Goal: Information Seeking & Learning: Learn about a topic

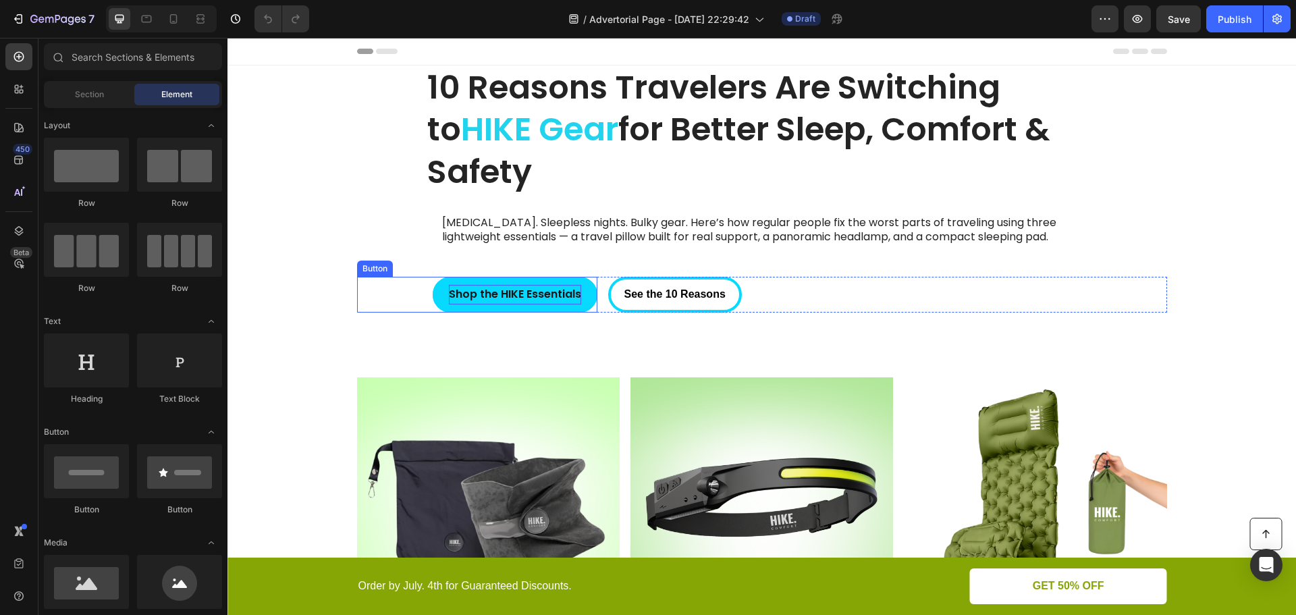
drag, startPoint x: 532, startPoint y: 300, endPoint x: 526, endPoint y: 304, distance: 7.9
click at [532, 300] on strong "Shop the HIKE Essentials" at bounding box center [515, 294] width 132 height 16
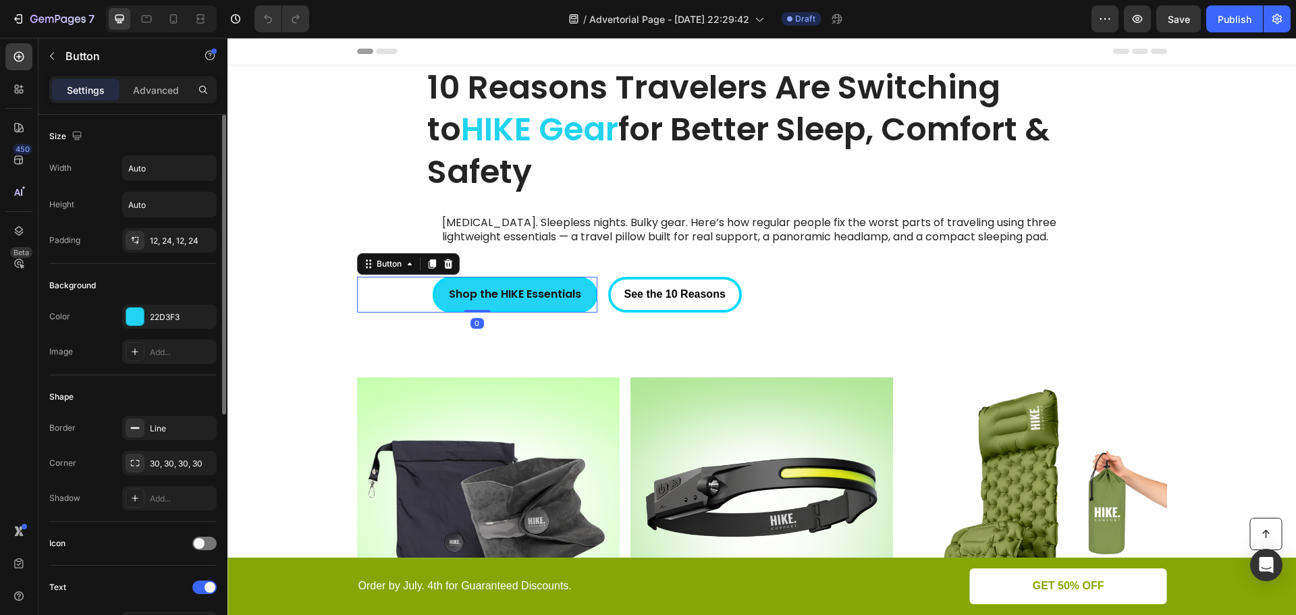
scroll to position [270, 0]
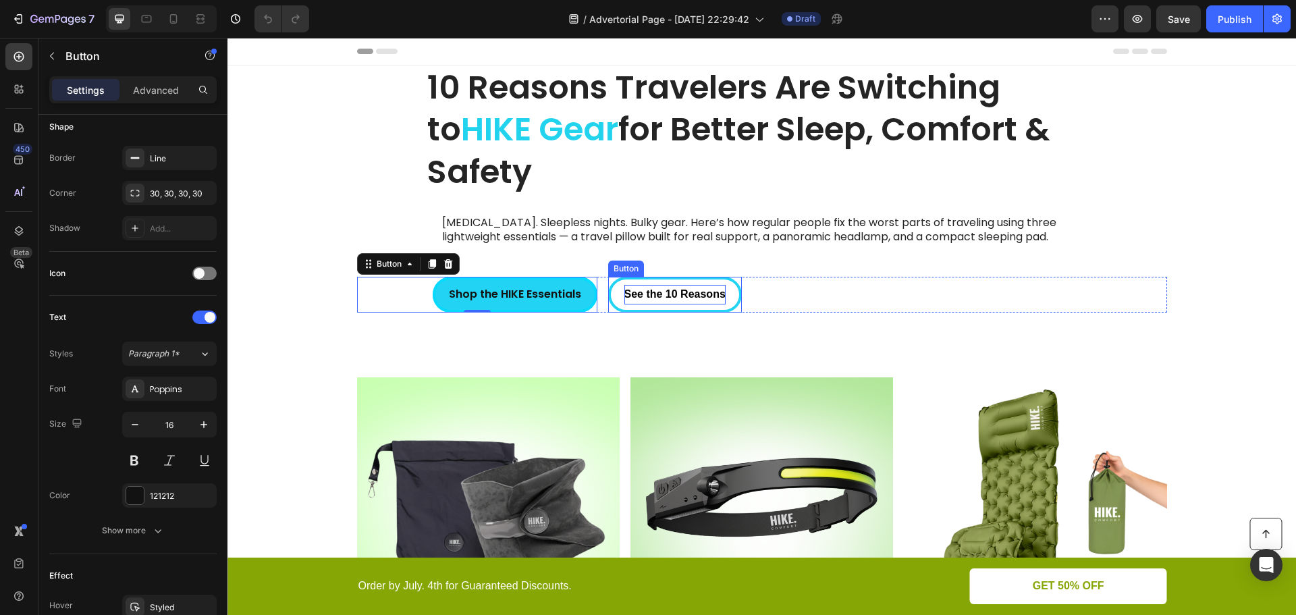
click at [689, 295] on strong "See the 10 Reasons" at bounding box center [674, 293] width 101 height 11
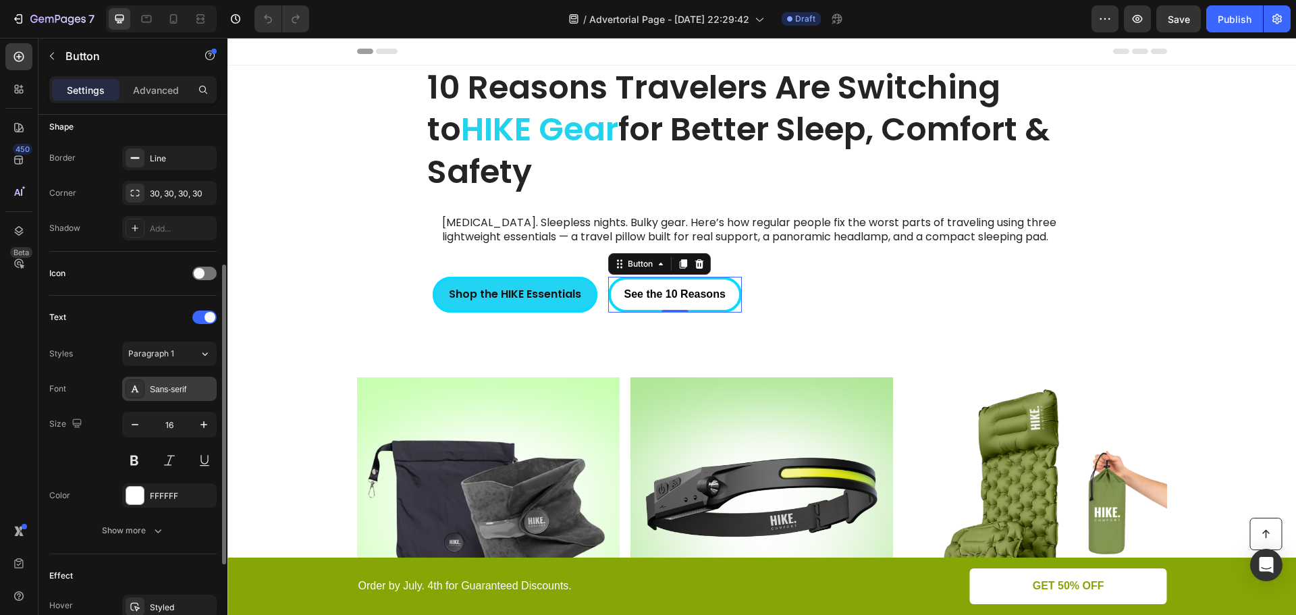
click at [171, 381] on div "Sans-serif" at bounding box center [169, 389] width 94 height 24
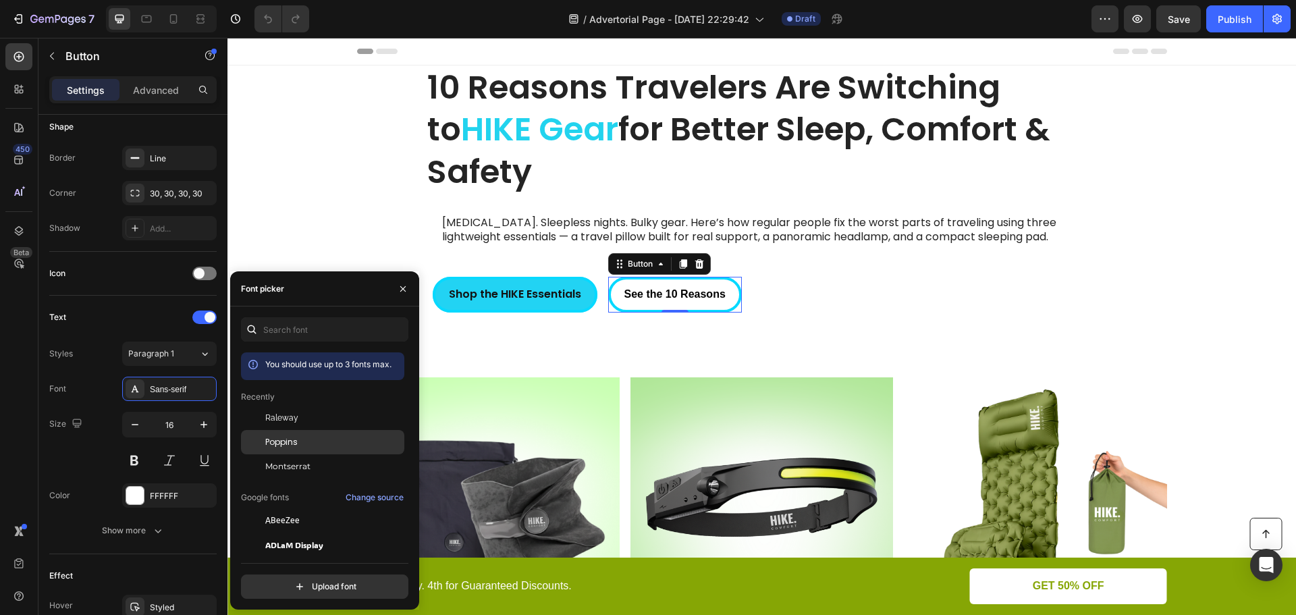
click at [292, 436] on span "Poppins" at bounding box center [281, 442] width 32 height 12
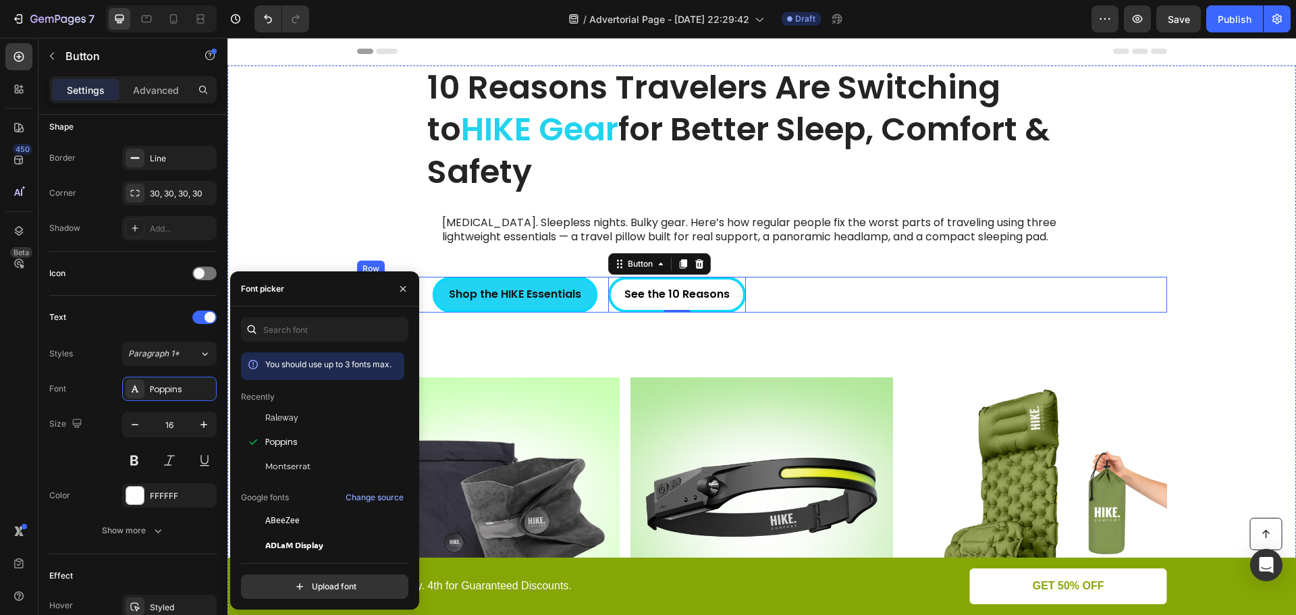
click at [838, 287] on div "Shop the HIKE Essentials Button See the 10 Reasons Button 0 Row" at bounding box center [762, 295] width 810 height 36
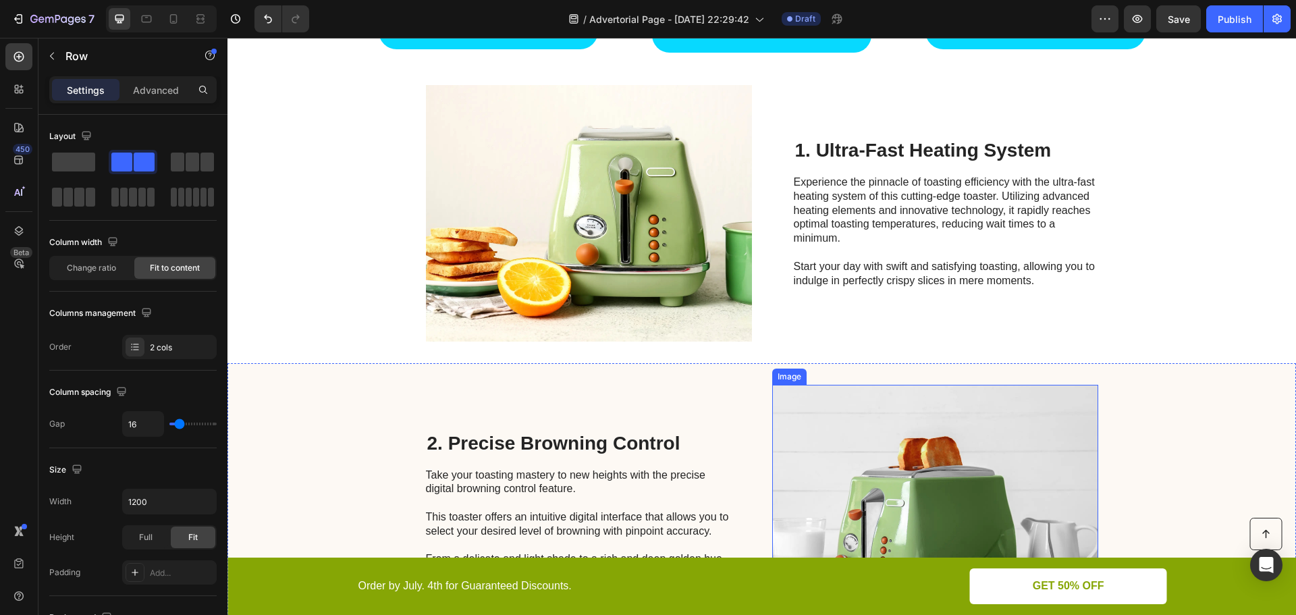
scroll to position [540, 0]
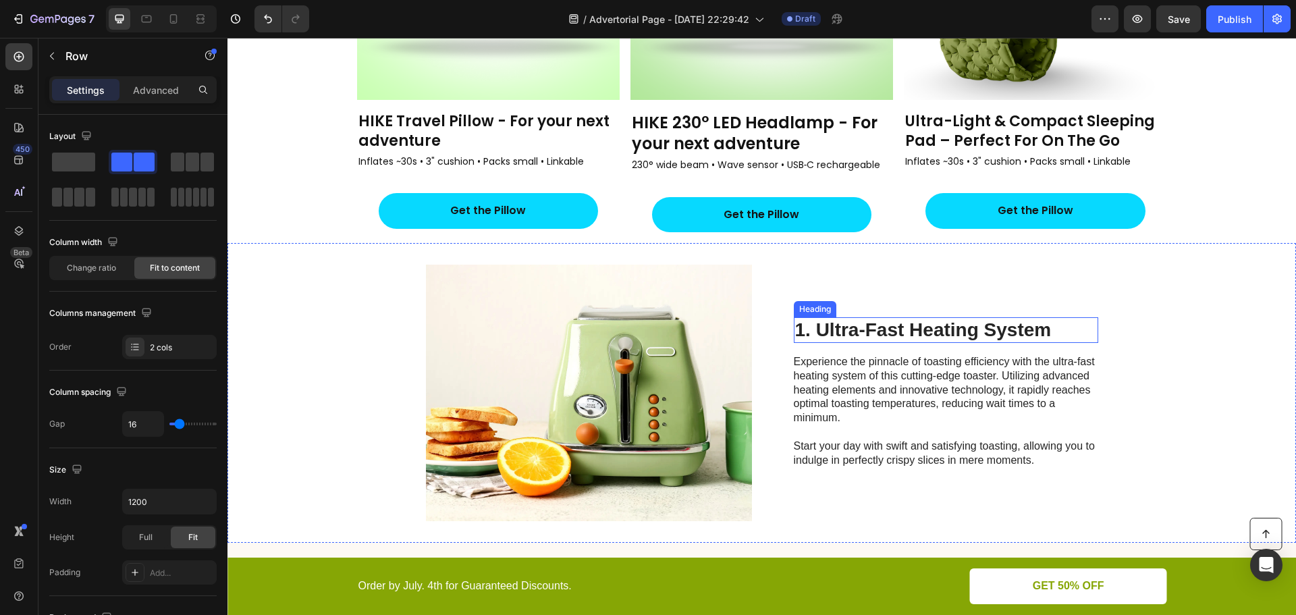
click at [846, 336] on h2 "1. Ultra-Fast Heating System" at bounding box center [946, 330] width 304 height 26
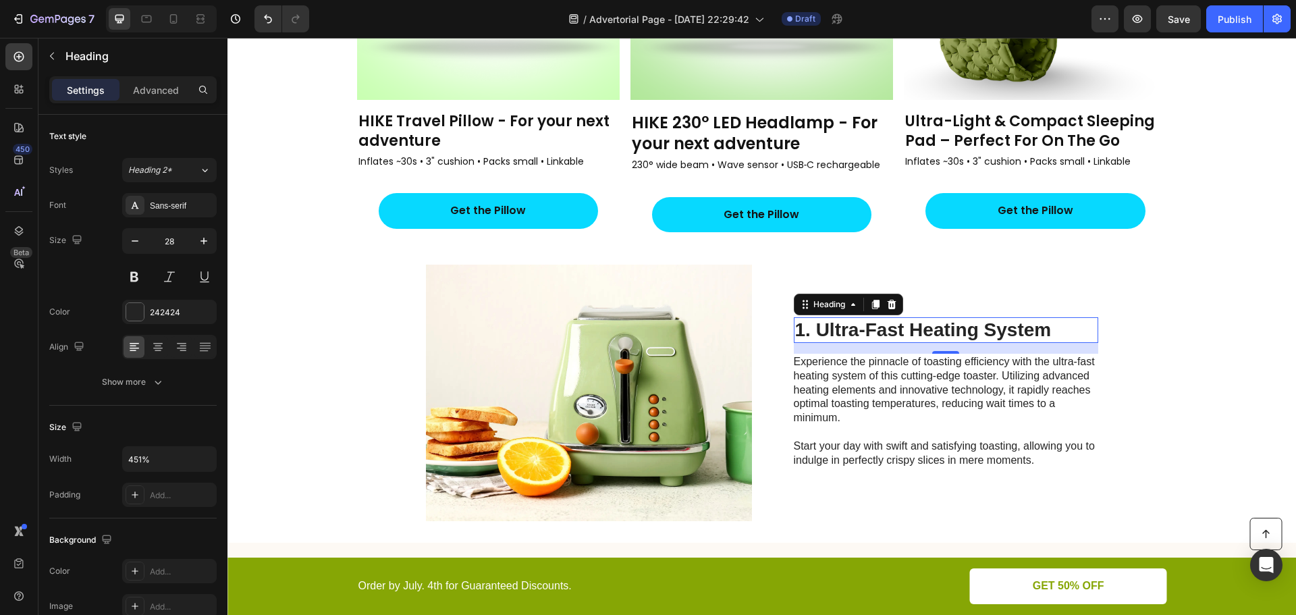
click at [917, 333] on h2 "1. Ultra-Fast Heating System" at bounding box center [946, 330] width 304 height 26
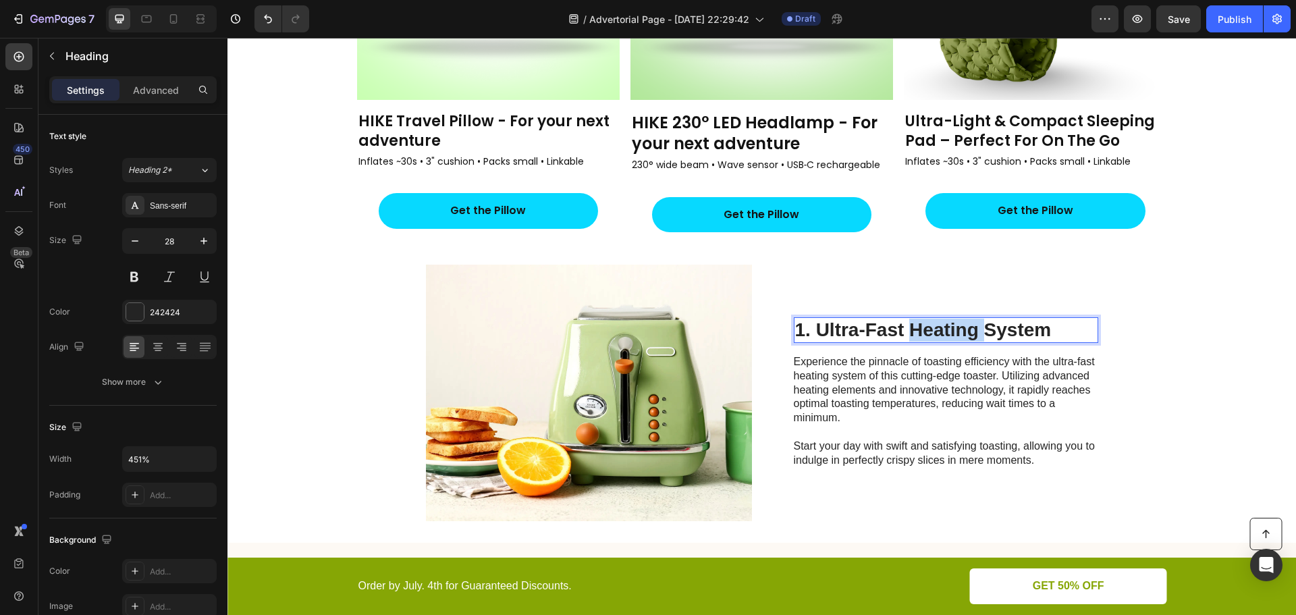
click at [917, 333] on p "1. Ultra-Fast Heating System" at bounding box center [946, 330] width 302 height 23
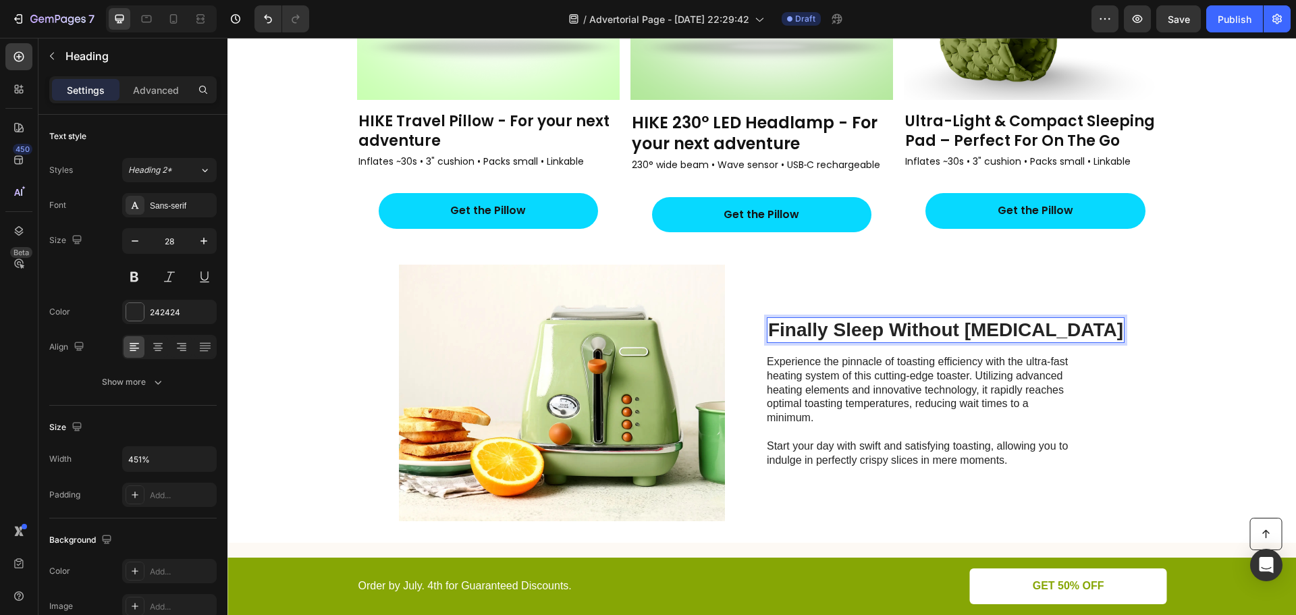
click at [792, 328] on p "Finally Sleep Without [MEDICAL_DATA]" at bounding box center [945, 330] width 355 height 23
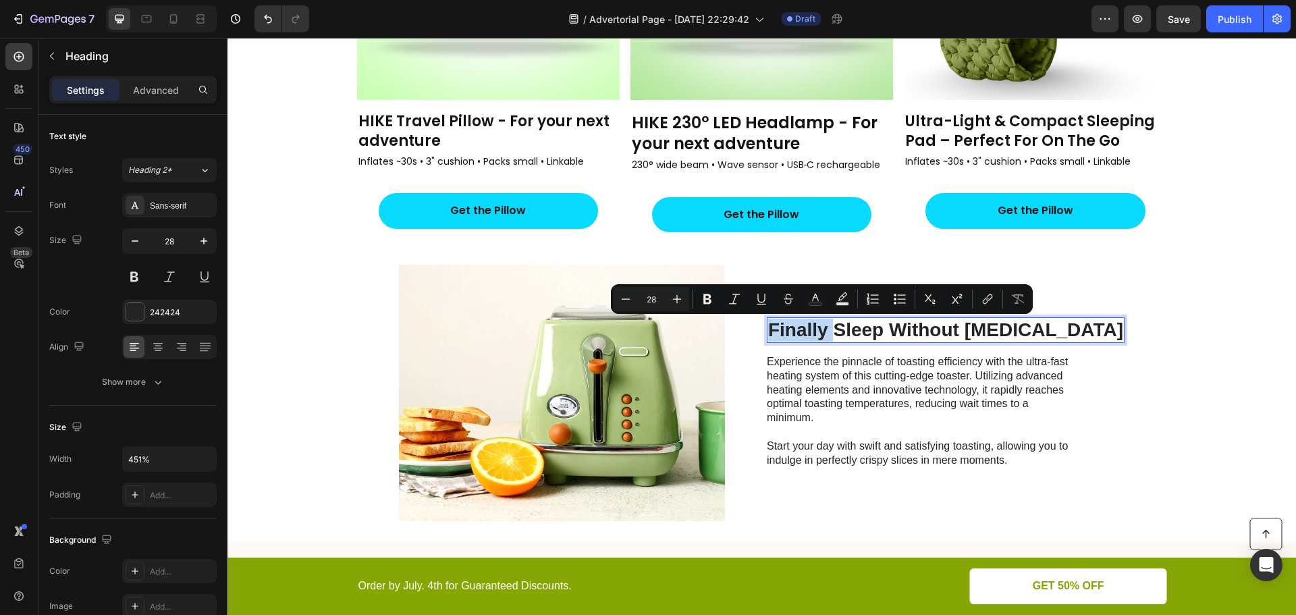
click at [793, 331] on p "Finally Sleep Without [MEDICAL_DATA]" at bounding box center [945, 330] width 355 height 23
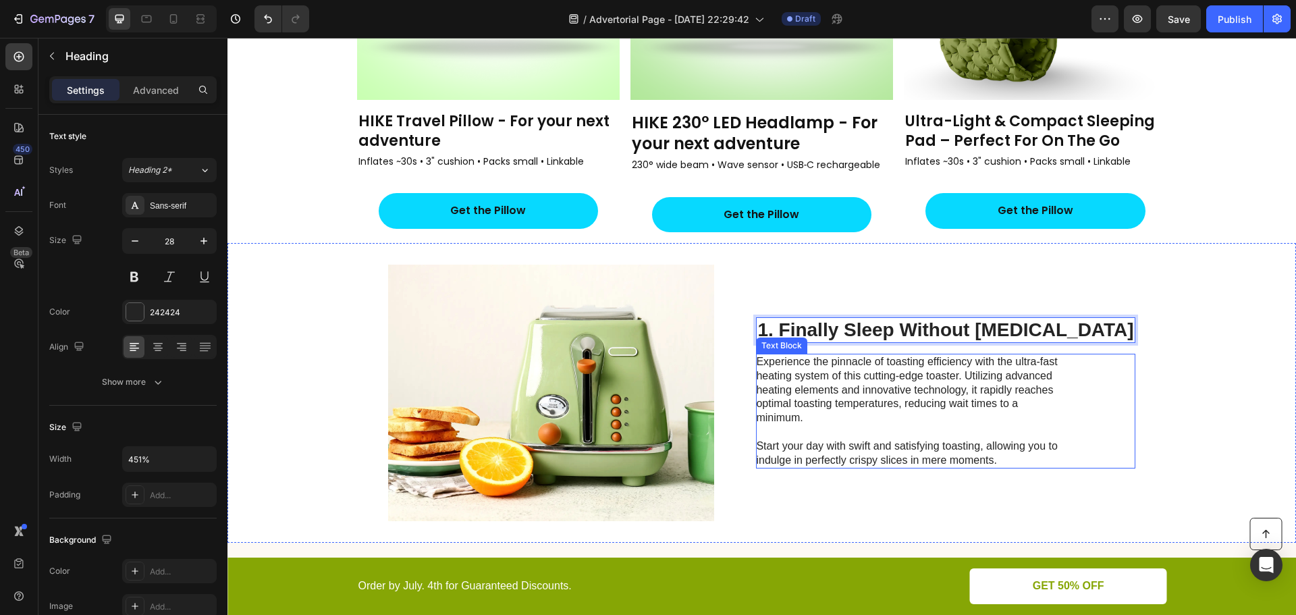
click at [818, 375] on p "Experience the pinnacle of toasting efficiency with the ultra-fast heating syst…" at bounding box center [907, 411] width 303 height 112
click at [809, 327] on p "1. Finally Sleep Without [MEDICAL_DATA]" at bounding box center [945, 330] width 376 height 23
click at [813, 376] on p "Experience the pinnacle of toasting efficiency with the ultra-fast heating syst…" at bounding box center [907, 411] width 303 height 112
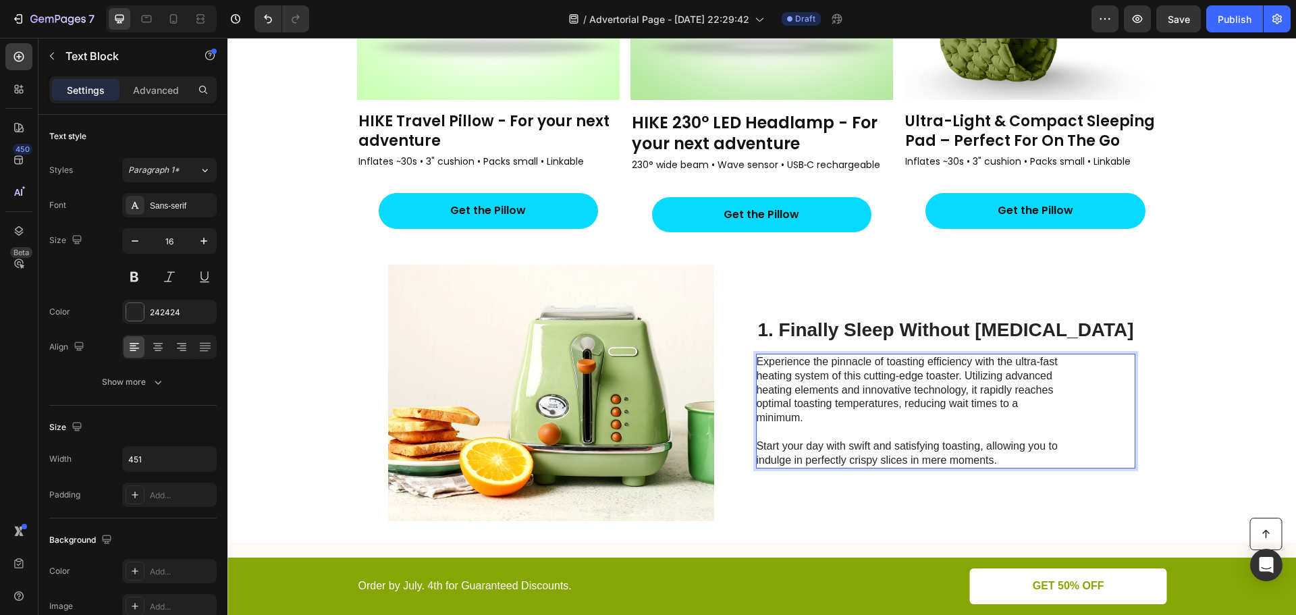
click at [957, 404] on p "Experience the pinnacle of toasting efficiency with the ultra-fast heating syst…" at bounding box center [907, 411] width 303 height 112
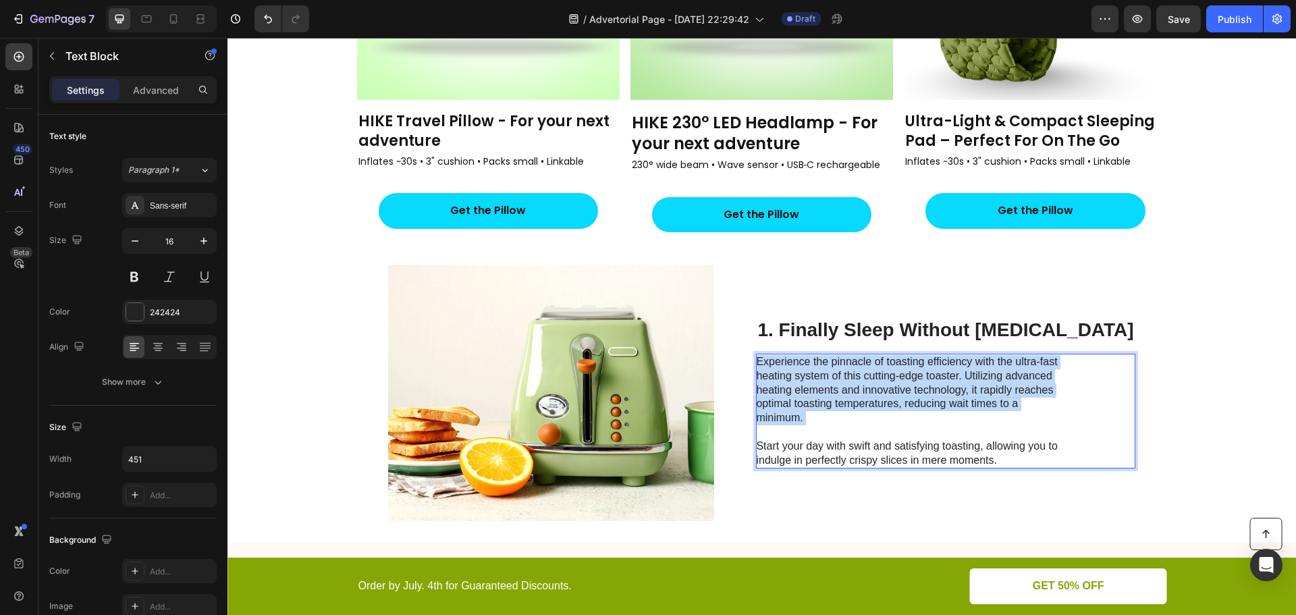
click at [957, 404] on p "Experience the pinnacle of toasting efficiency with the ultra-fast heating syst…" at bounding box center [907, 411] width 303 height 112
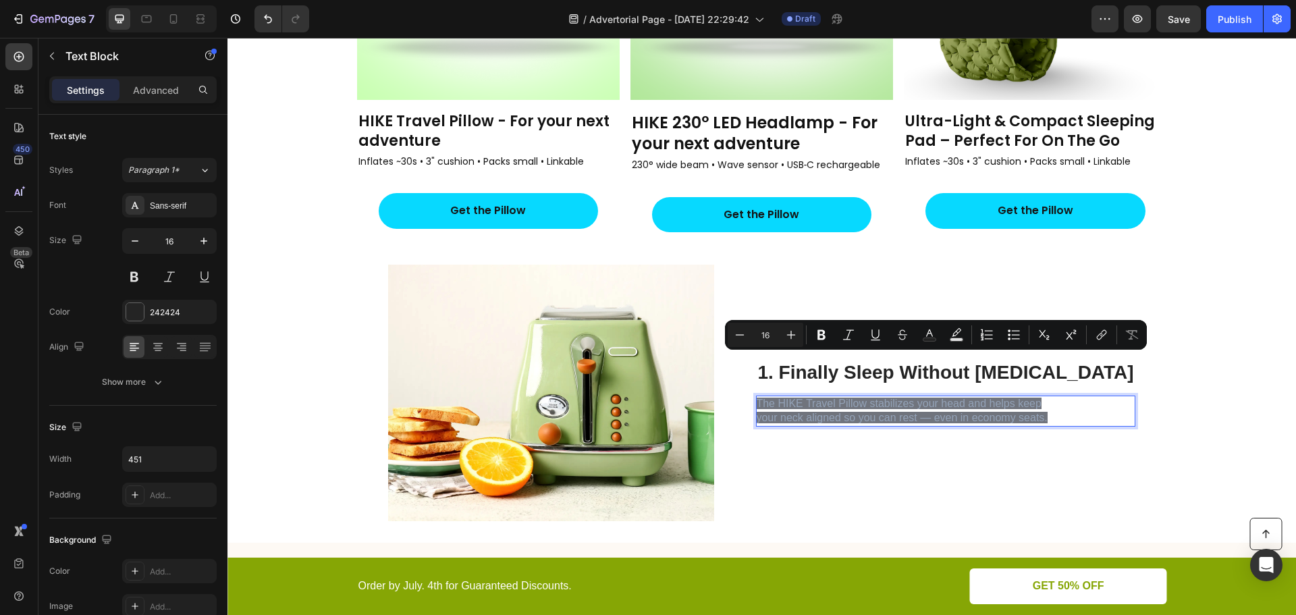
scroll to position [582, 0]
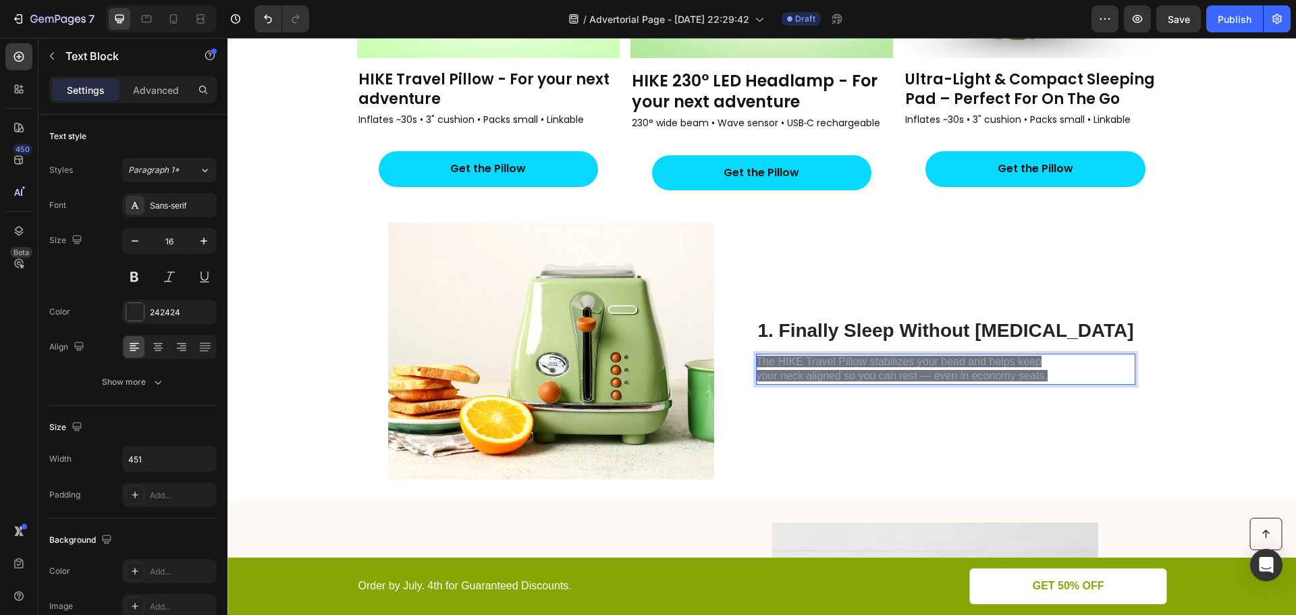
click at [973, 368] on p "The HIKE Travel Pillow stabilizes your head and helps keep your neck aligned so…" at bounding box center [907, 369] width 303 height 28
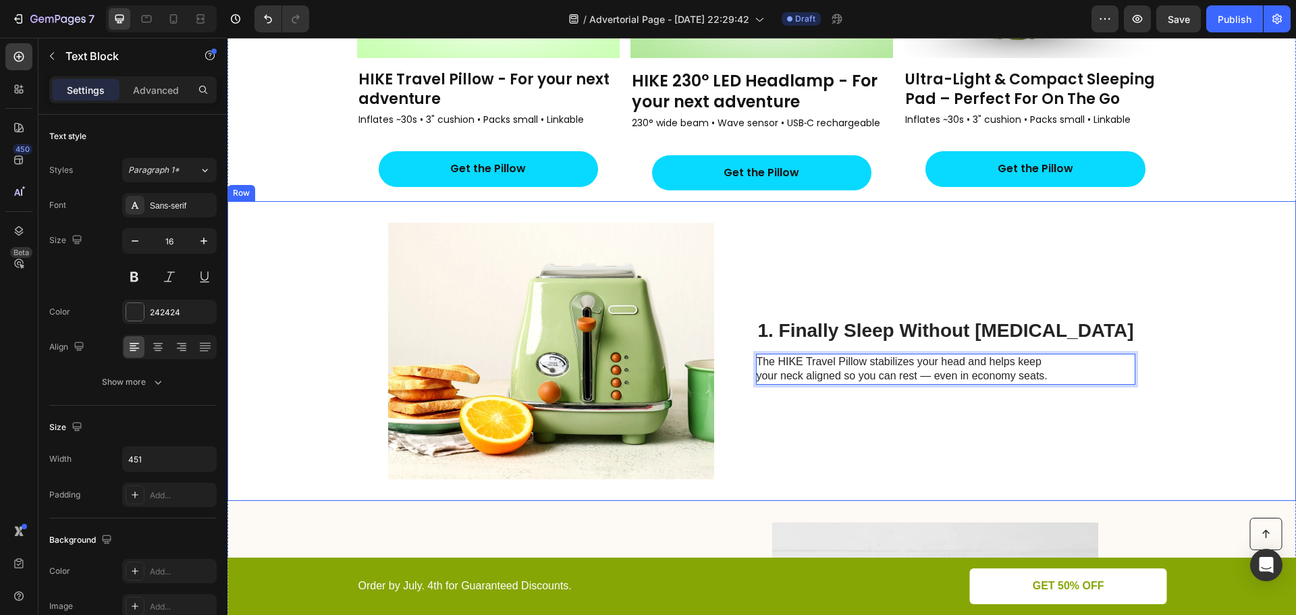
click at [961, 420] on div "1. Finally Sleep Without [MEDICAL_DATA] Heading The HIKE Travel Pillow stabiliz…" at bounding box center [945, 351] width 379 height 256
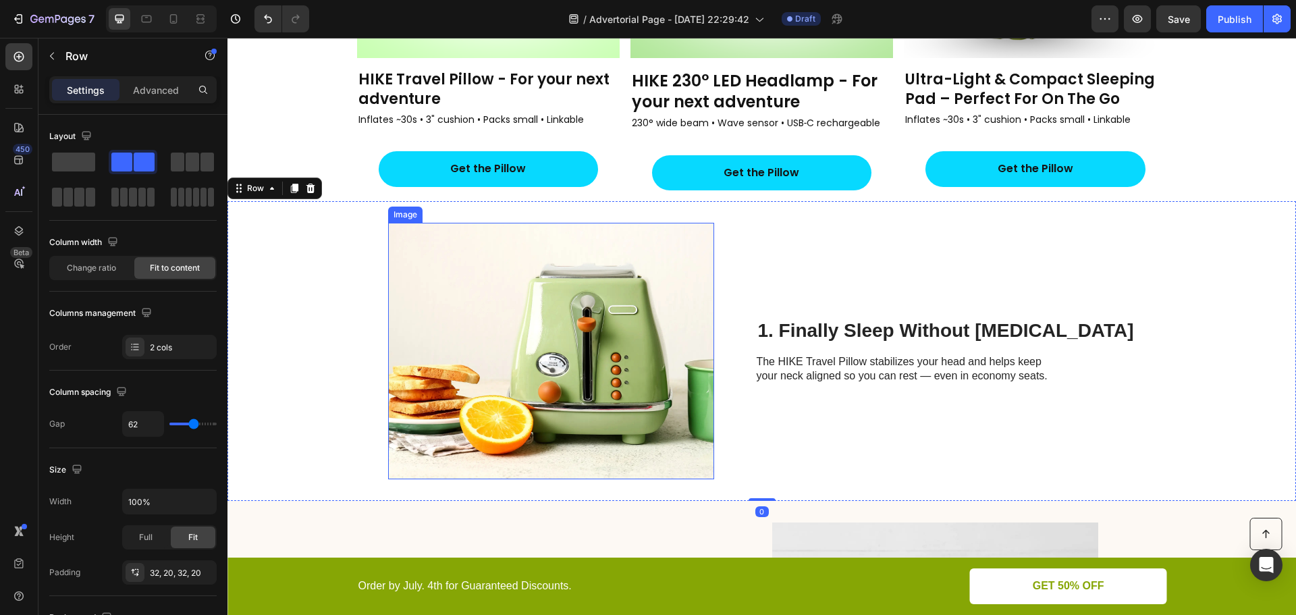
click at [706, 349] on img at bounding box center [551, 351] width 326 height 256
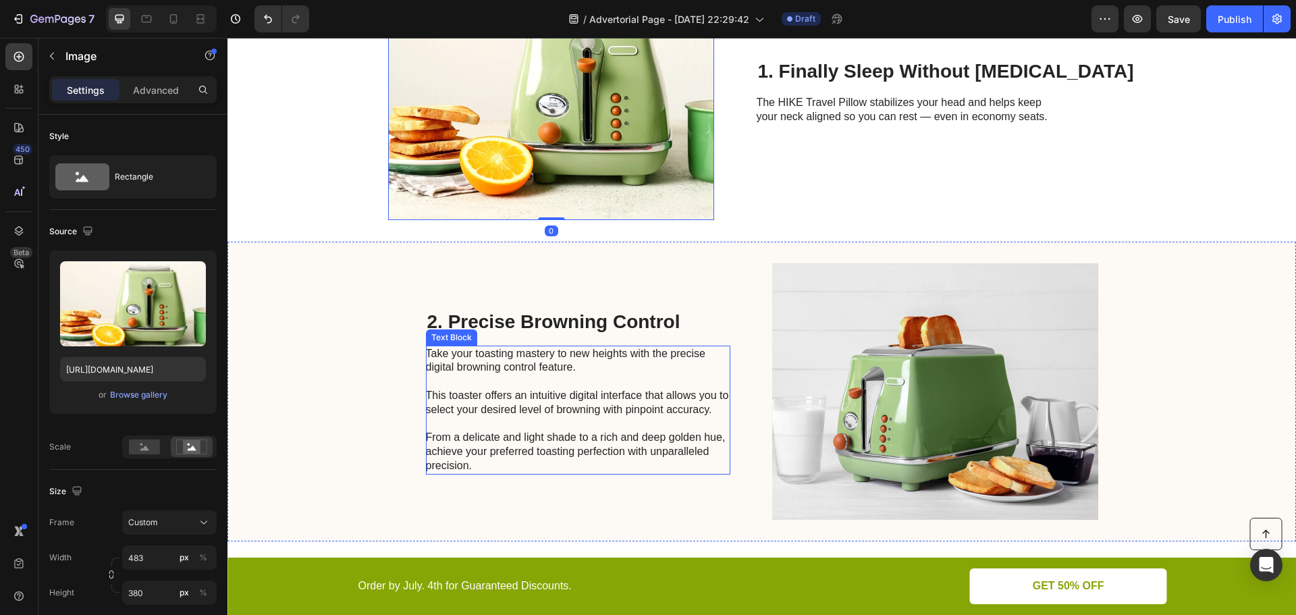
scroll to position [852, 0]
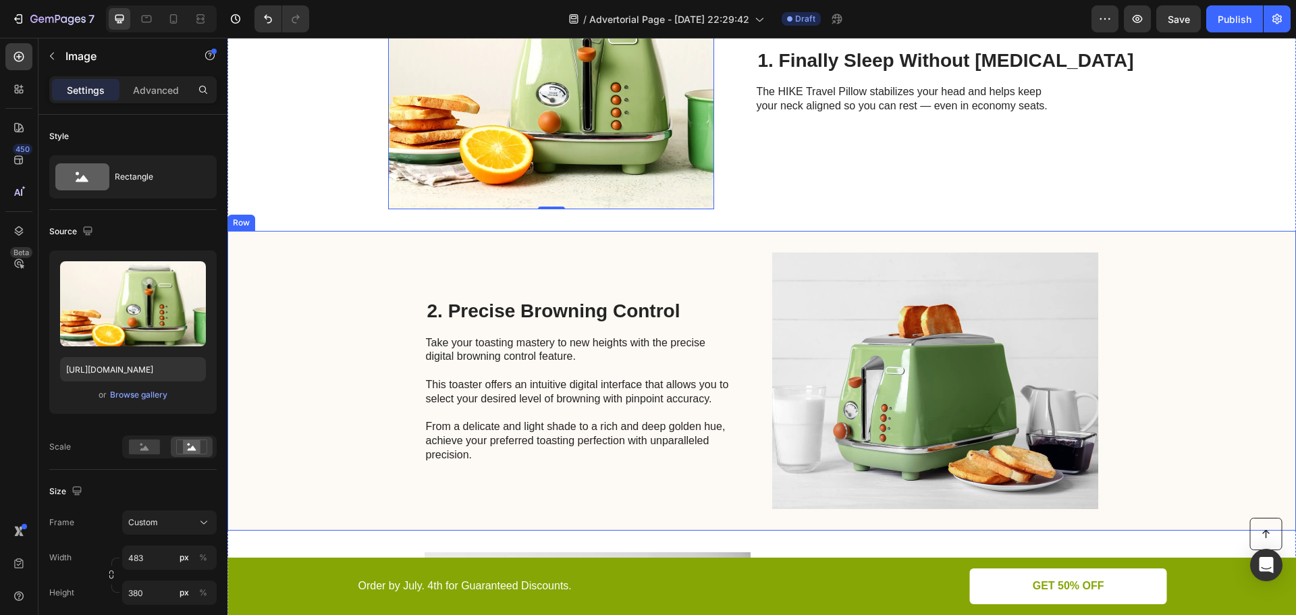
click at [680, 275] on div "2. Precise Browning Control Heading Take your toasting mastery to new heights w…" at bounding box center [578, 380] width 304 height 256
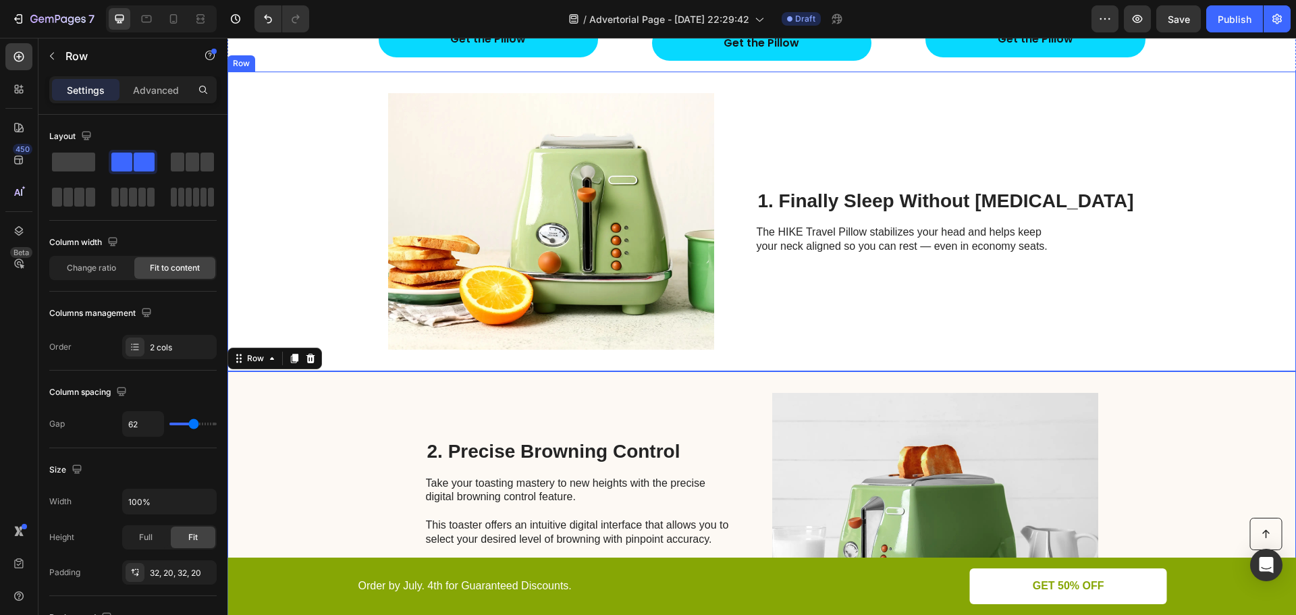
scroll to position [717, 0]
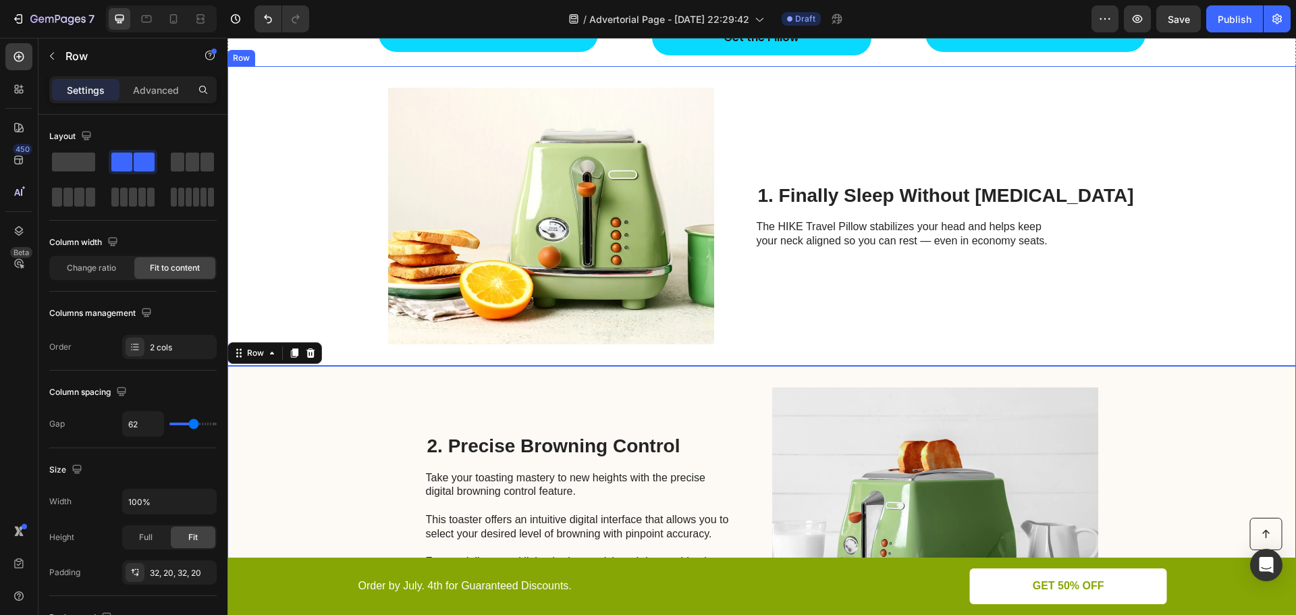
click at [782, 294] on div "Image 1. Finally Sleep Without [MEDICAL_DATA] Heading The HIKE Travel Pillow st…" at bounding box center [761, 216] width 1068 height 300
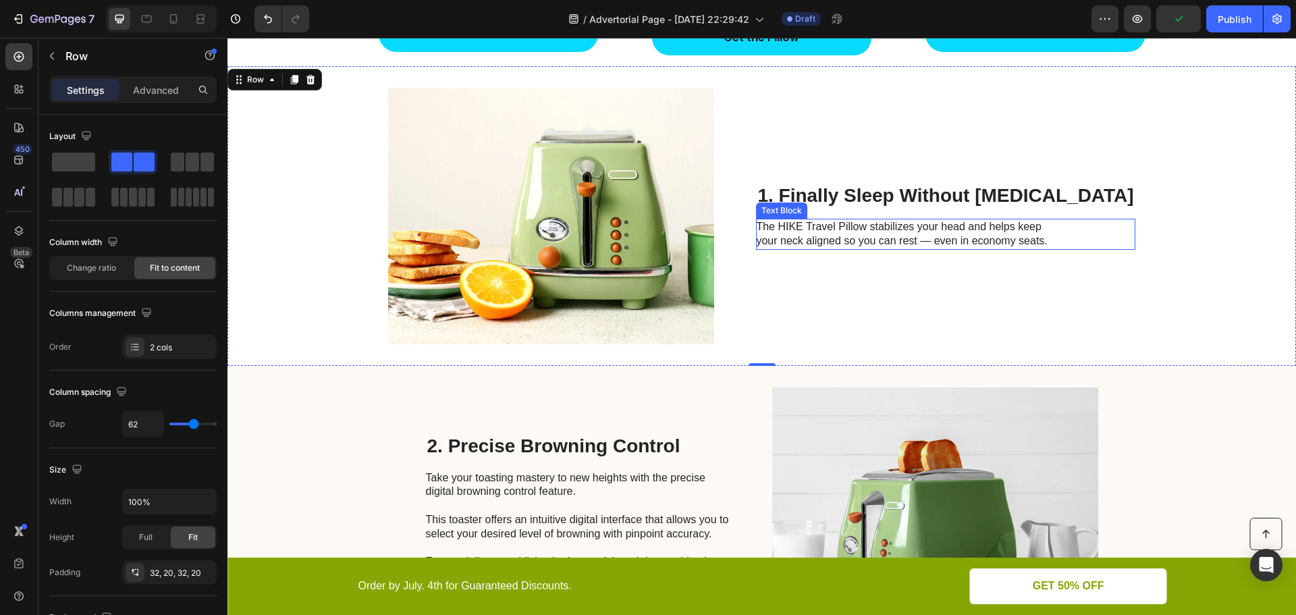
click at [821, 234] on p "The HIKE Travel Pillow stabilizes your head and helps keep your neck aligned so…" at bounding box center [907, 234] width 303 height 28
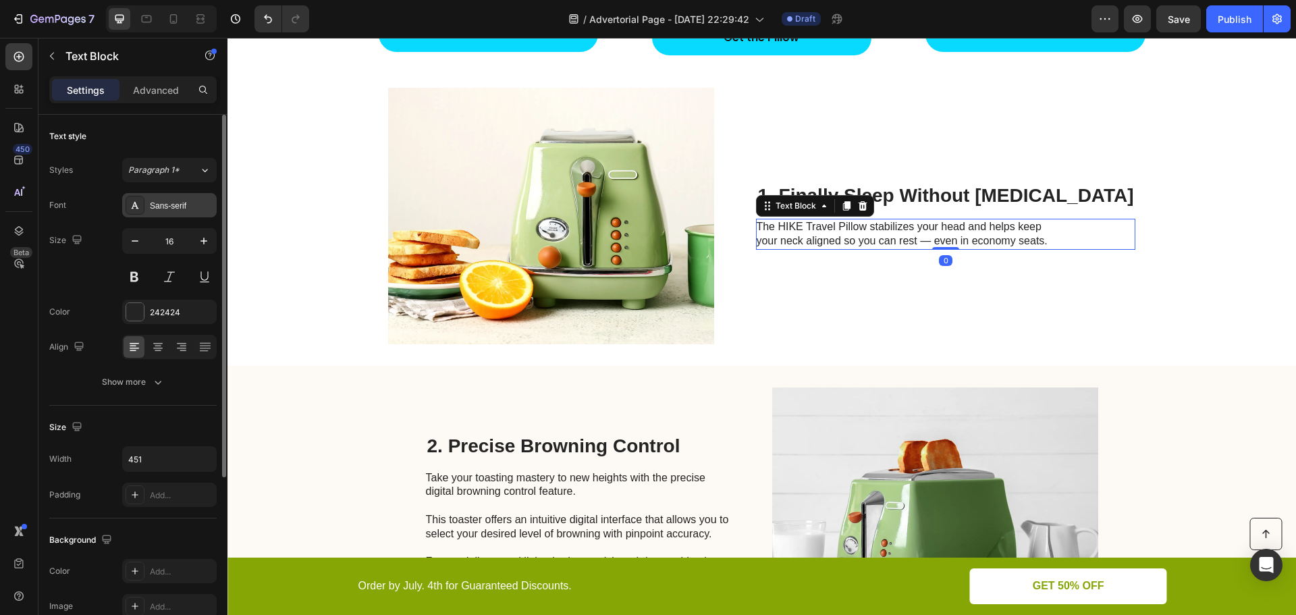
click at [167, 205] on div "Sans-serif" at bounding box center [181, 206] width 63 height 12
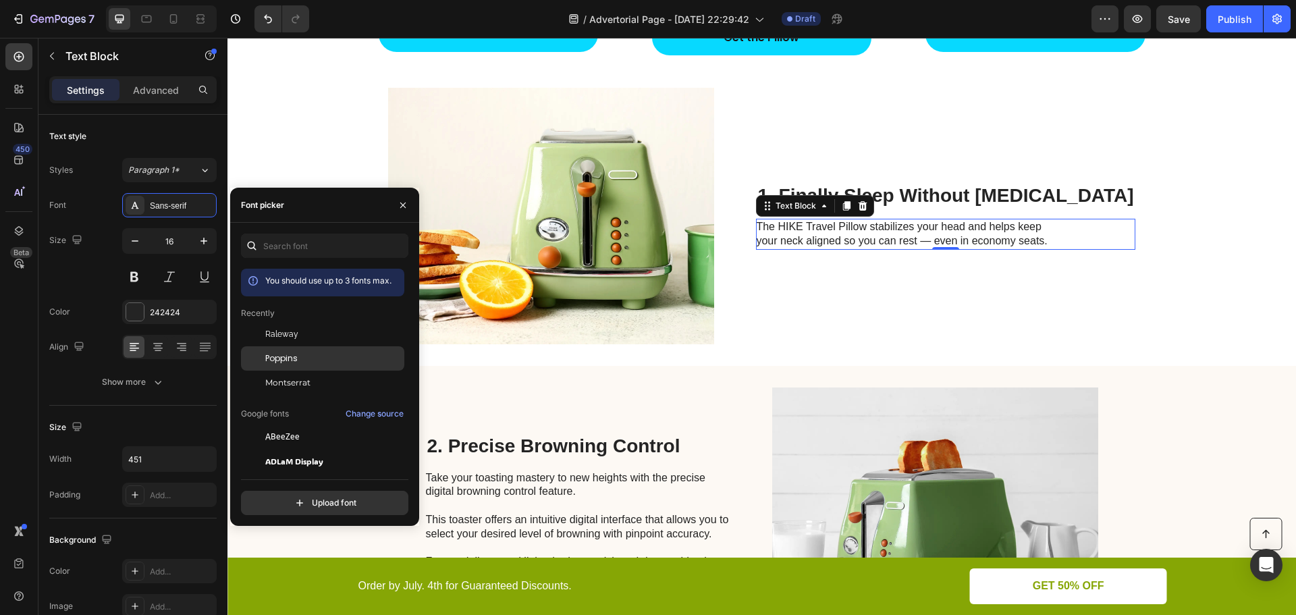
click at [277, 358] on span "Poppins" at bounding box center [281, 358] width 32 height 12
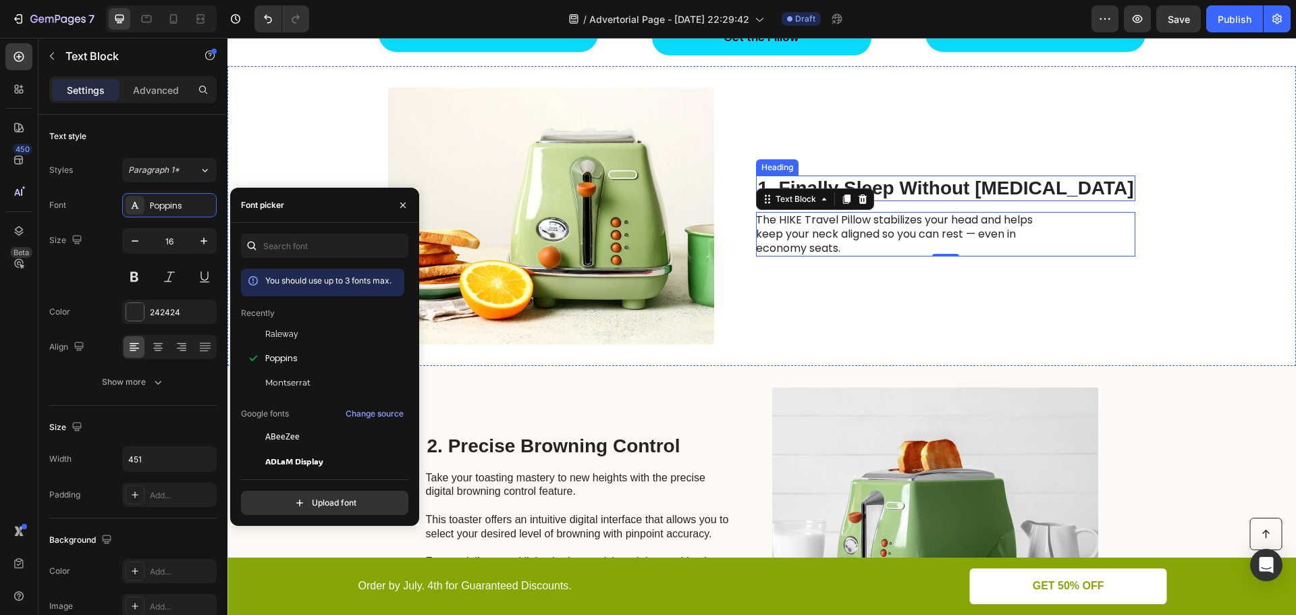
click at [959, 181] on p "1. Finally Sleep Without [MEDICAL_DATA]" at bounding box center [945, 188] width 376 height 23
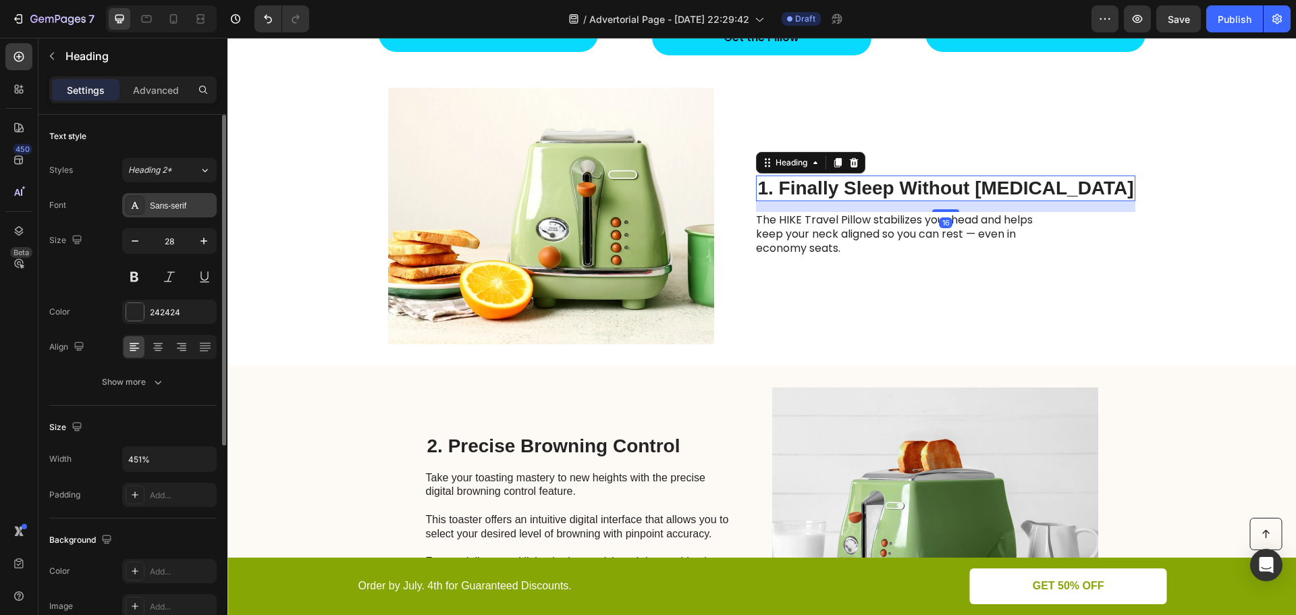
click at [159, 209] on div "Sans-serif" at bounding box center [181, 206] width 63 height 12
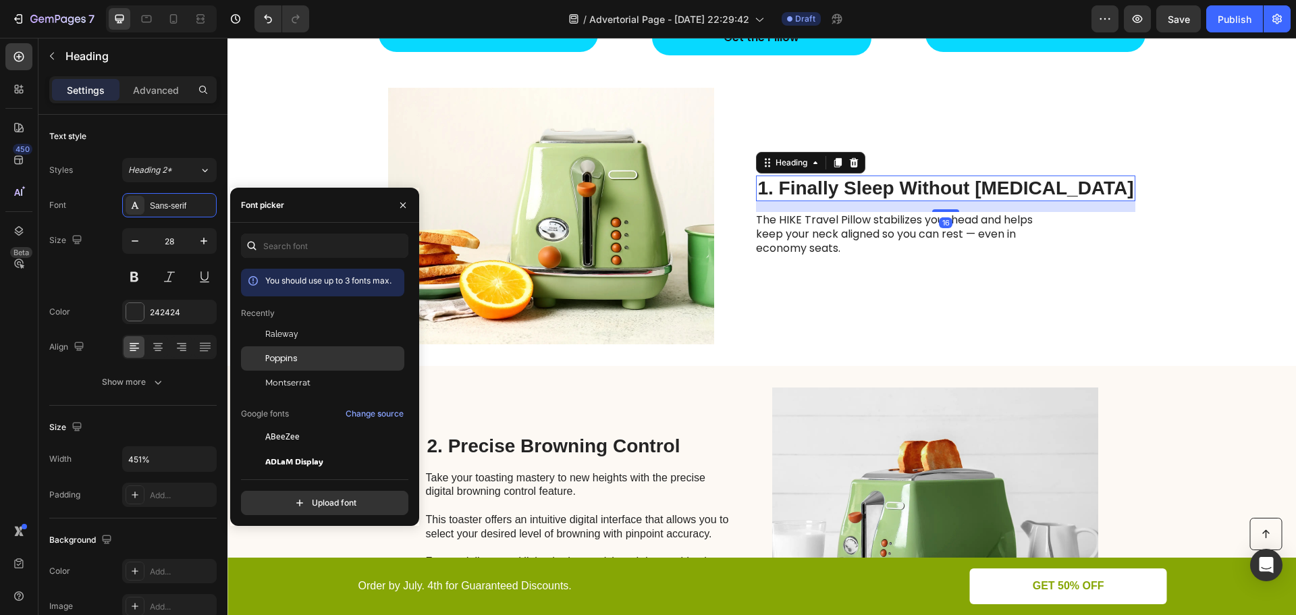
click at [292, 354] on span "Poppins" at bounding box center [281, 358] width 32 height 12
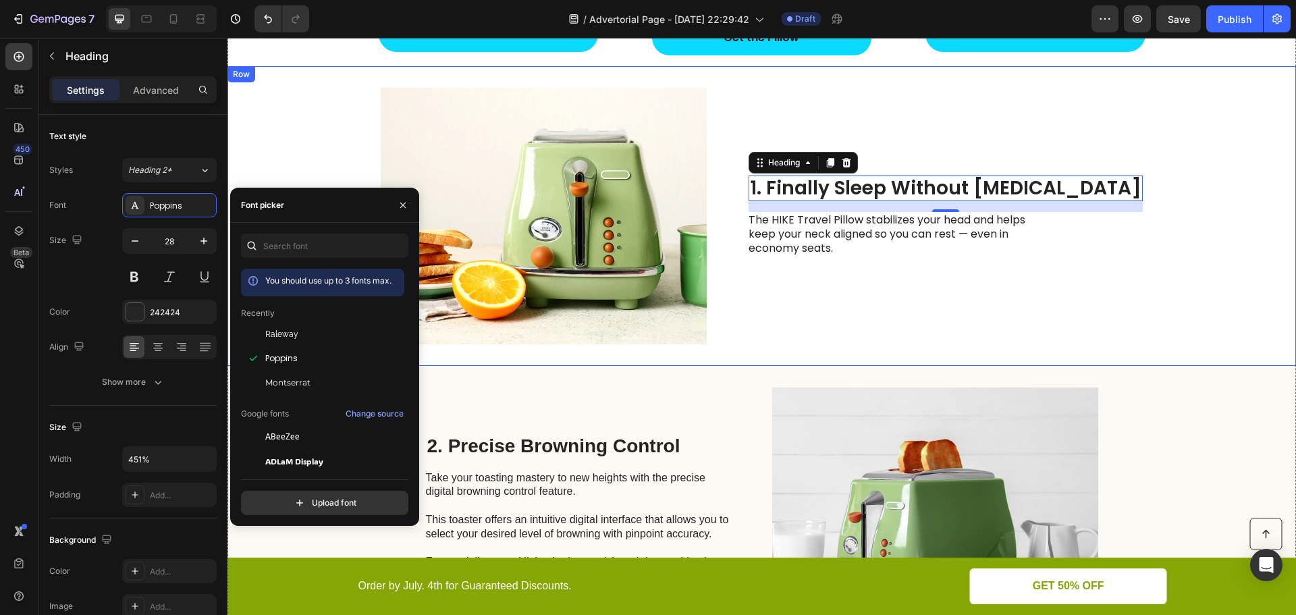
click at [782, 327] on div "Image 1. Finally Sleep Without [MEDICAL_DATA] Heading 16 The HIKE Travel Pillow…" at bounding box center [761, 216] width 1068 height 300
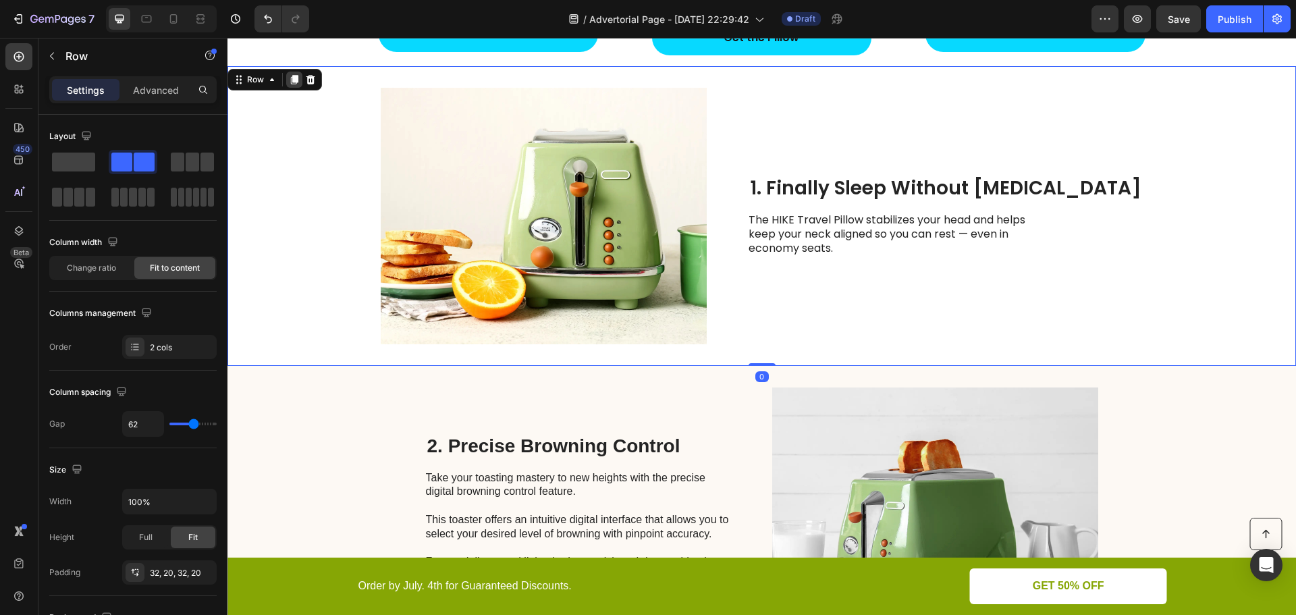
click at [297, 84] on icon at bounding box center [294, 79] width 11 height 11
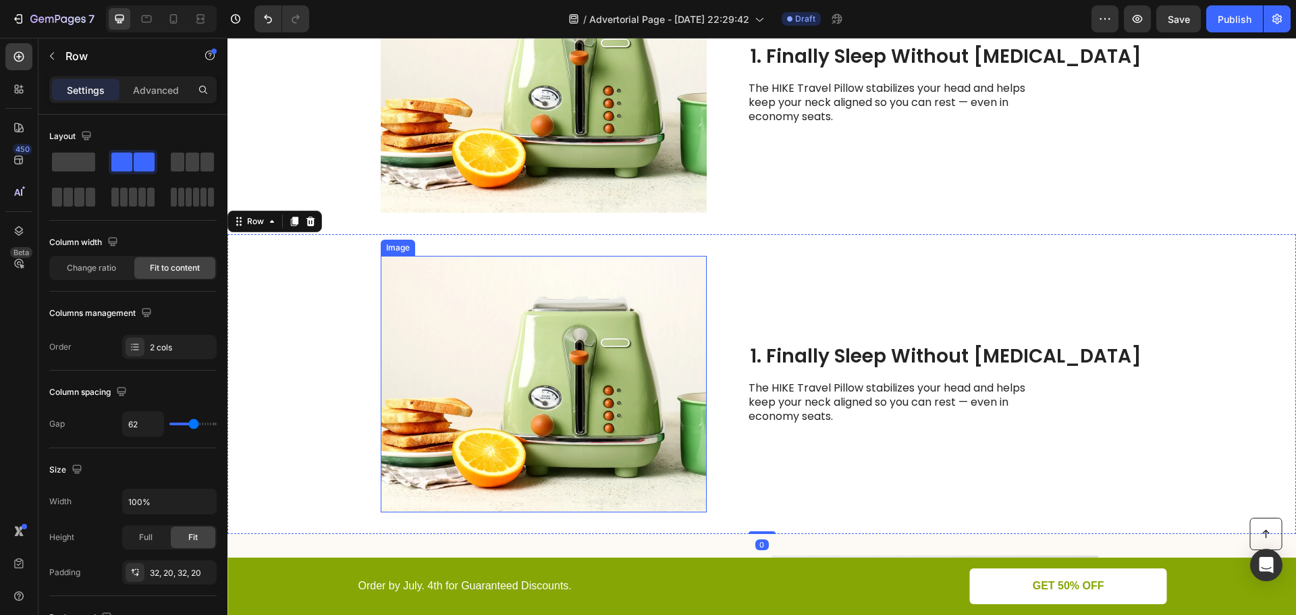
scroll to position [852, 0]
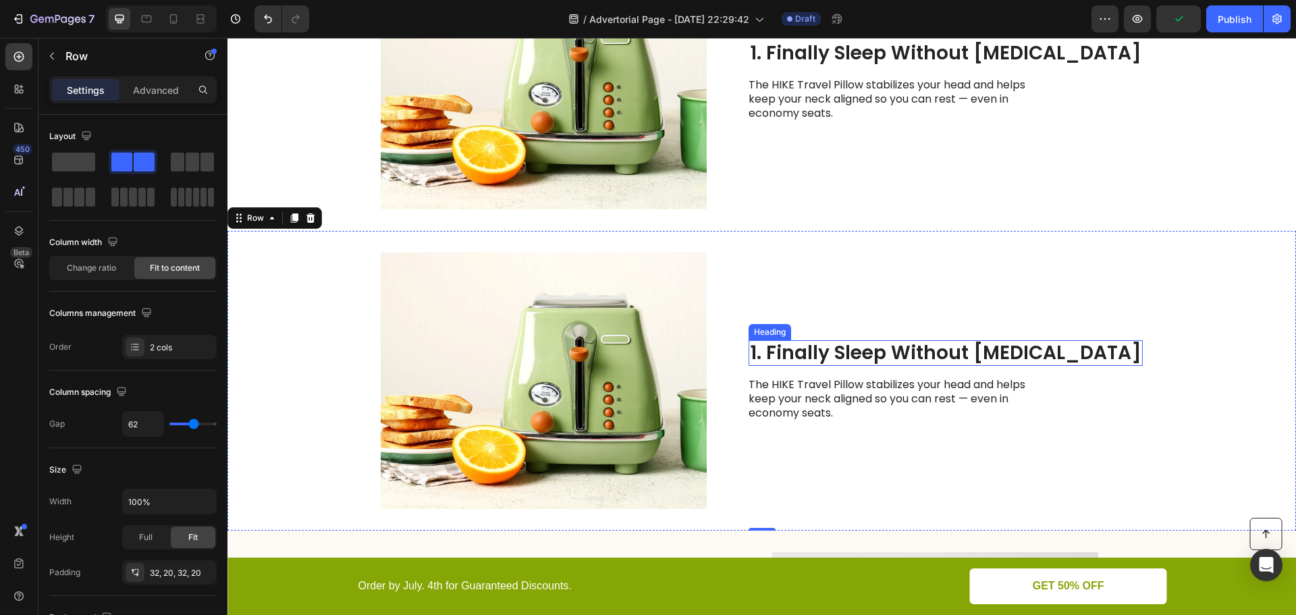
click at [883, 355] on h2 "1. Finally Sleep Without [MEDICAL_DATA]" at bounding box center [945, 353] width 394 height 26
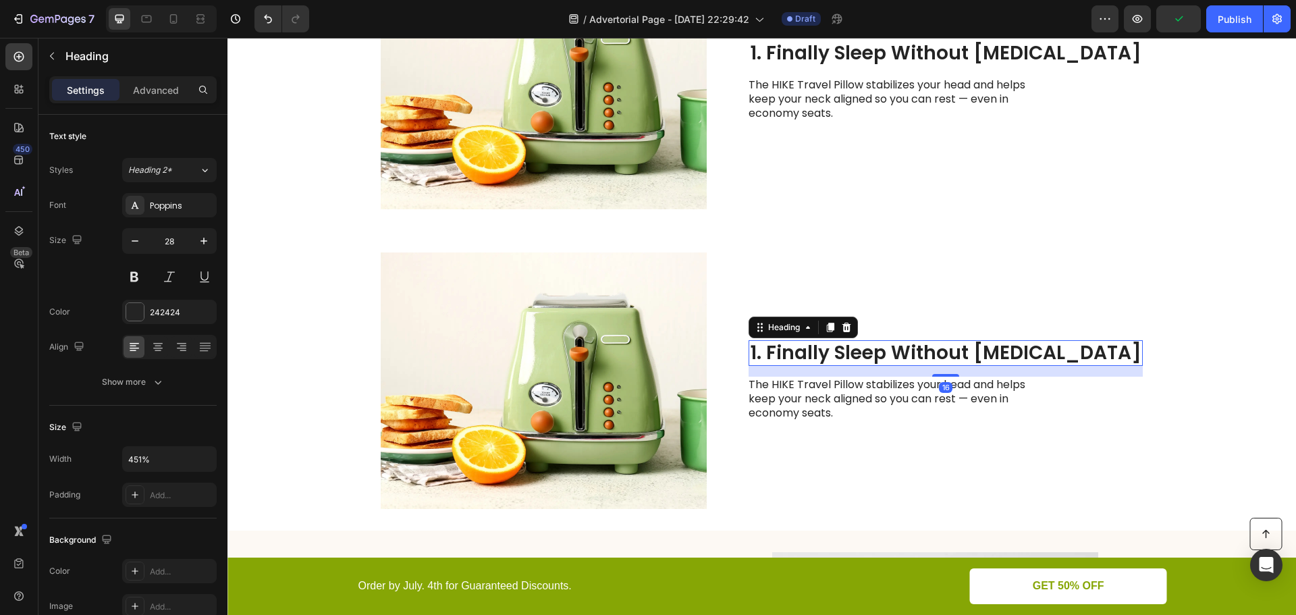
click at [883, 355] on h2 "1. Finally Sleep Without [MEDICAL_DATA]" at bounding box center [945, 353] width 394 height 26
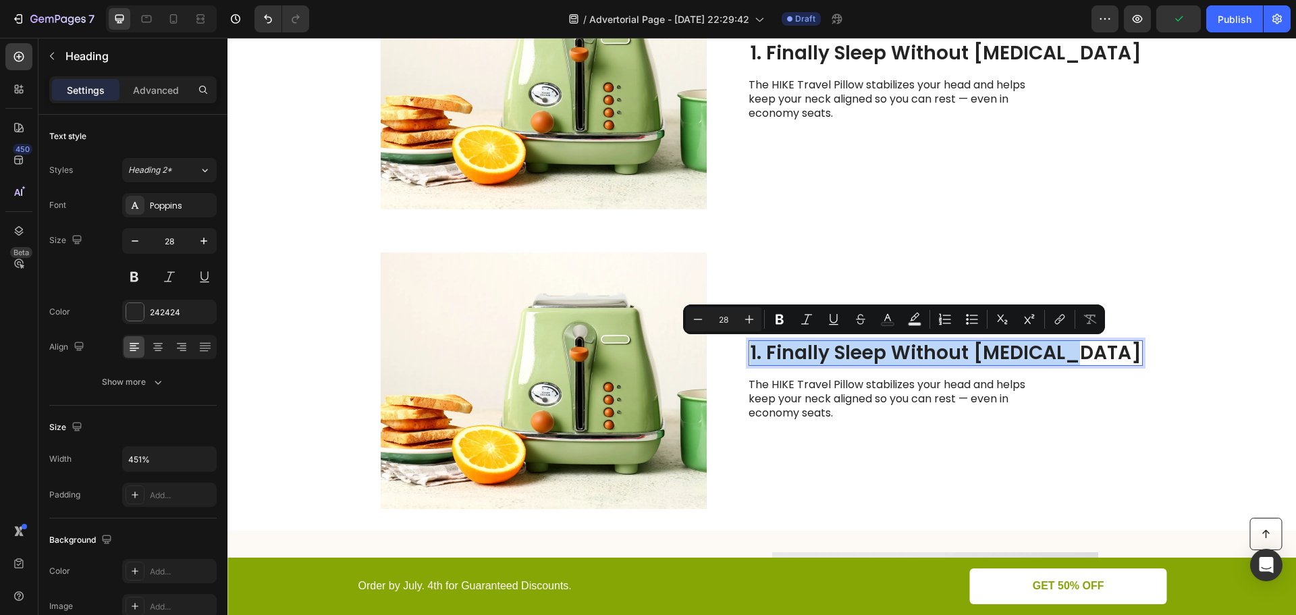
click at [883, 355] on p "1. Finally Sleep Without [MEDICAL_DATA]" at bounding box center [945, 352] width 391 height 23
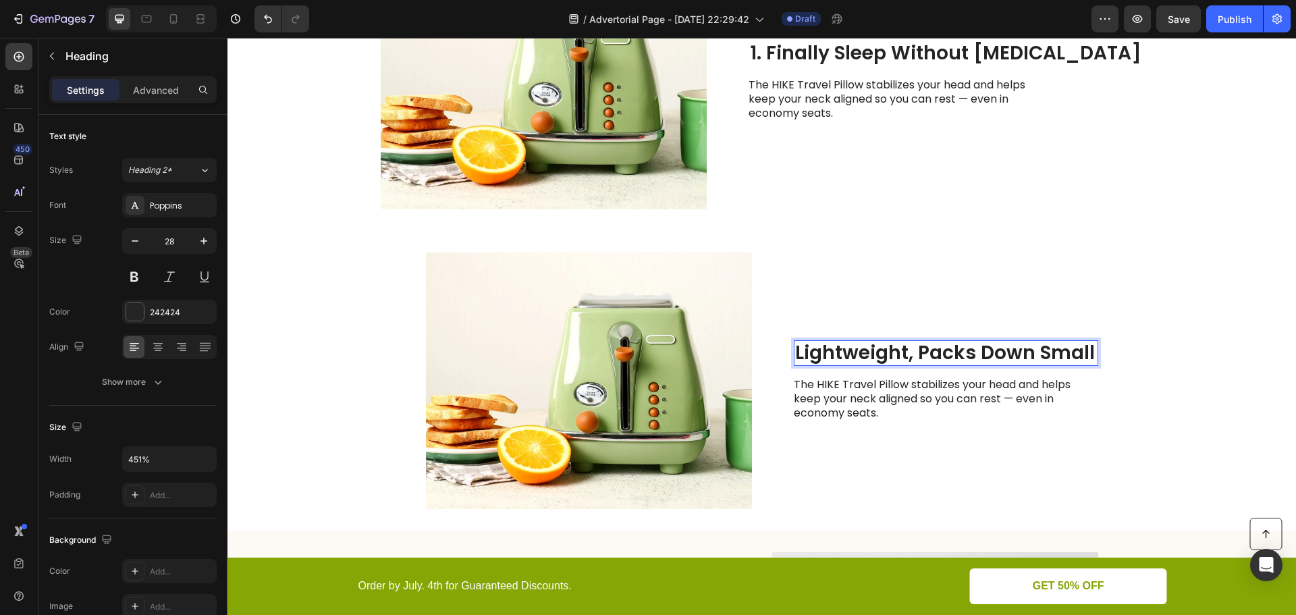
click at [795, 350] on p "Lightweight, Packs Down Small" at bounding box center [946, 352] width 302 height 23
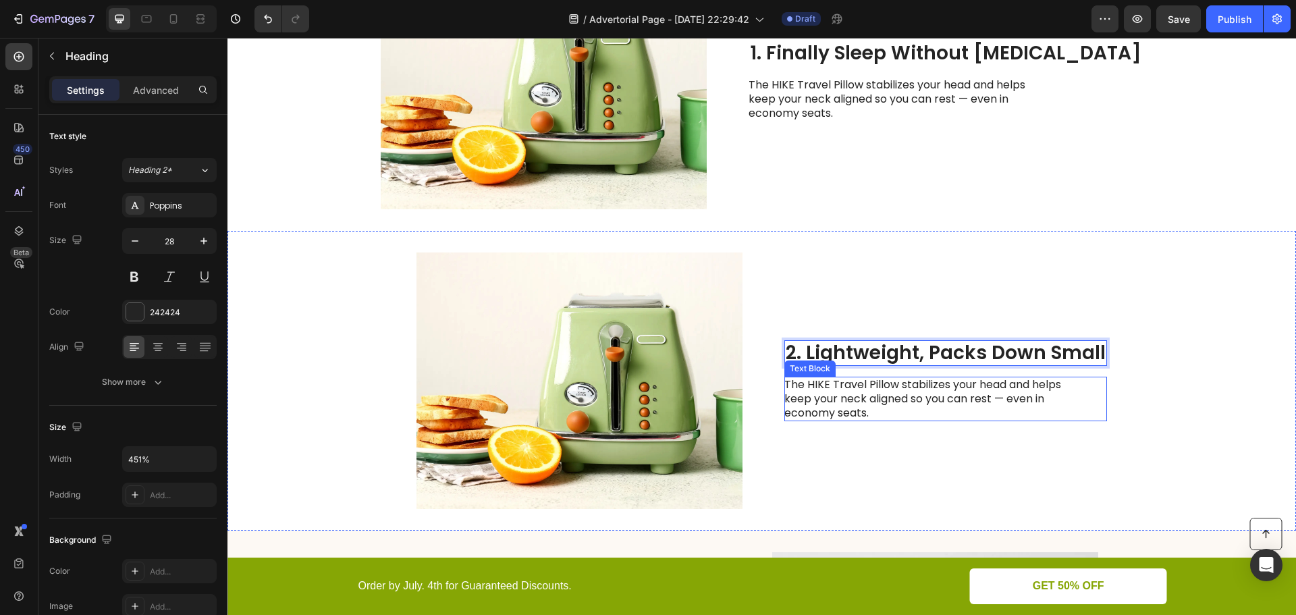
click at [875, 396] on p "The HIKE Travel Pillow stabilizes your head and helps keep your neck aligned so…" at bounding box center [935, 399] width 303 height 42
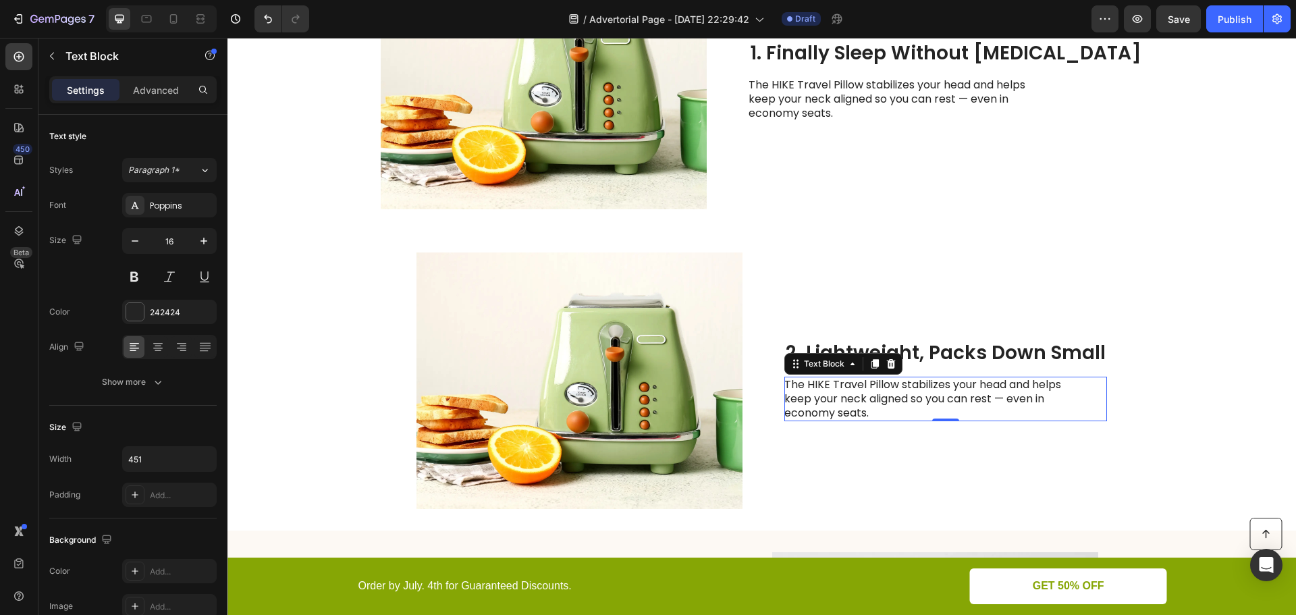
click at [870, 402] on p "The HIKE Travel Pillow stabilizes your head and helps keep your neck aligned so…" at bounding box center [935, 399] width 303 height 42
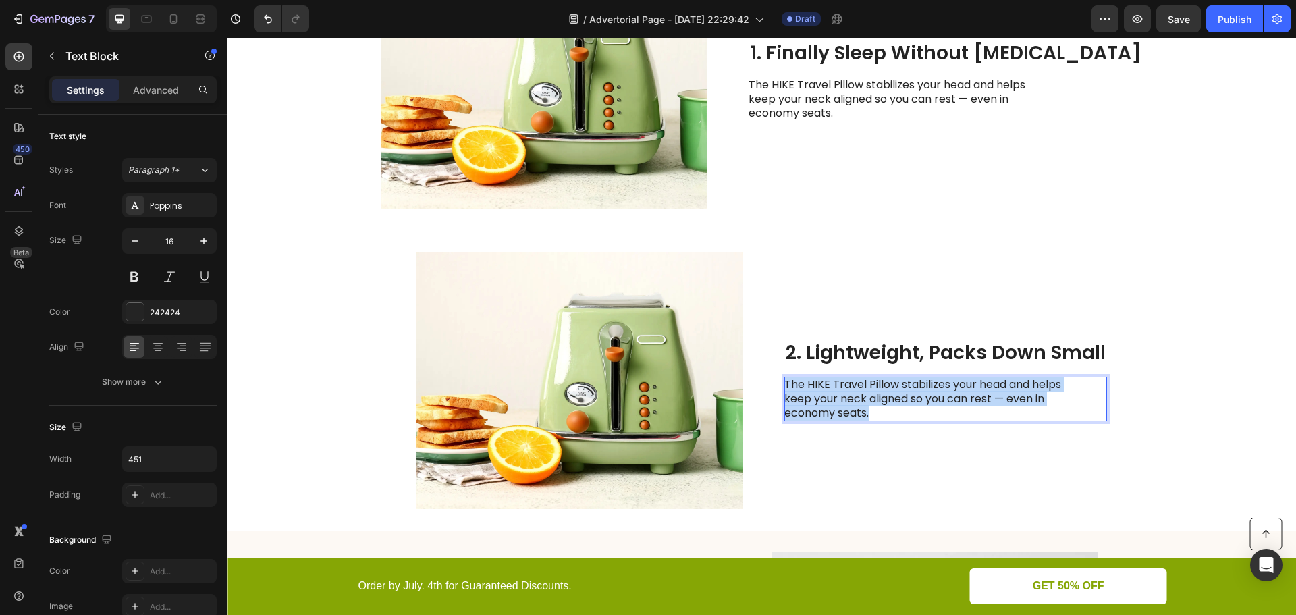
click at [870, 402] on p "The HIKE Travel Pillow stabilizes your head and helps keep your neck aligned so…" at bounding box center [935, 399] width 303 height 42
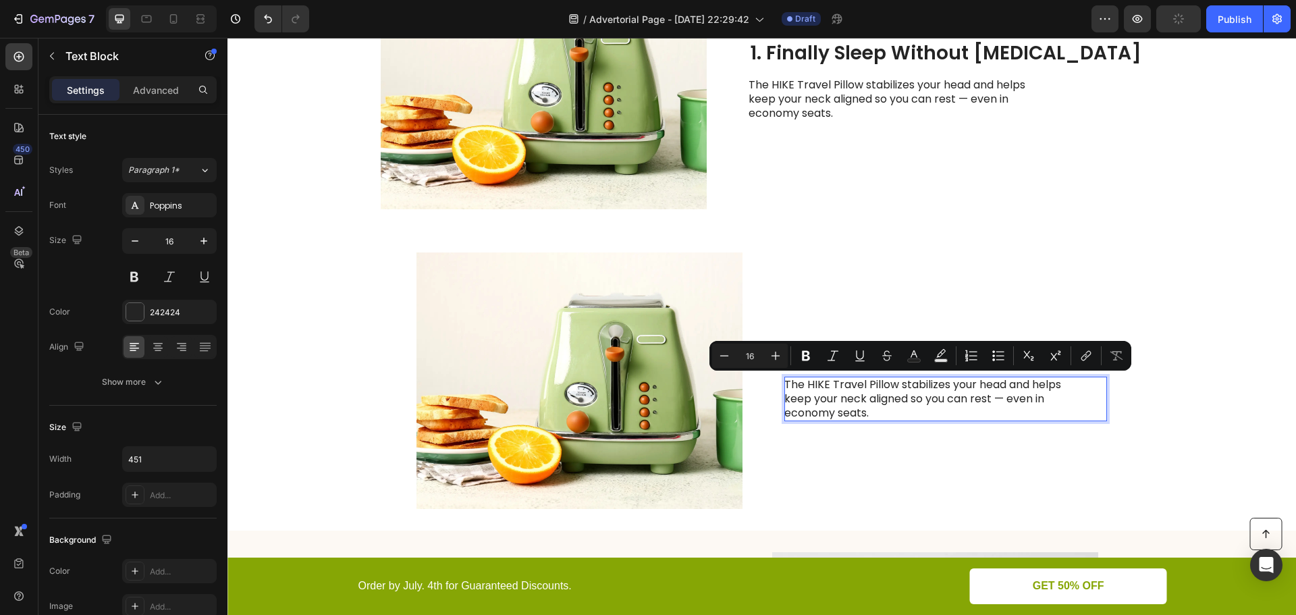
scroll to position [858, 0]
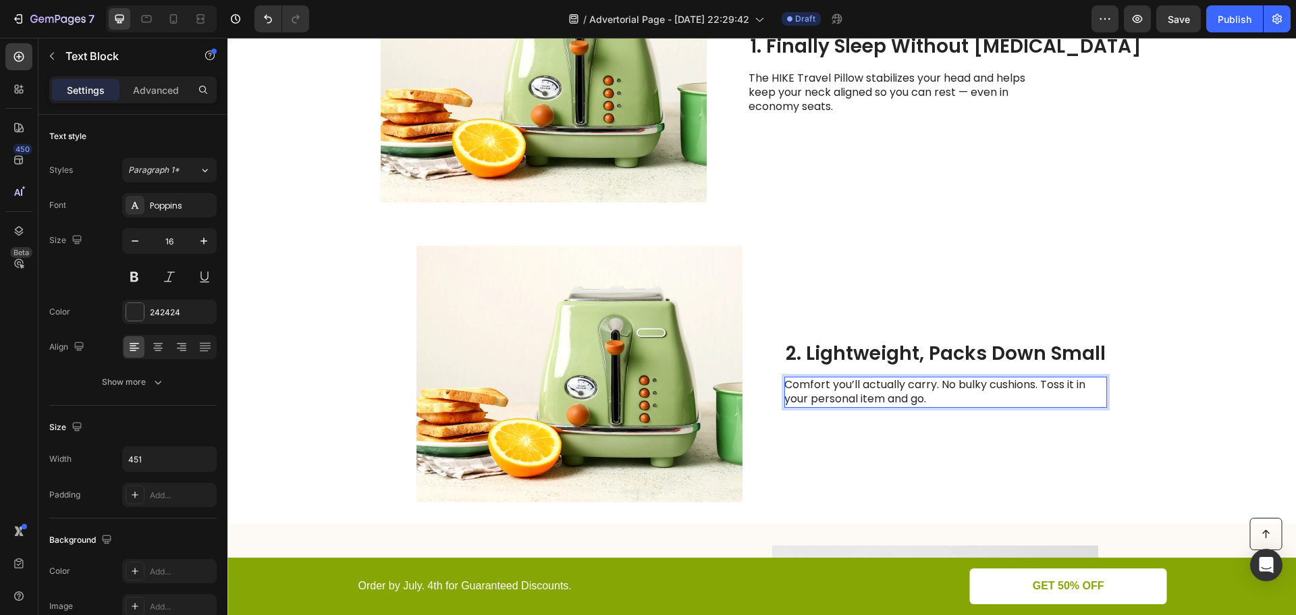
click at [865, 427] on div "2. Lightweight, Packs Down Small Heading Comfort you’ll actually carry. No bulk…" at bounding box center [945, 374] width 323 height 256
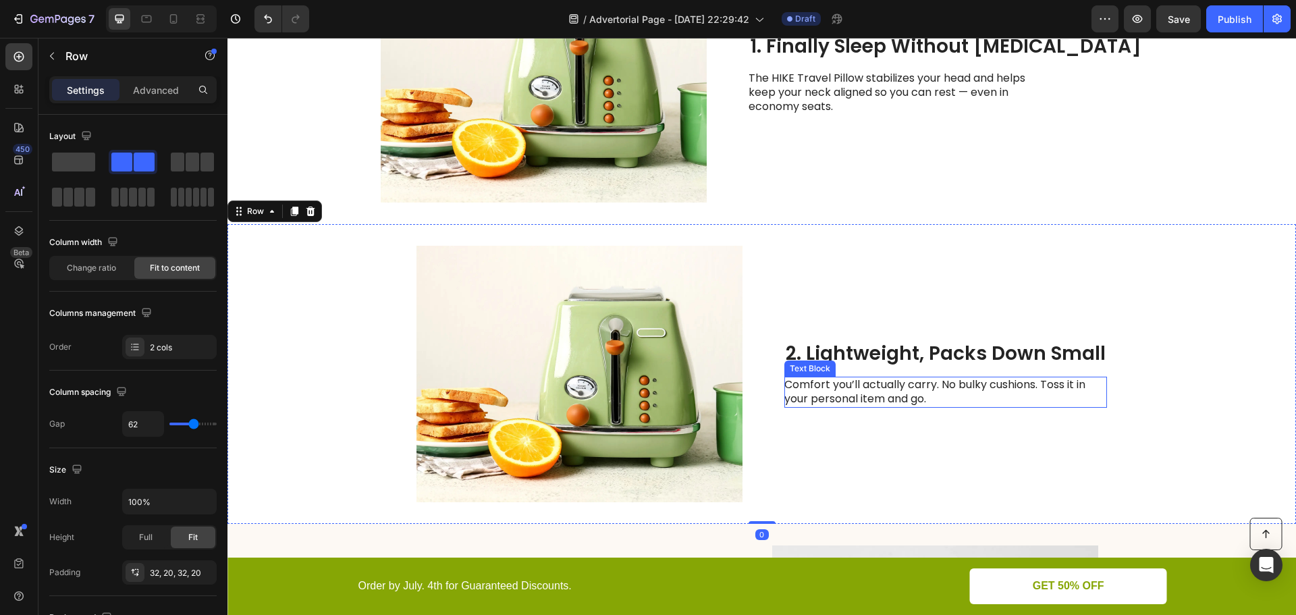
click at [869, 389] on p "Comfort you’ll actually carry. No bulky cushions. Toss it in your personal item…" at bounding box center [935, 392] width 303 height 28
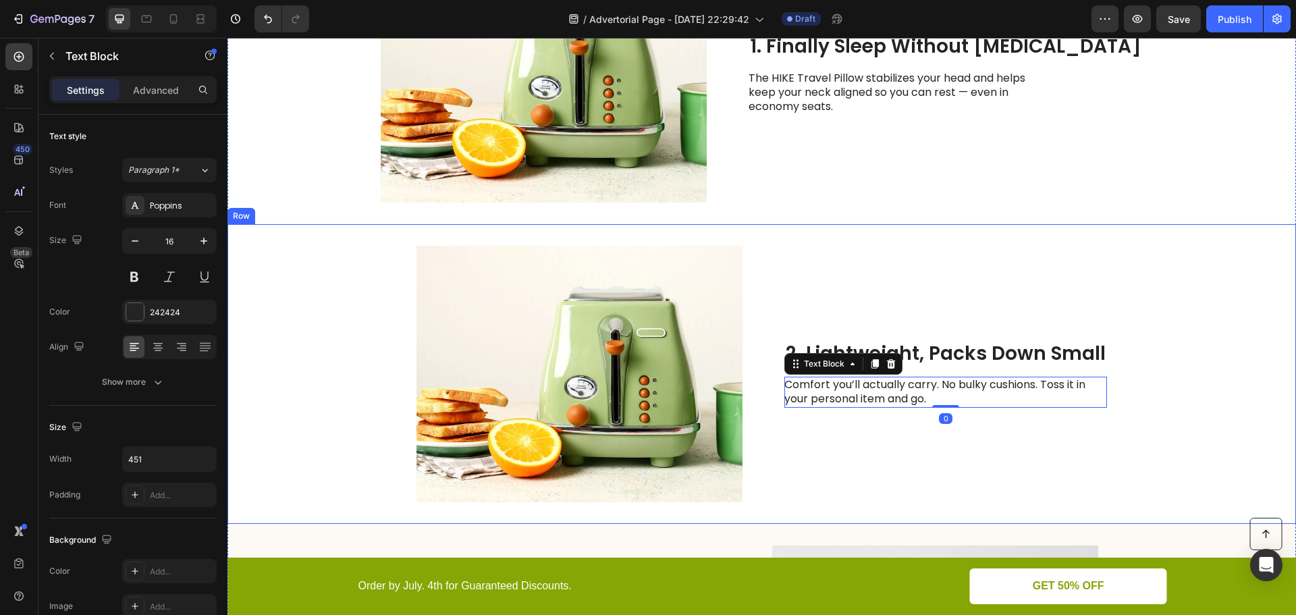
click at [819, 424] on div "2. Lightweight, Packs Down Small Heading Comfort you’ll actually carry. No bulk…" at bounding box center [945, 374] width 323 height 256
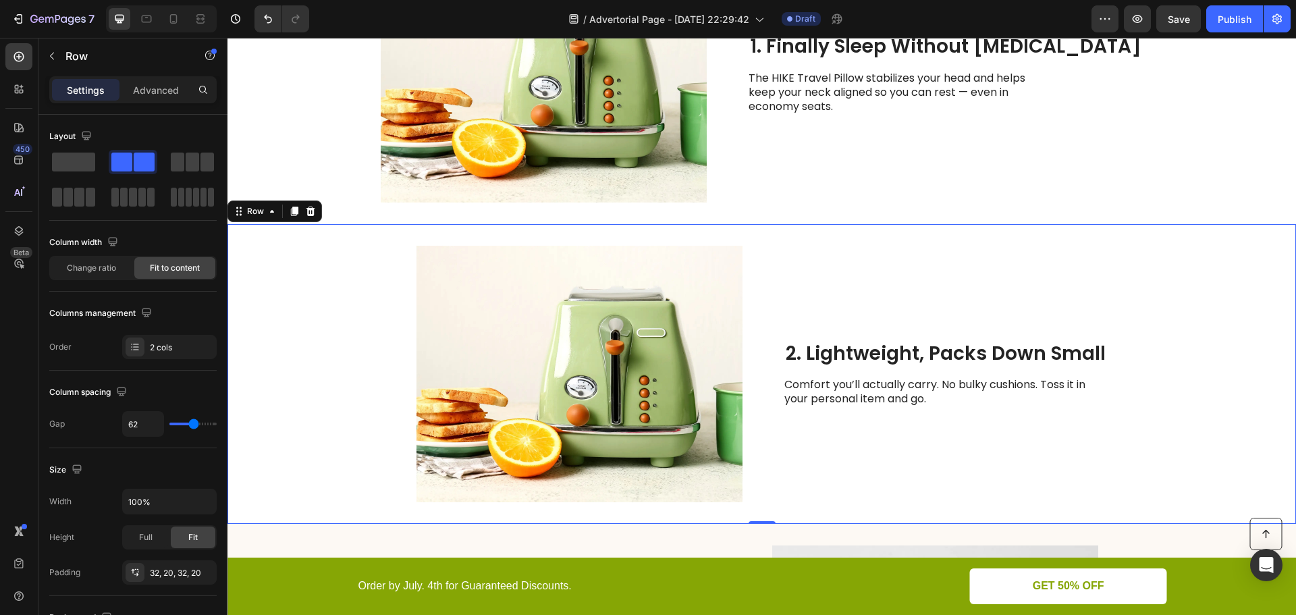
click at [821, 431] on div "2. Lightweight, Packs Down Small Heading Comfort you’ll actually carry. No bulk…" at bounding box center [945, 374] width 323 height 256
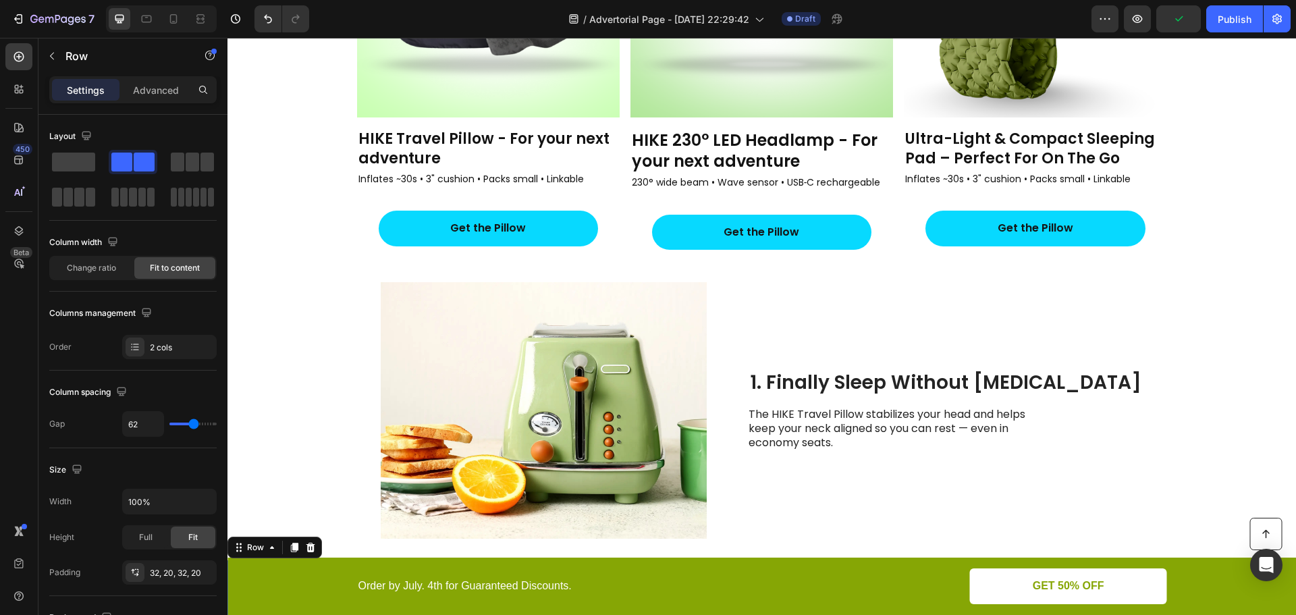
scroll to position [521, 0]
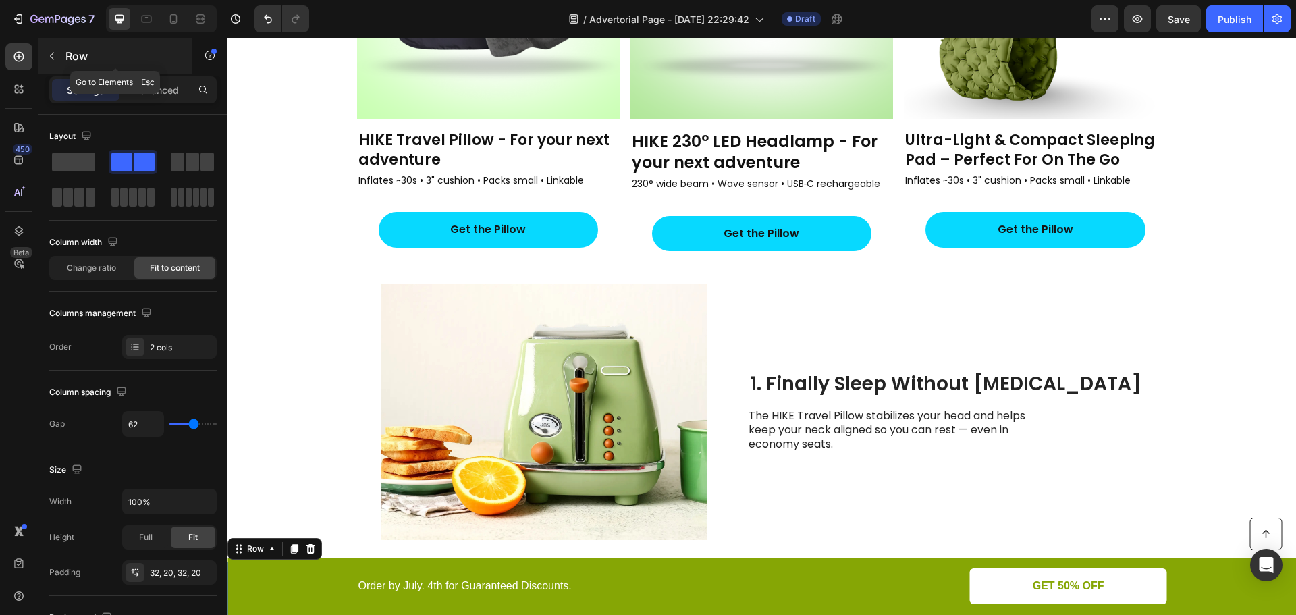
click at [55, 57] on icon "button" at bounding box center [52, 56] width 11 height 11
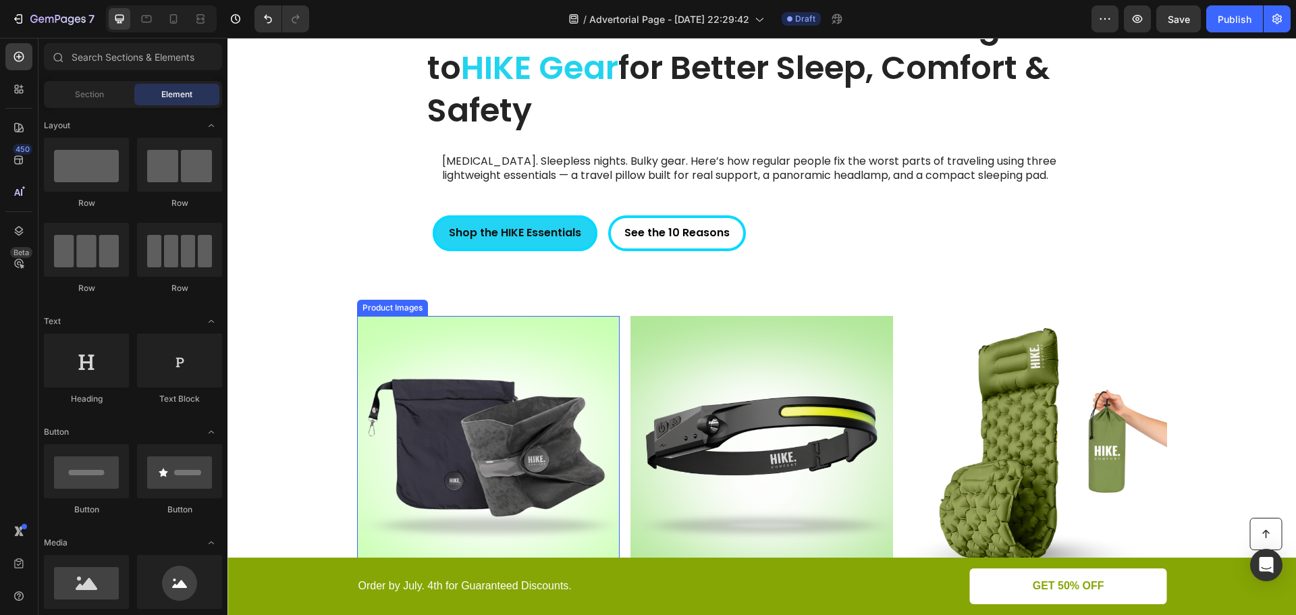
scroll to position [49, 0]
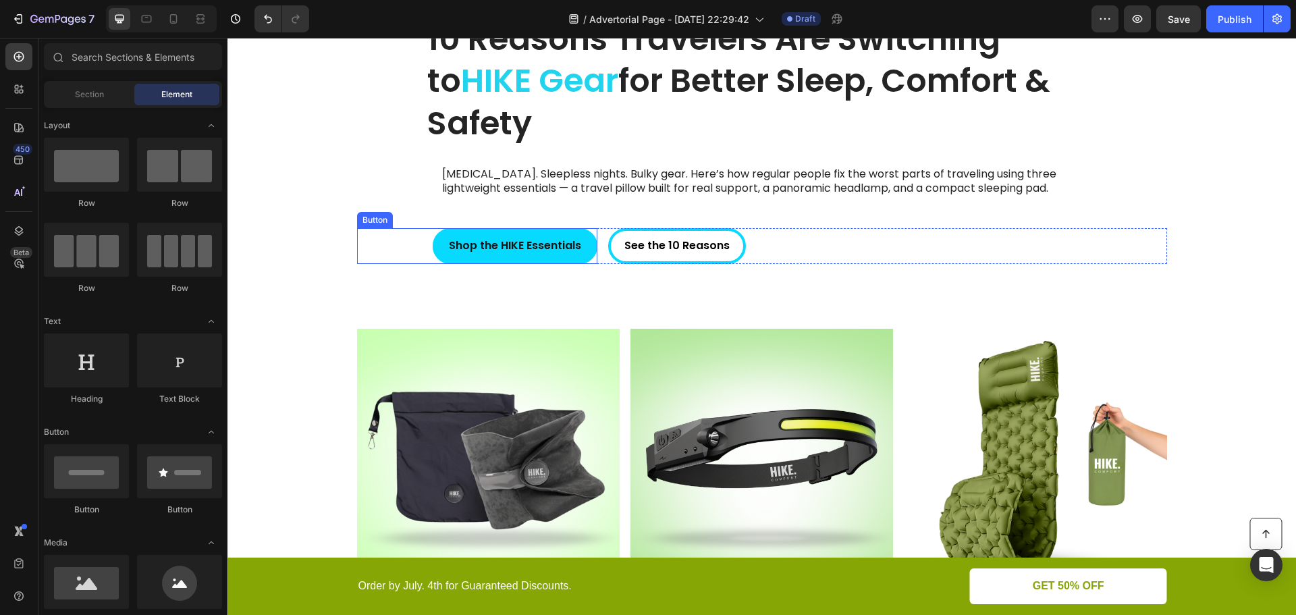
click at [589, 252] on button "Shop the HIKE Essentials" at bounding box center [515, 246] width 165 height 36
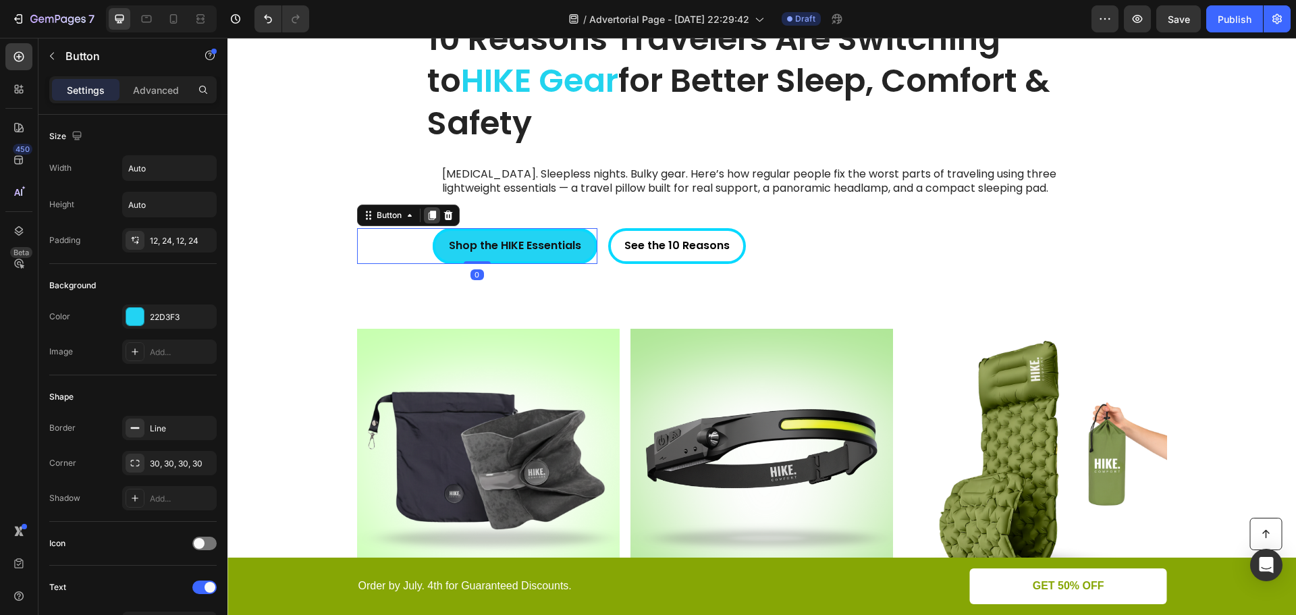
click at [428, 217] on icon at bounding box center [431, 215] width 7 height 9
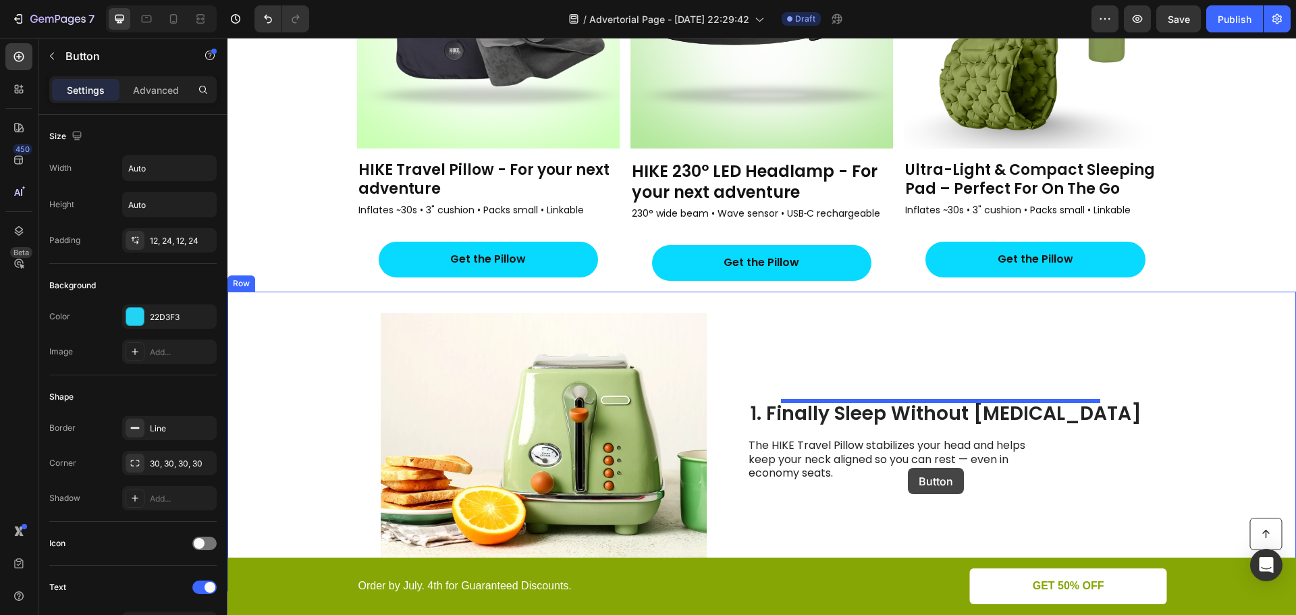
scroll to position [723, 0]
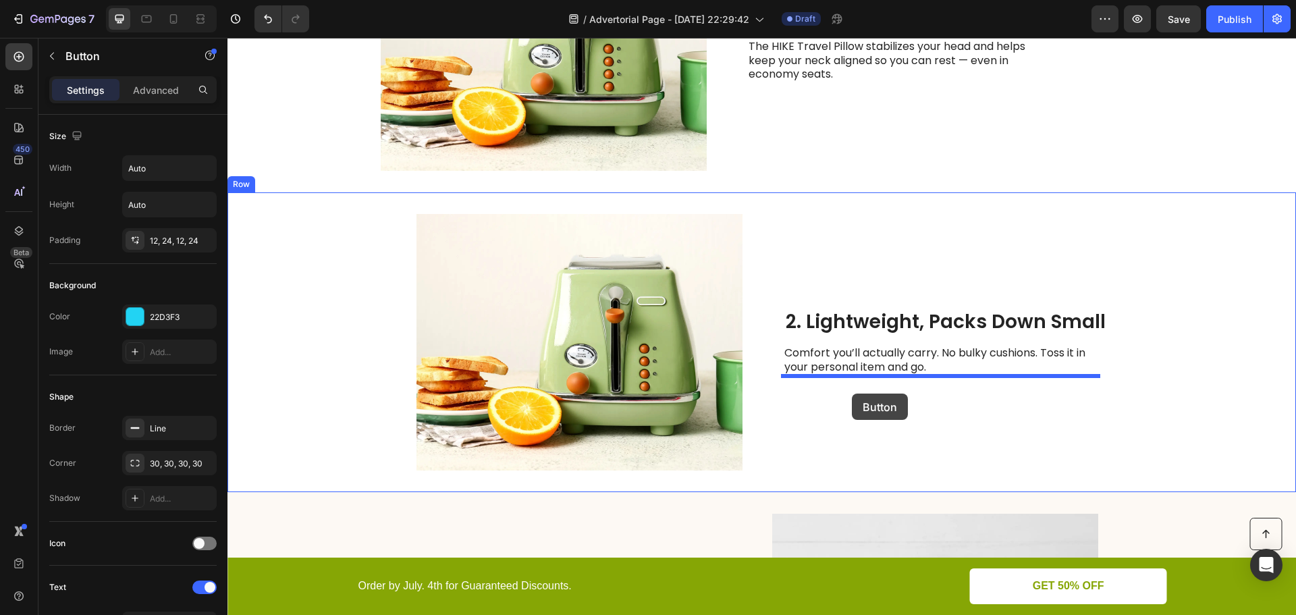
drag, startPoint x: 366, startPoint y: 118, endPoint x: 852, endPoint y: 393, distance: 558.5
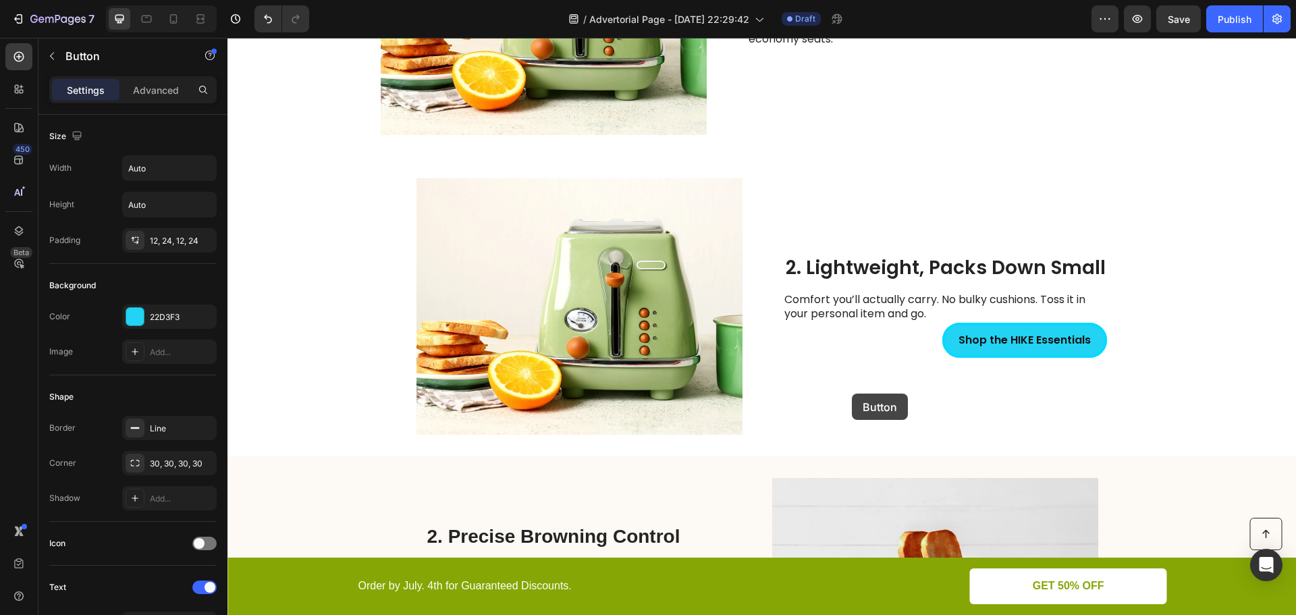
scroll to position [890, 0]
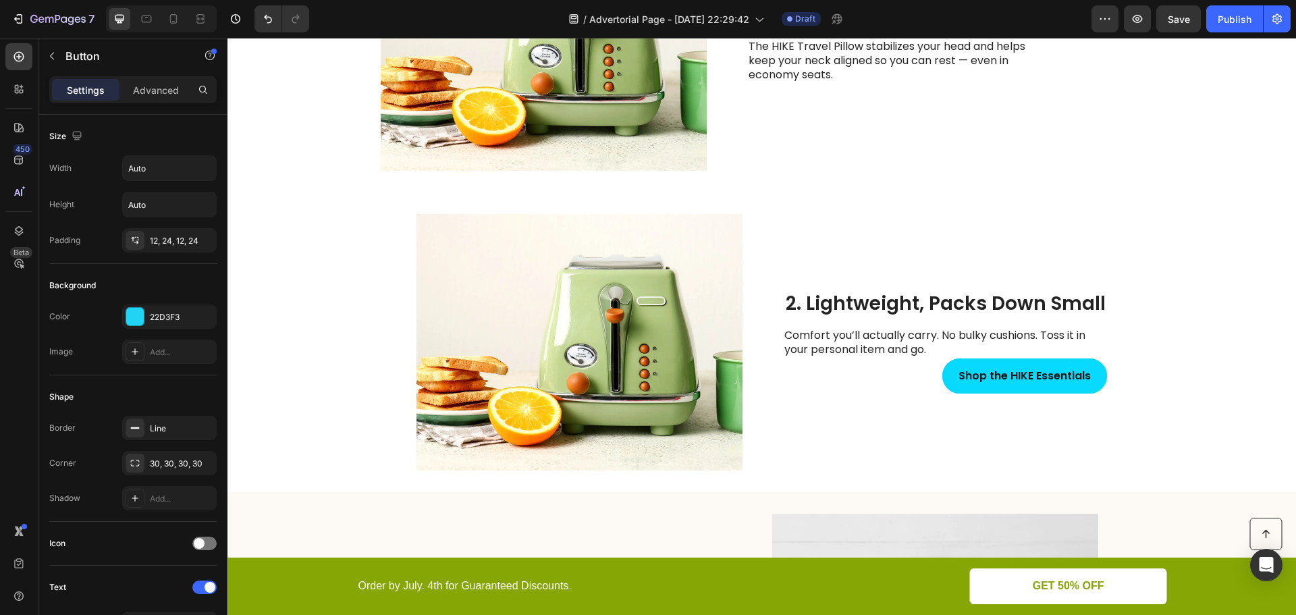
click at [942, 379] on button "Shop the HIKE Essentials" at bounding box center [1024, 376] width 165 height 36
click at [1011, 373] on strong "Shop the HIKE Essentials" at bounding box center [1024, 376] width 132 height 16
click at [834, 346] on p "Comfort you’ll actually carry. No bulky cushions. Toss it in your personal item…" at bounding box center [935, 343] width 303 height 28
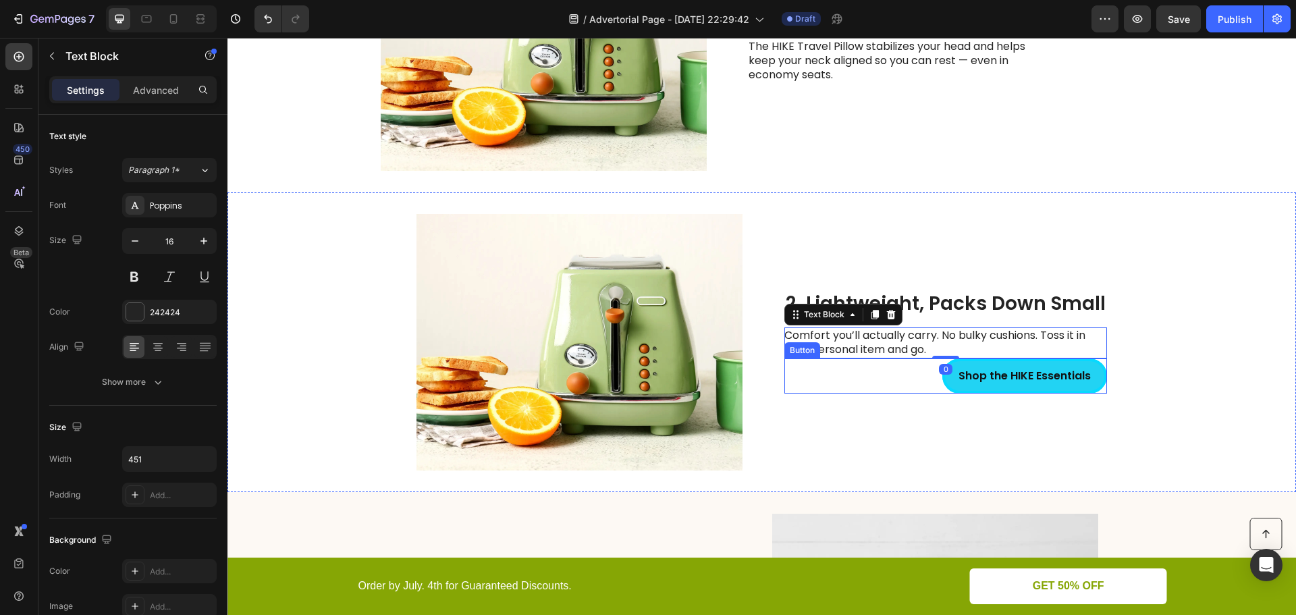
click at [923, 385] on div "Shop the HIKE Essentials Button" at bounding box center [945, 376] width 323 height 36
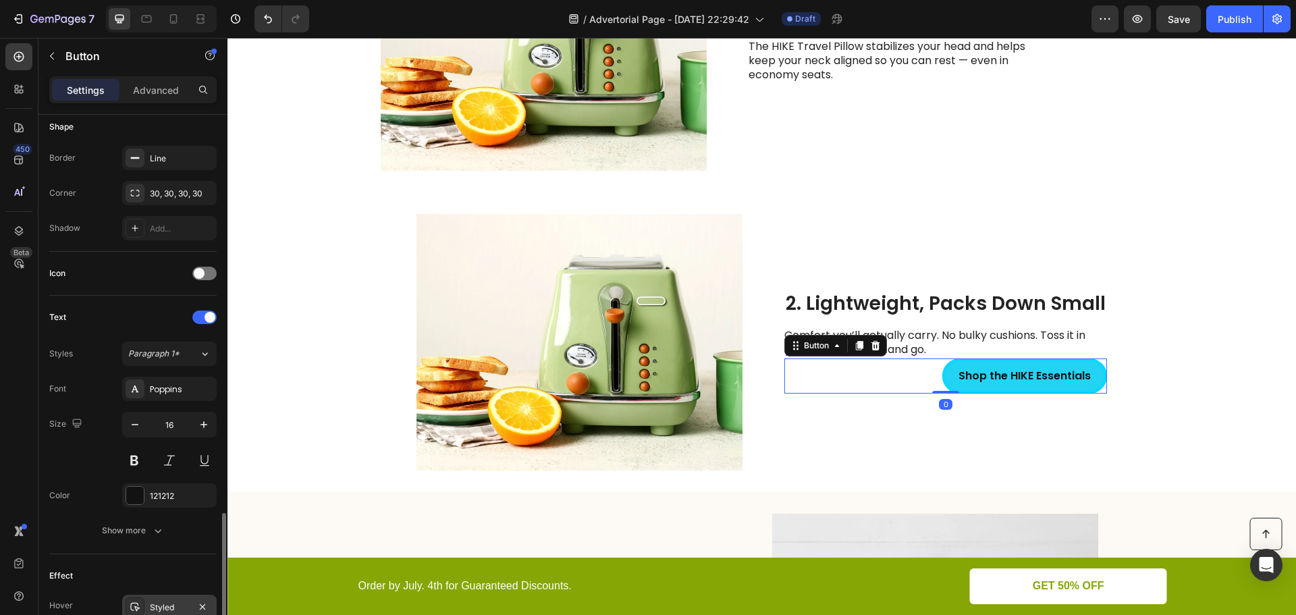
scroll to position [429, 0]
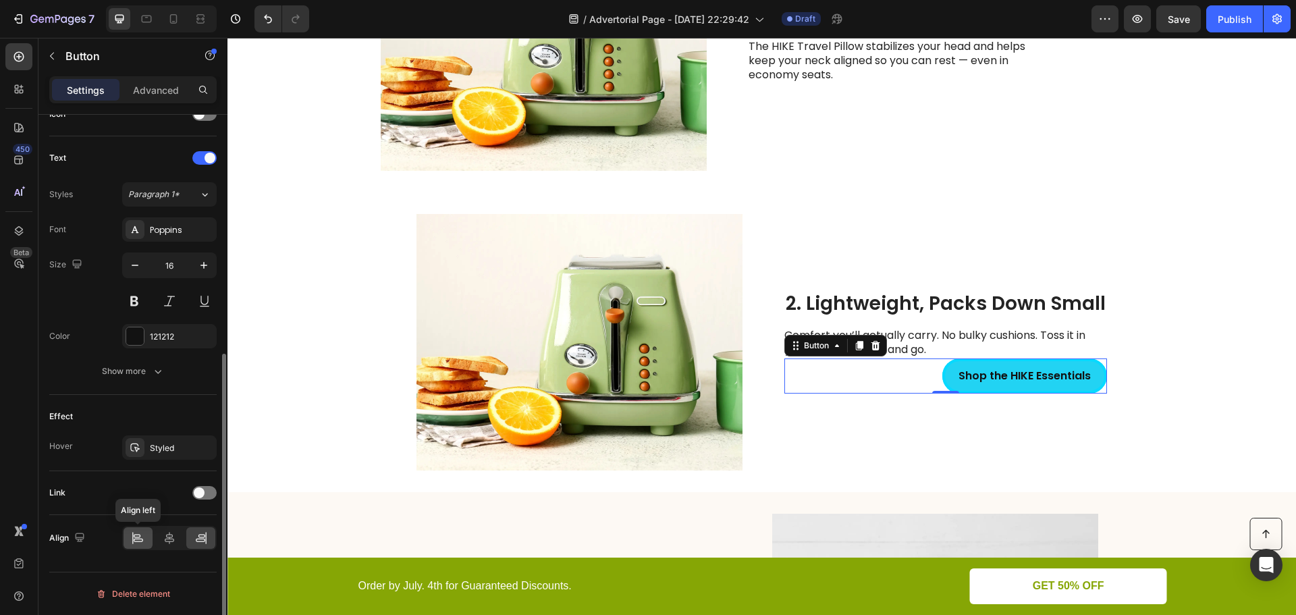
click at [136, 545] on div at bounding box center [138, 538] width 29 height 22
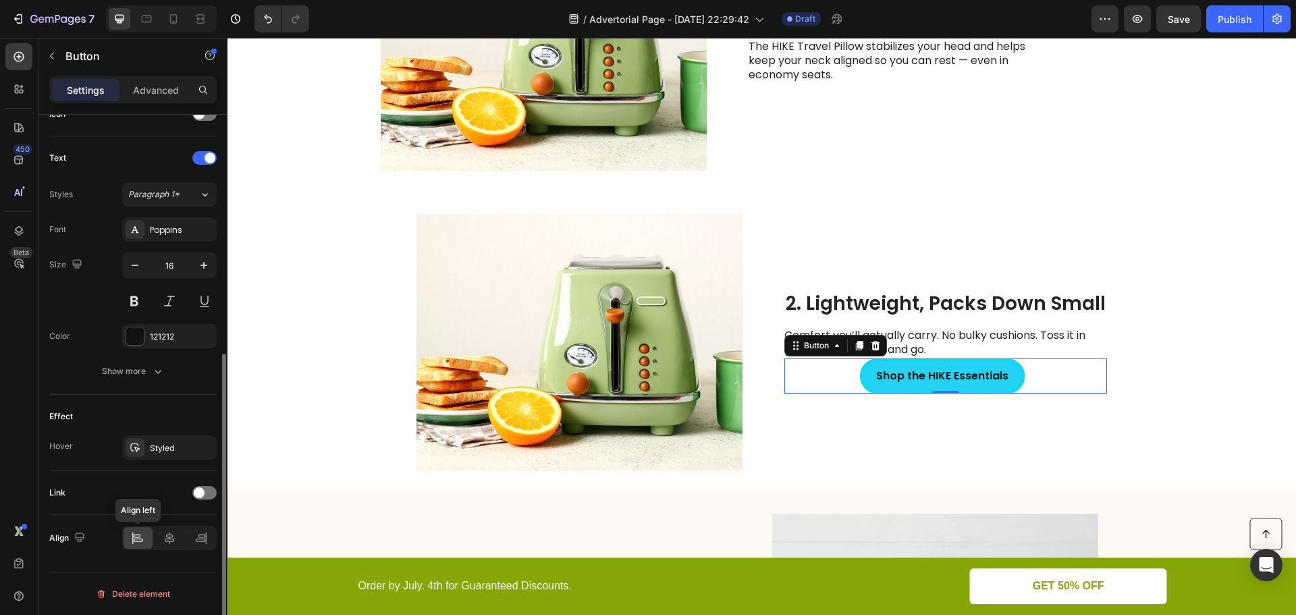
click at [132, 542] on icon at bounding box center [137, 537] width 13 height 13
click at [169, 540] on icon at bounding box center [169, 537] width 13 height 13
click at [133, 537] on icon at bounding box center [133, 538] width 1 height 12
click at [161, 92] on p "Advanced" at bounding box center [156, 90] width 46 height 14
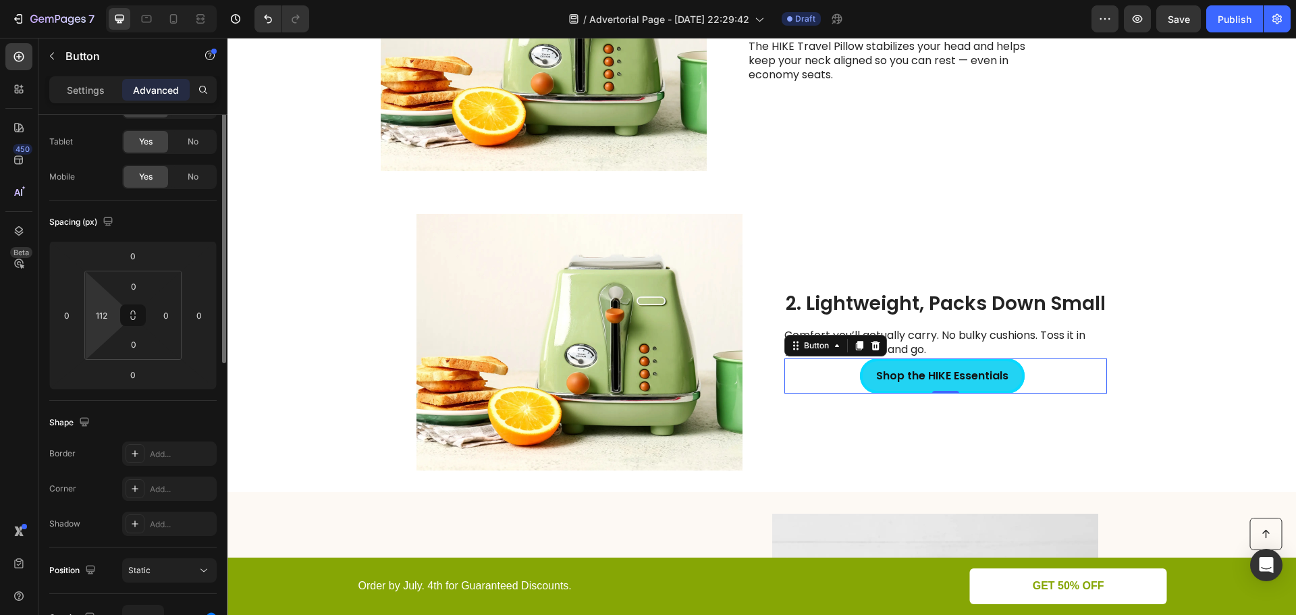
scroll to position [0, 0]
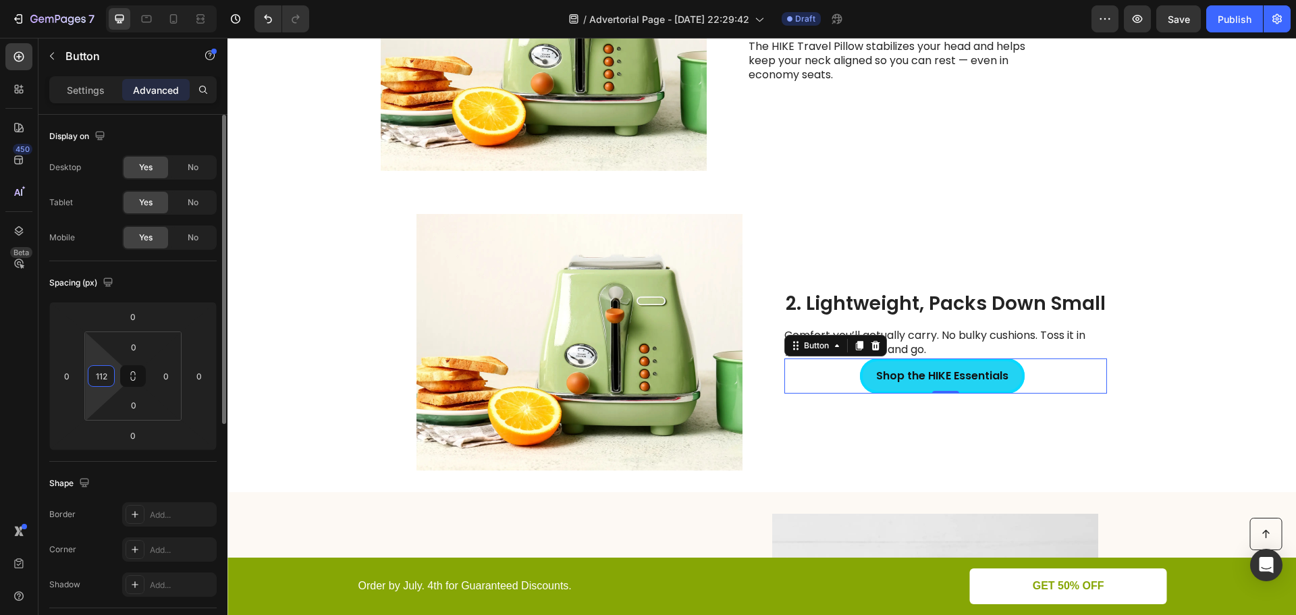
click at [101, 382] on input "112" at bounding box center [101, 376] width 20 height 20
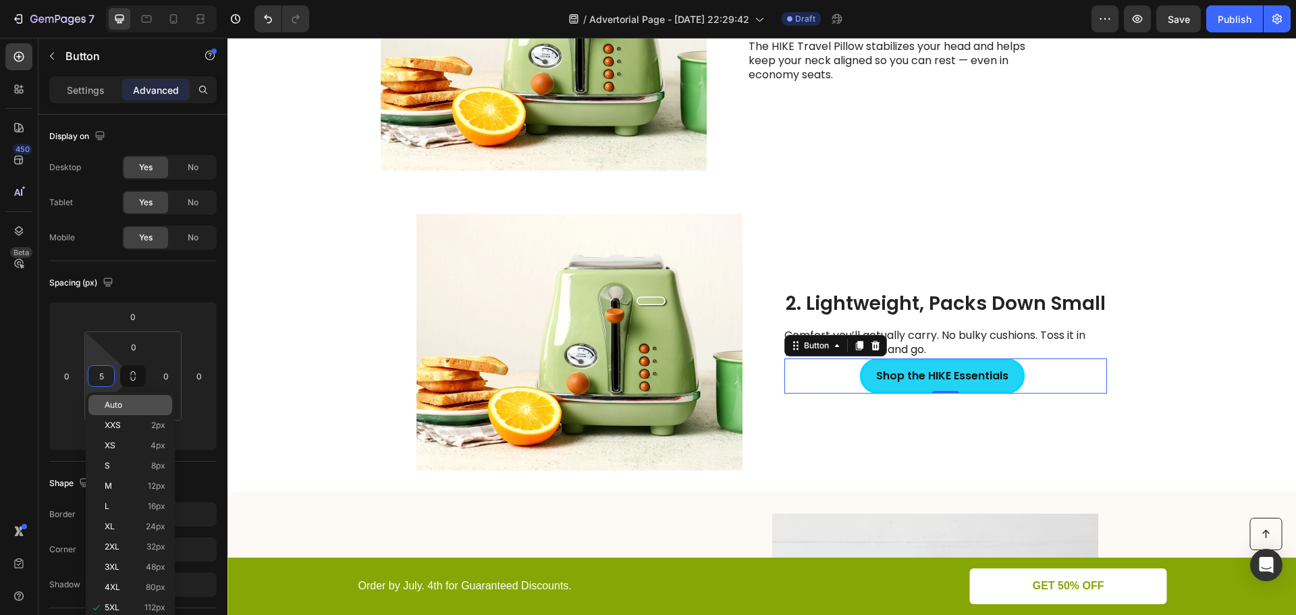
click at [133, 404] on p "Auto" at bounding box center [135, 404] width 61 height 9
type input "Auto"
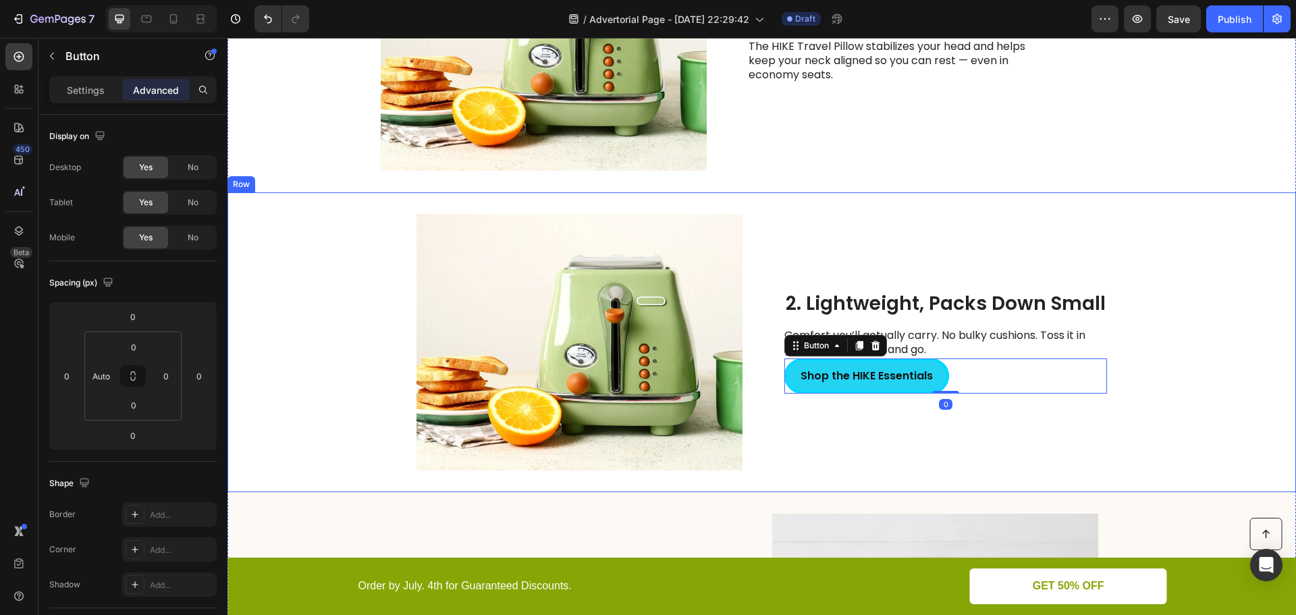
click at [898, 430] on div "2. Lightweight, Packs Down Small Heading Comfort you’ll actually carry. No bulk…" at bounding box center [945, 342] width 323 height 256
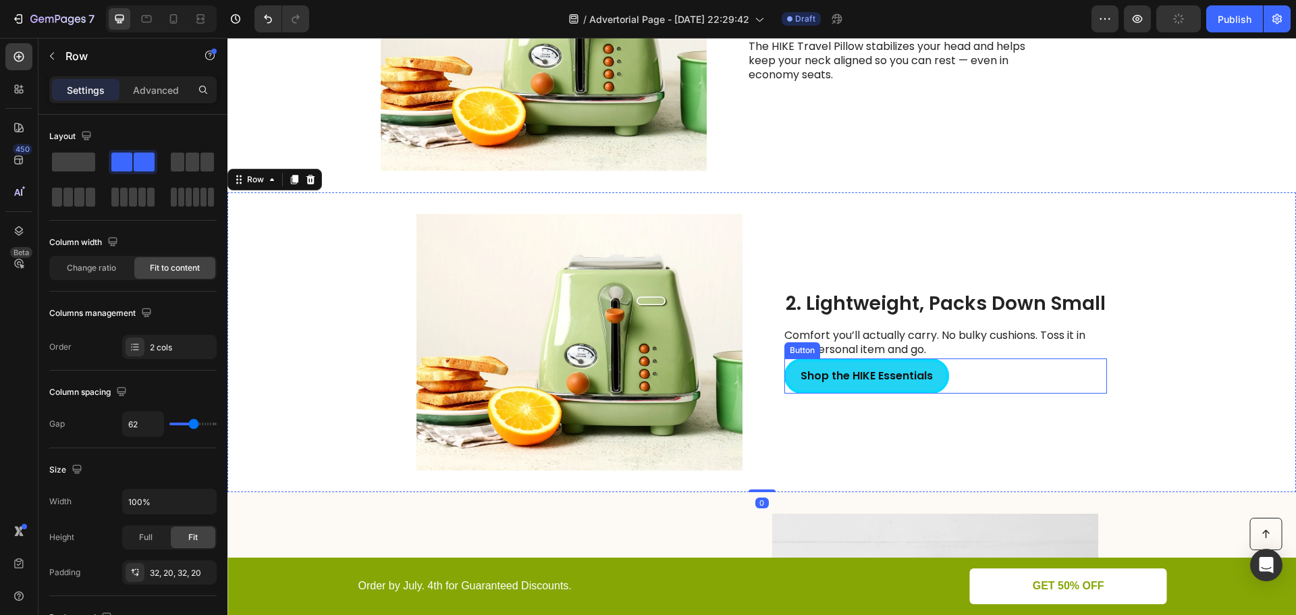
click at [944, 362] on div "Shop the HIKE Essentials Button" at bounding box center [945, 376] width 323 height 36
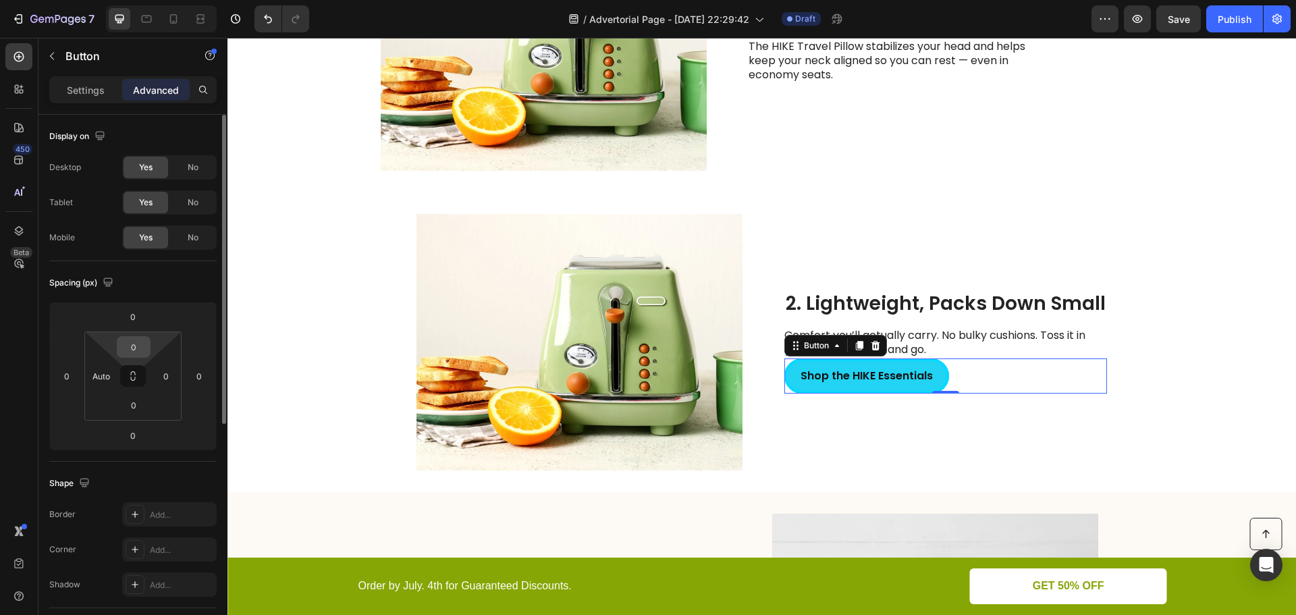
click at [131, 344] on input "0" at bounding box center [133, 347] width 27 height 20
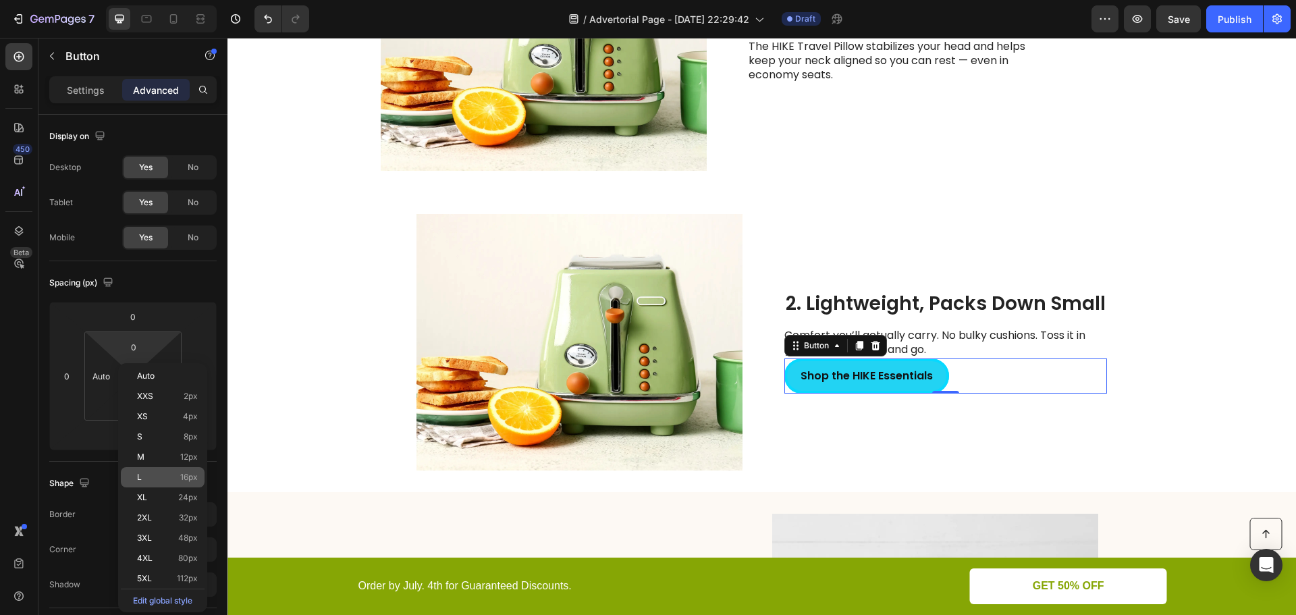
click at [140, 481] on span "L" at bounding box center [139, 476] width 5 height 9
type input "16"
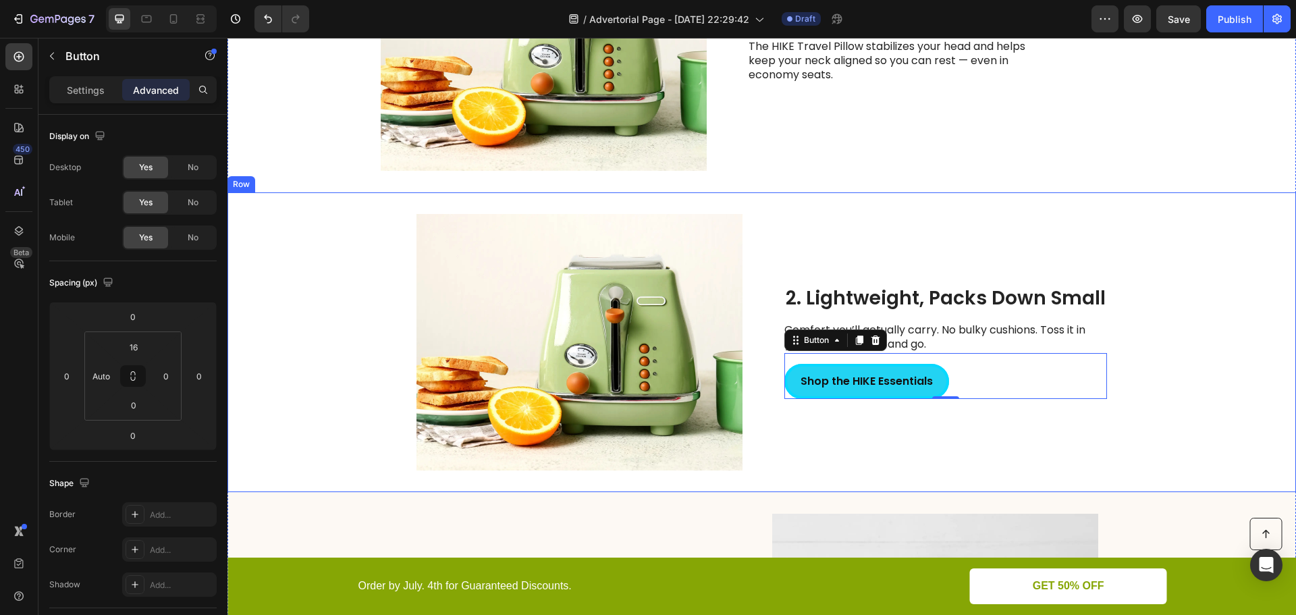
click at [1035, 427] on div "2. Lightweight, Packs Down Small Heading Comfort you’ll actually carry. No bulk…" at bounding box center [945, 342] width 323 height 256
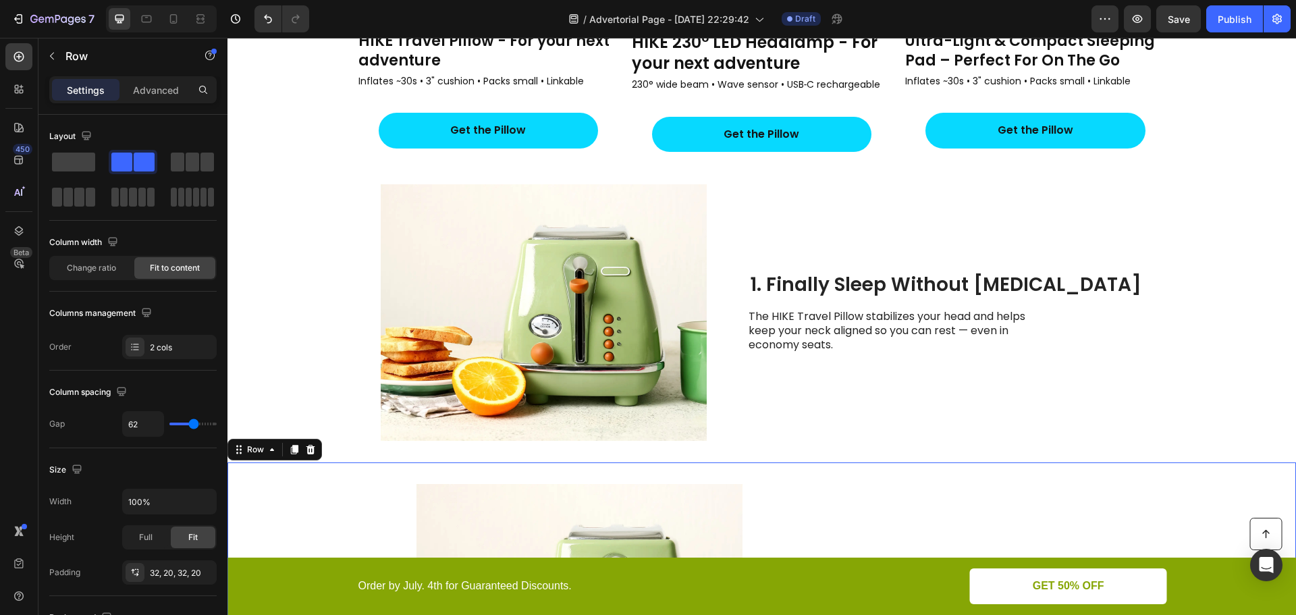
scroll to position [958, 0]
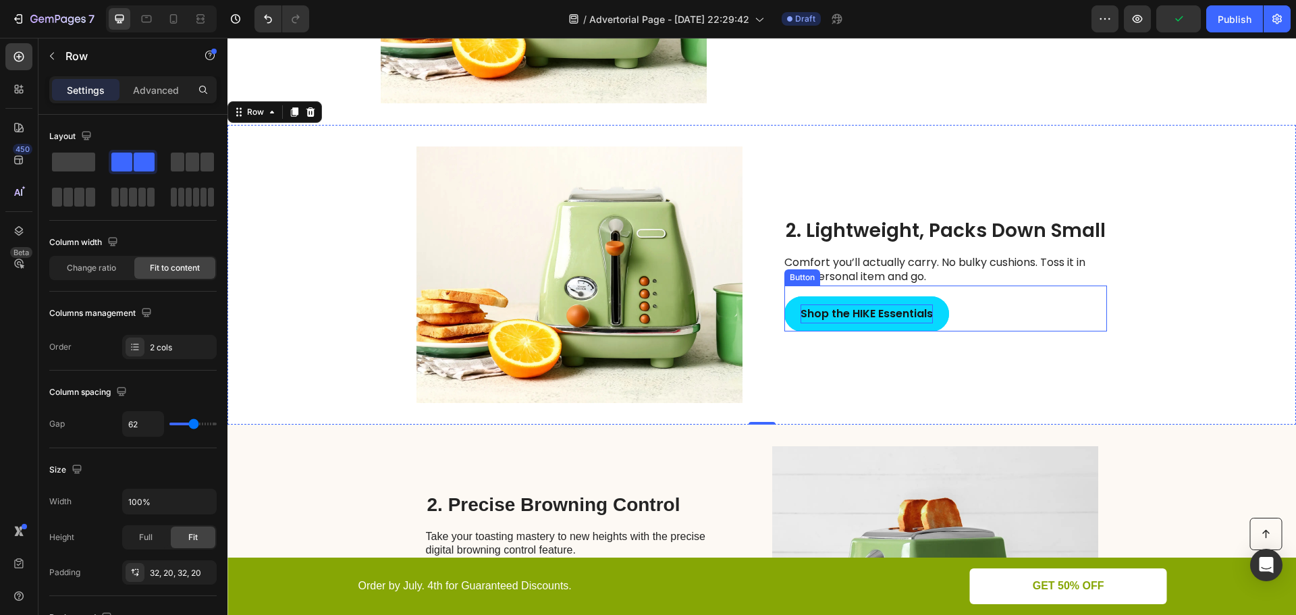
click at [857, 309] on strong "Shop the HIKE Essentials" at bounding box center [866, 314] width 132 height 16
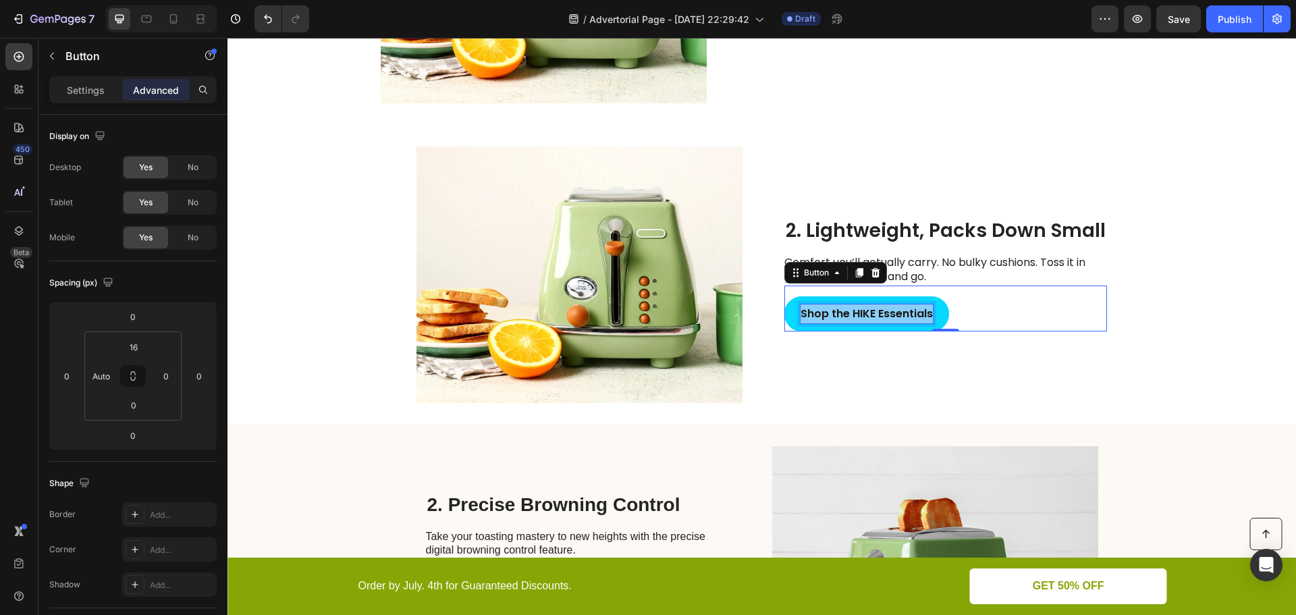
click at [857, 309] on strong "Shop the HIKE Essentials" at bounding box center [866, 314] width 132 height 16
click at [931, 331] on div "Claim Your HIKE Pillow Button 0" at bounding box center [945, 308] width 323 height 47
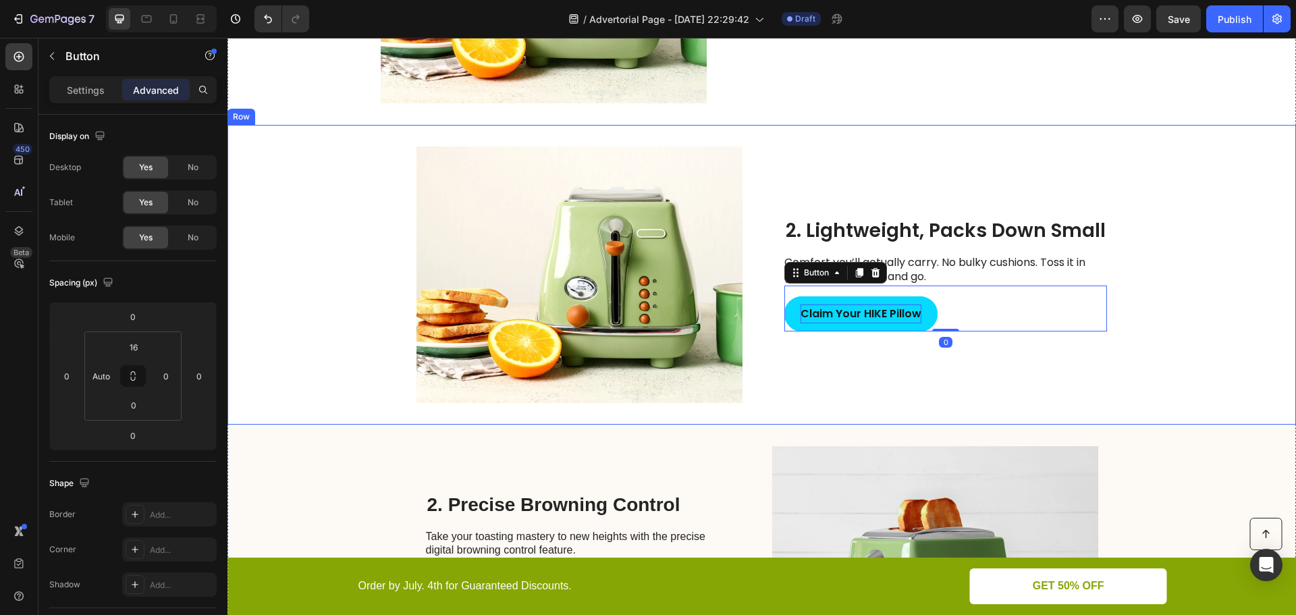
click at [911, 379] on div "2. Lightweight, Packs Down Small Heading Comfort you’ll actually carry. No bulk…" at bounding box center [945, 274] width 323 height 256
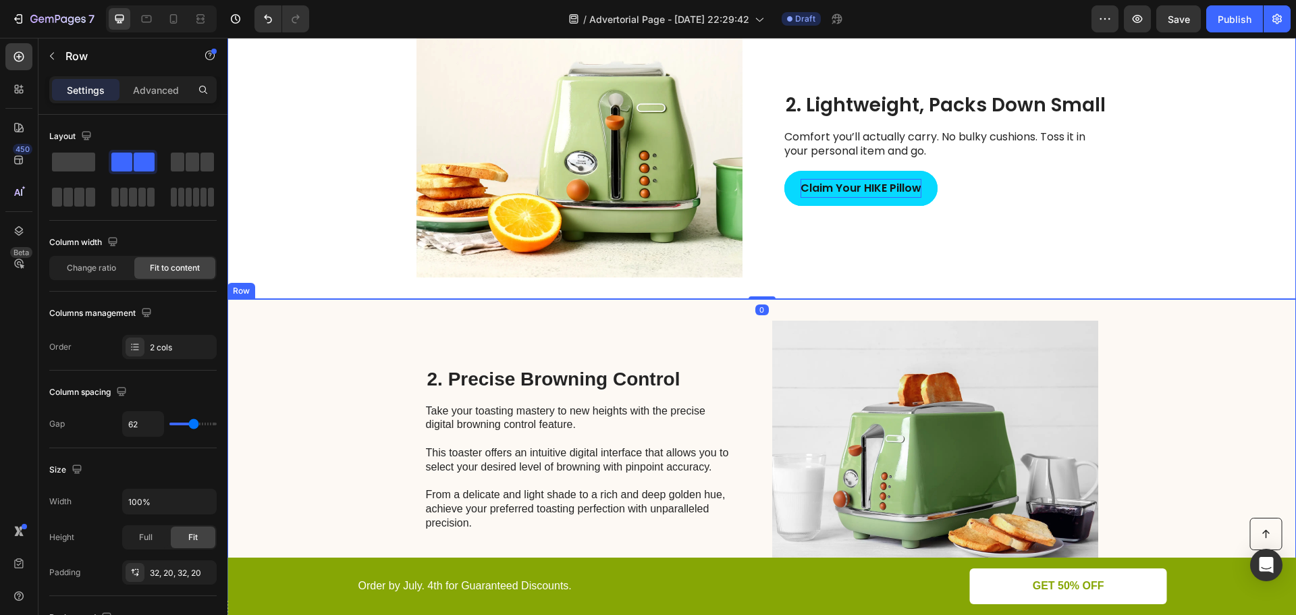
scroll to position [1093, 0]
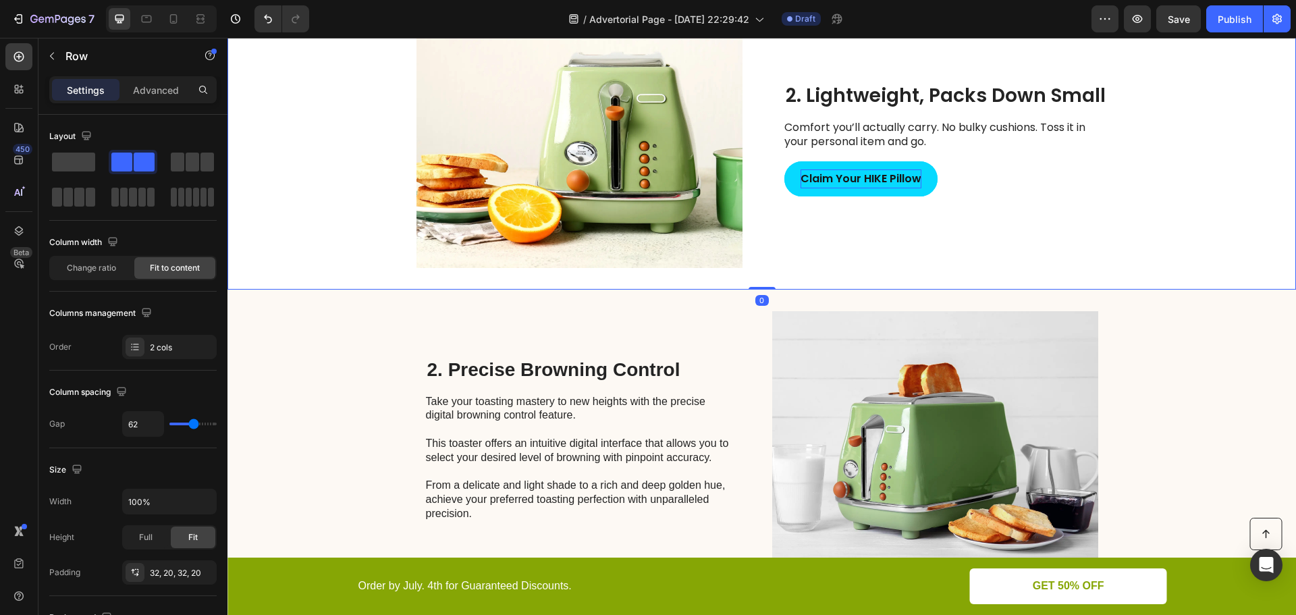
click at [767, 269] on div "Image 2. Lightweight, Packs Down Small Heading Comfort you’ll actually carry. N…" at bounding box center [761, 140] width 1068 height 300
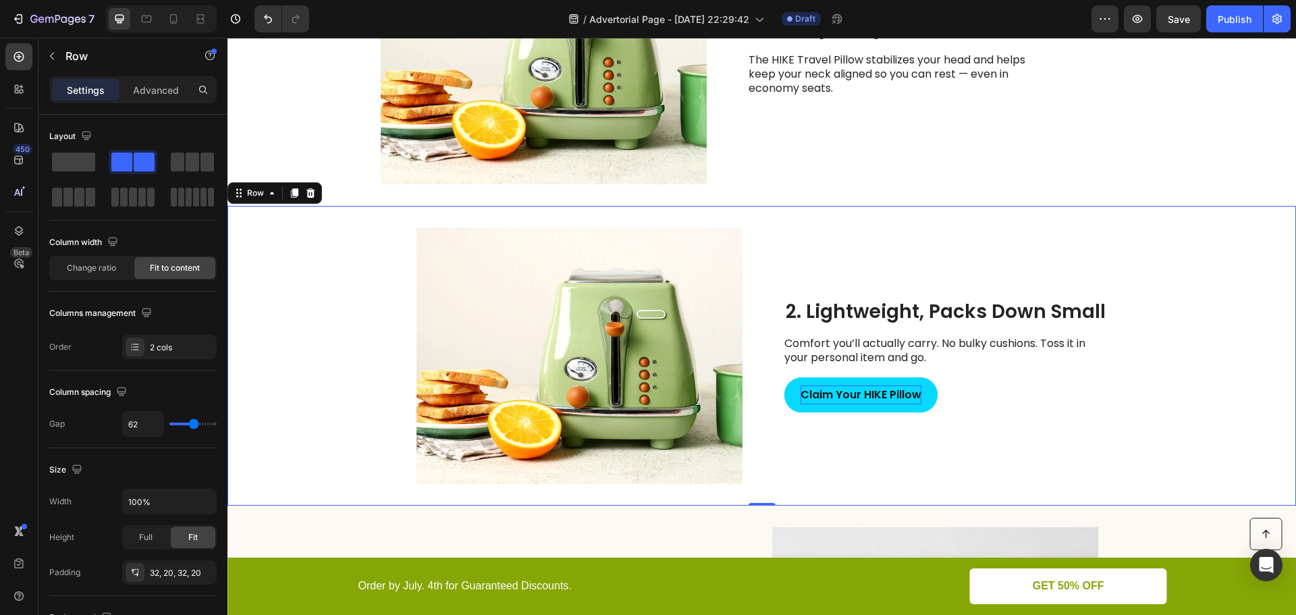
scroll to position [823, 0]
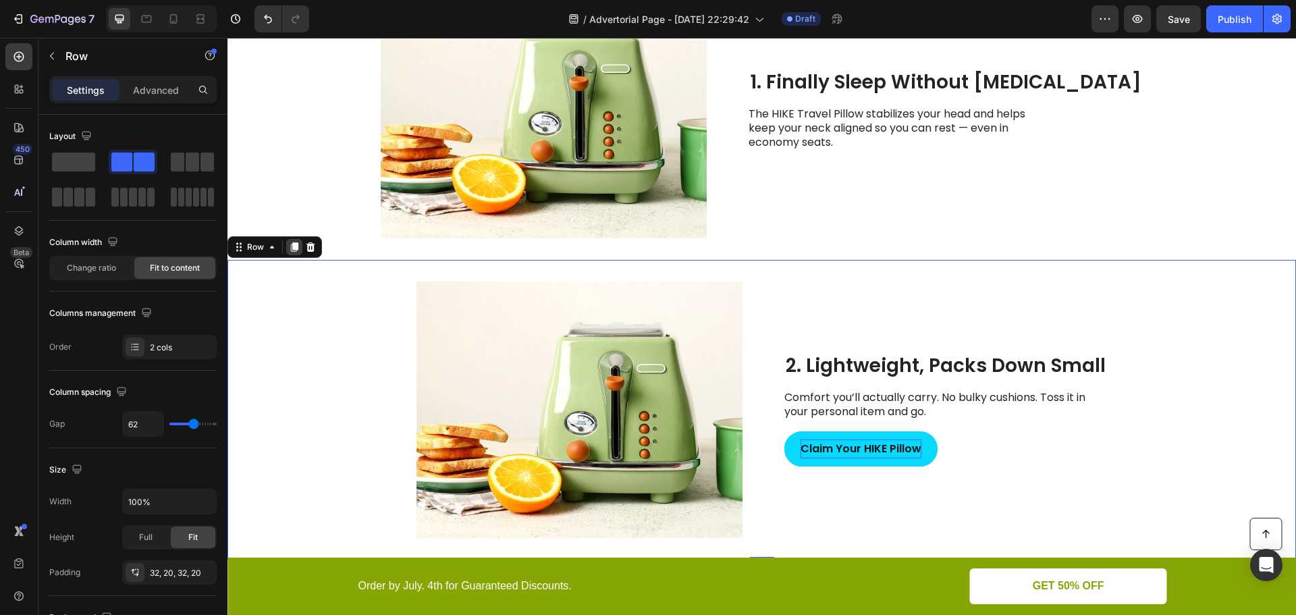
click at [289, 246] on icon at bounding box center [294, 247] width 11 height 11
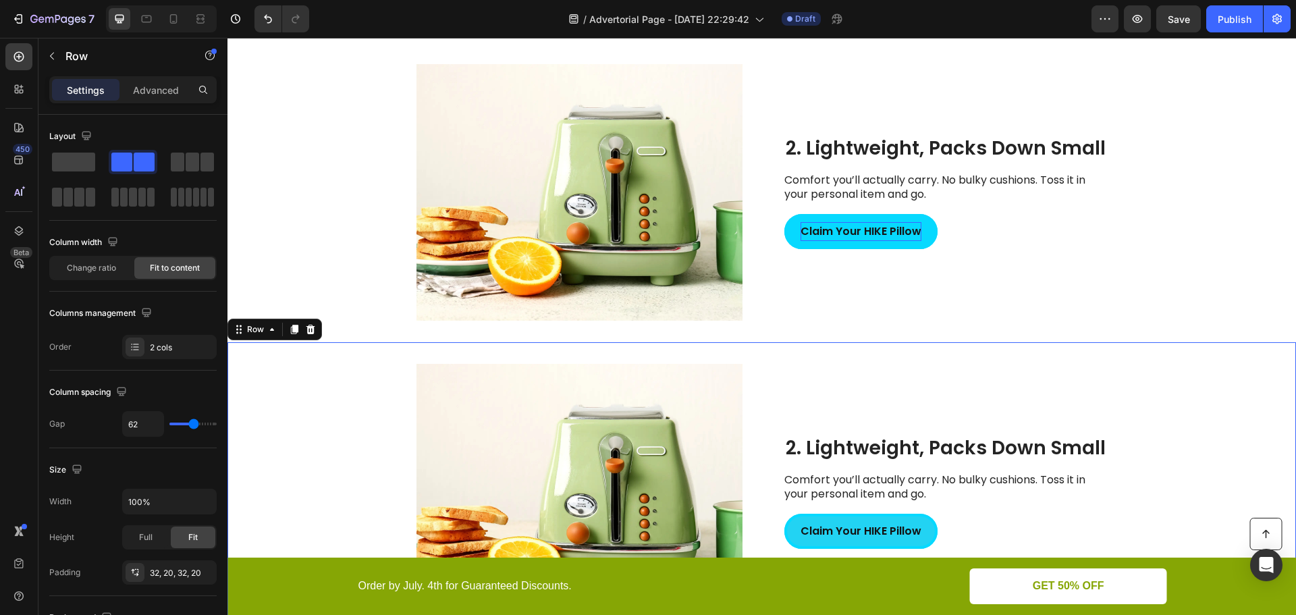
scroll to position [1027, 0]
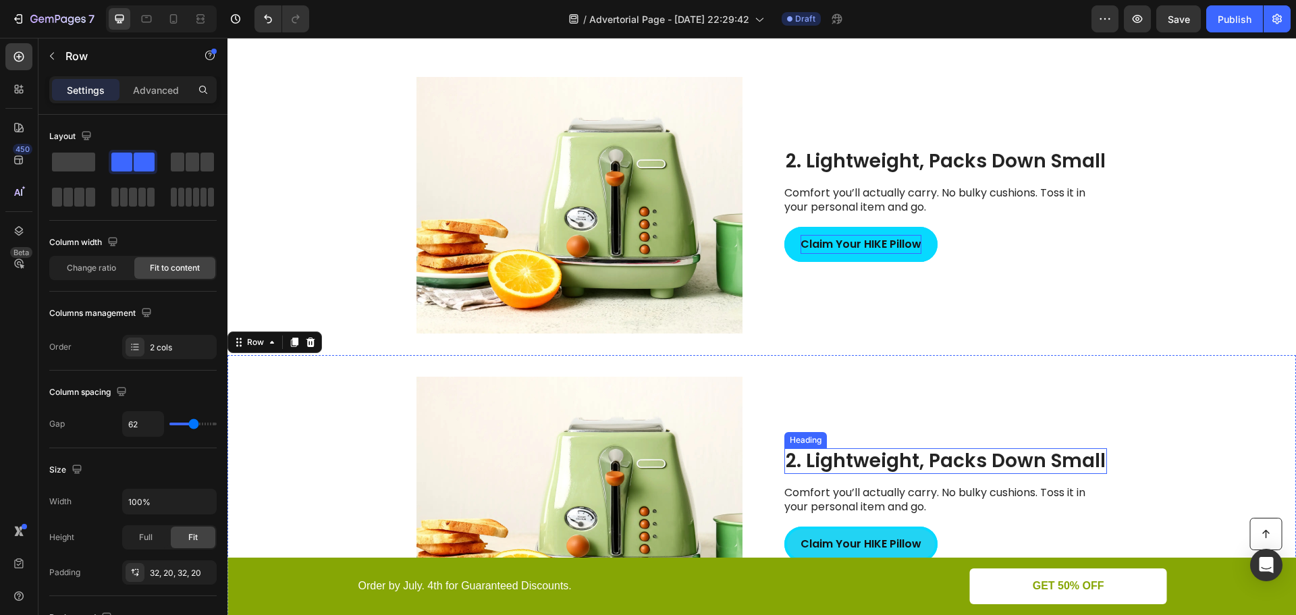
click at [852, 455] on h2 "2. Lightweight, Packs Down Small" at bounding box center [945, 461] width 323 height 26
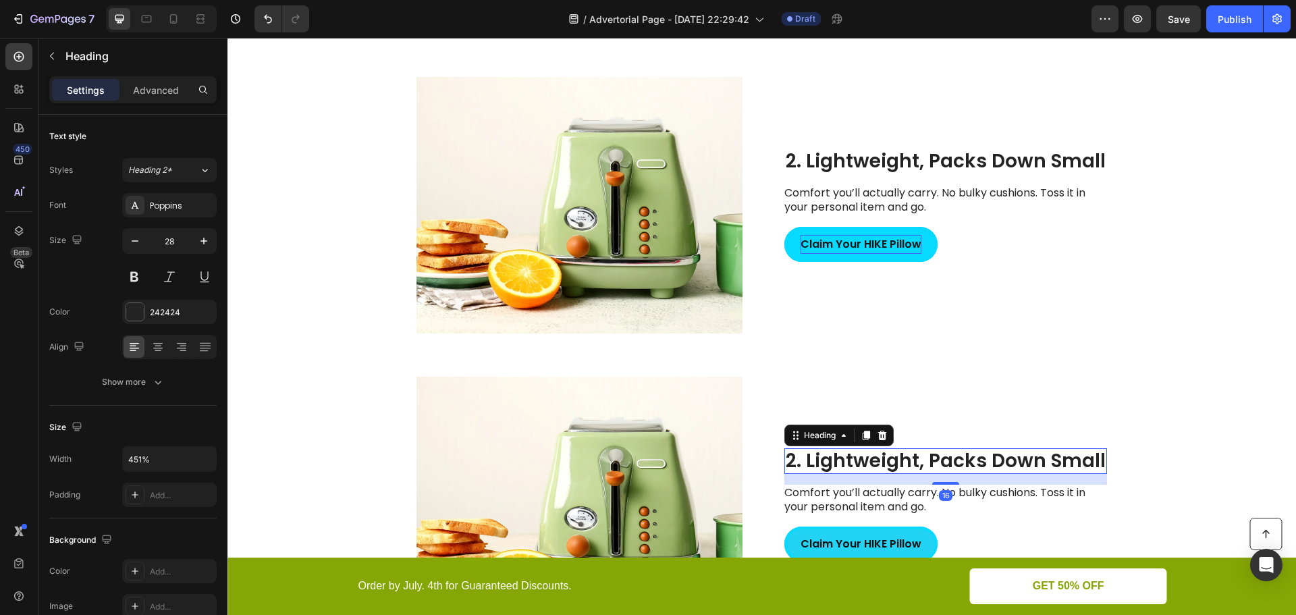
click at [852, 455] on h2 "2. Lightweight, Packs Down Small" at bounding box center [945, 461] width 323 height 26
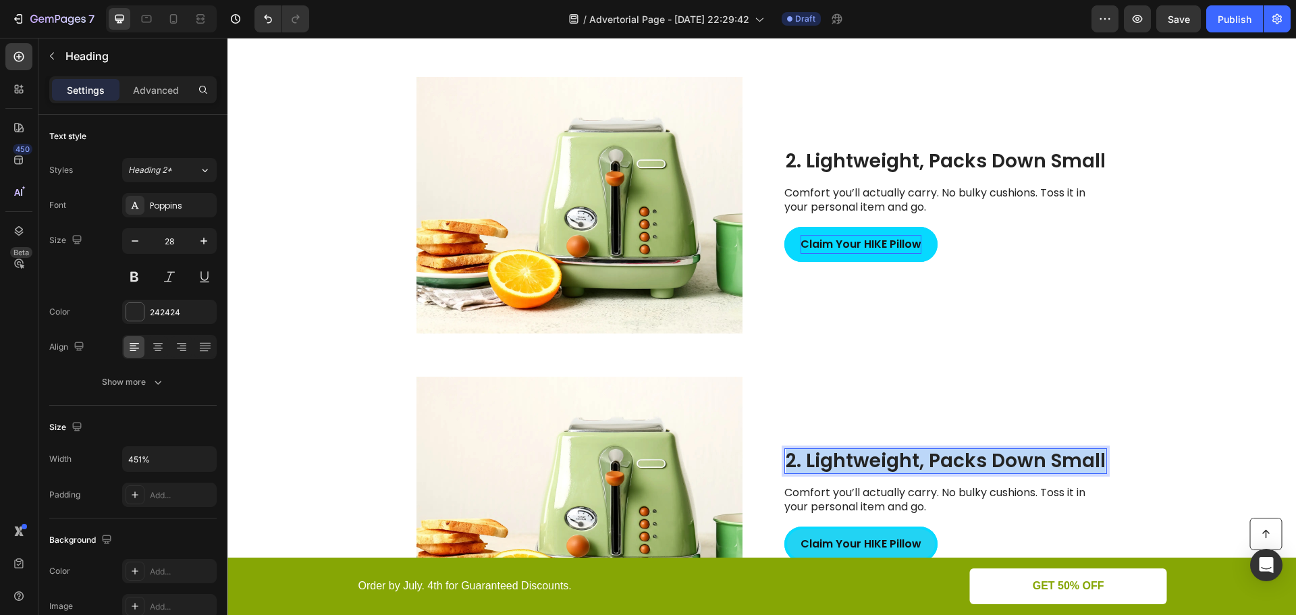
click at [852, 455] on p "2. Lightweight, Packs Down Small" at bounding box center [946, 460] width 320 height 23
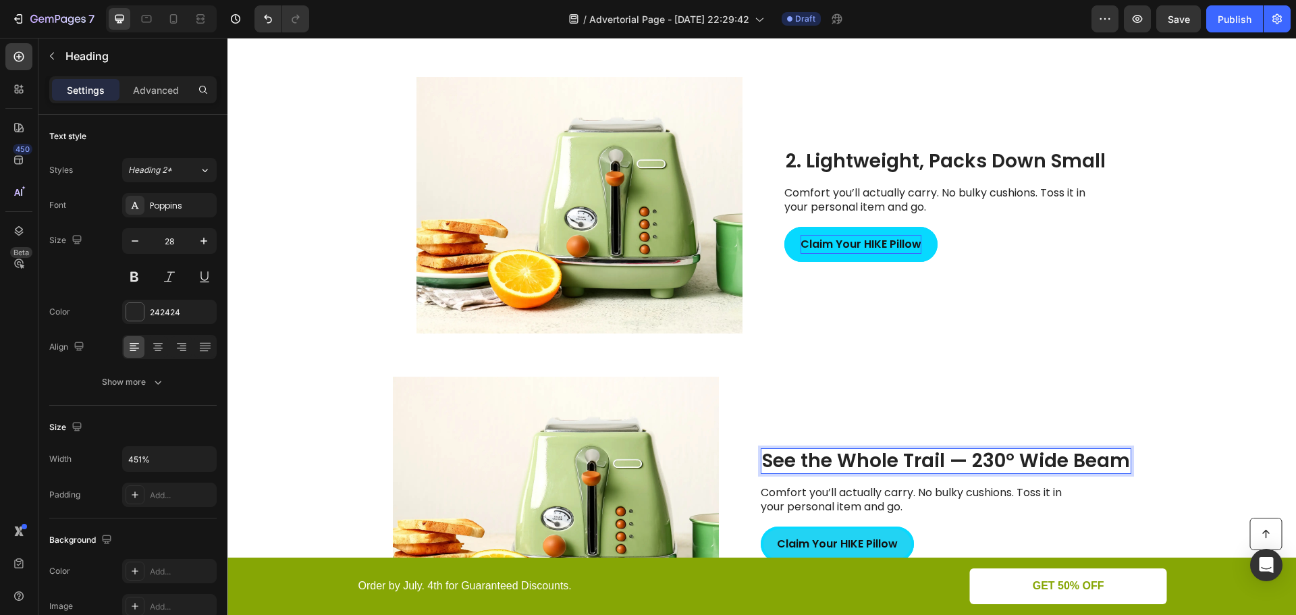
click at [763, 459] on p "See the Whole Trail — 230° Wide Beam" at bounding box center [946, 460] width 368 height 23
click at [763, 461] on p "See the Whole Trail — 230° Wide Beam" at bounding box center [946, 460] width 368 height 23
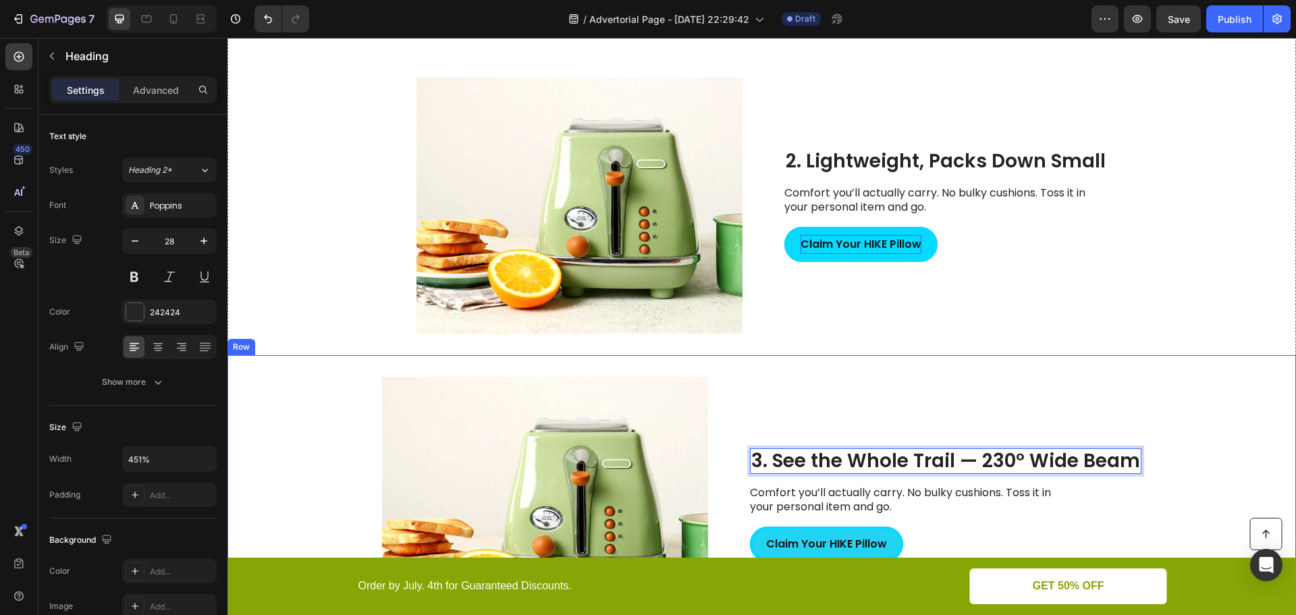
scroll to position [1297, 0]
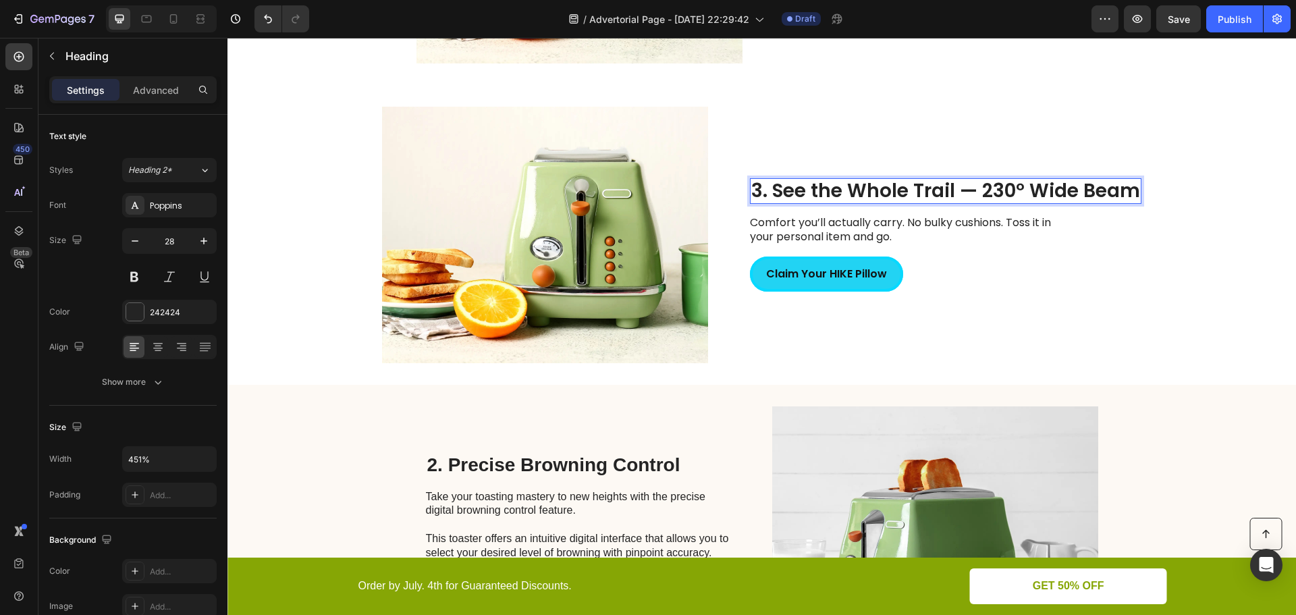
click at [977, 186] on p "3. See the Whole Trail — 230° Wide Beam" at bounding box center [945, 191] width 389 height 23
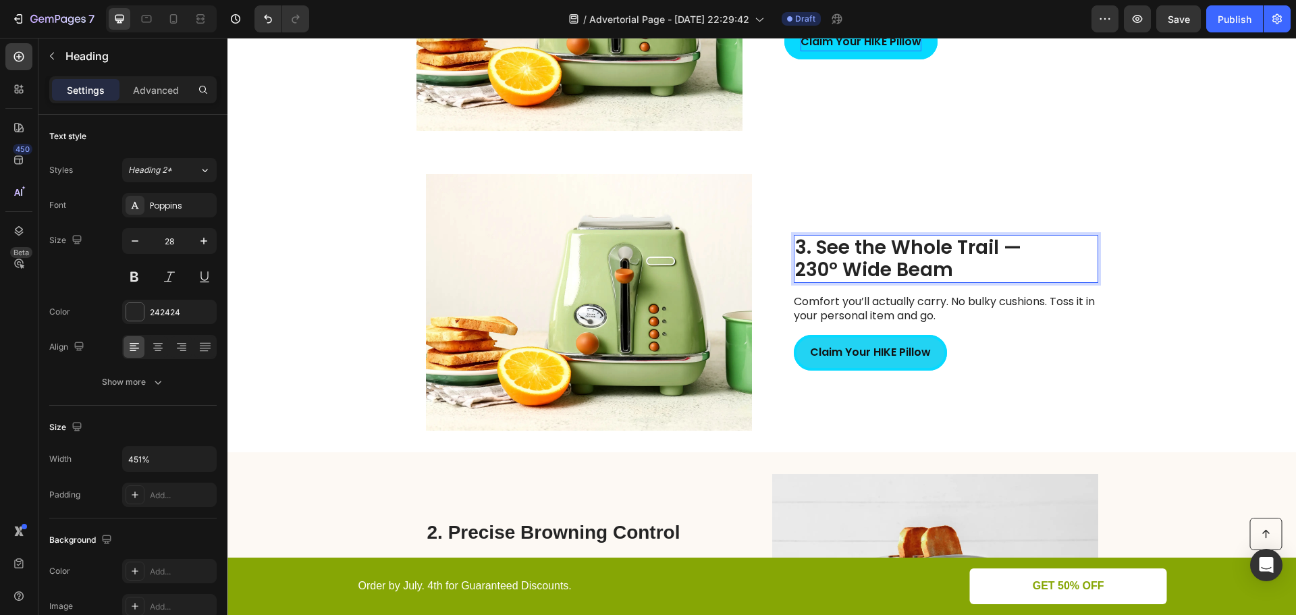
scroll to position [1151, 0]
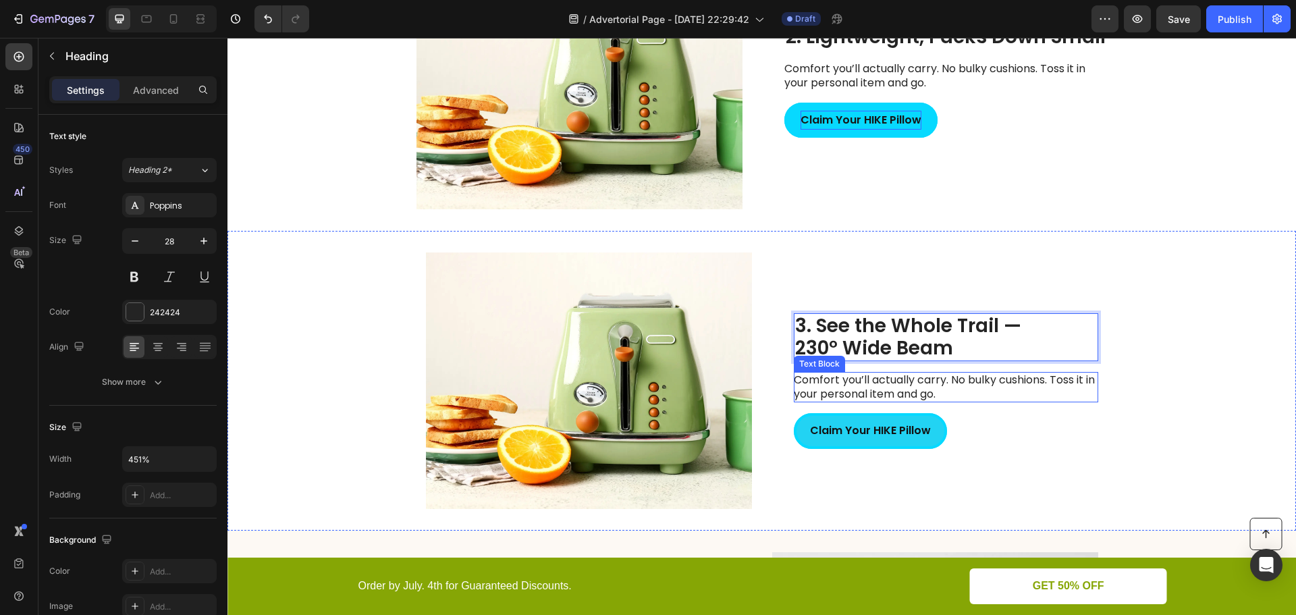
click at [963, 382] on p "Comfort you’ll actually carry. No bulky cushions. Toss it in your personal item…" at bounding box center [945, 387] width 303 height 28
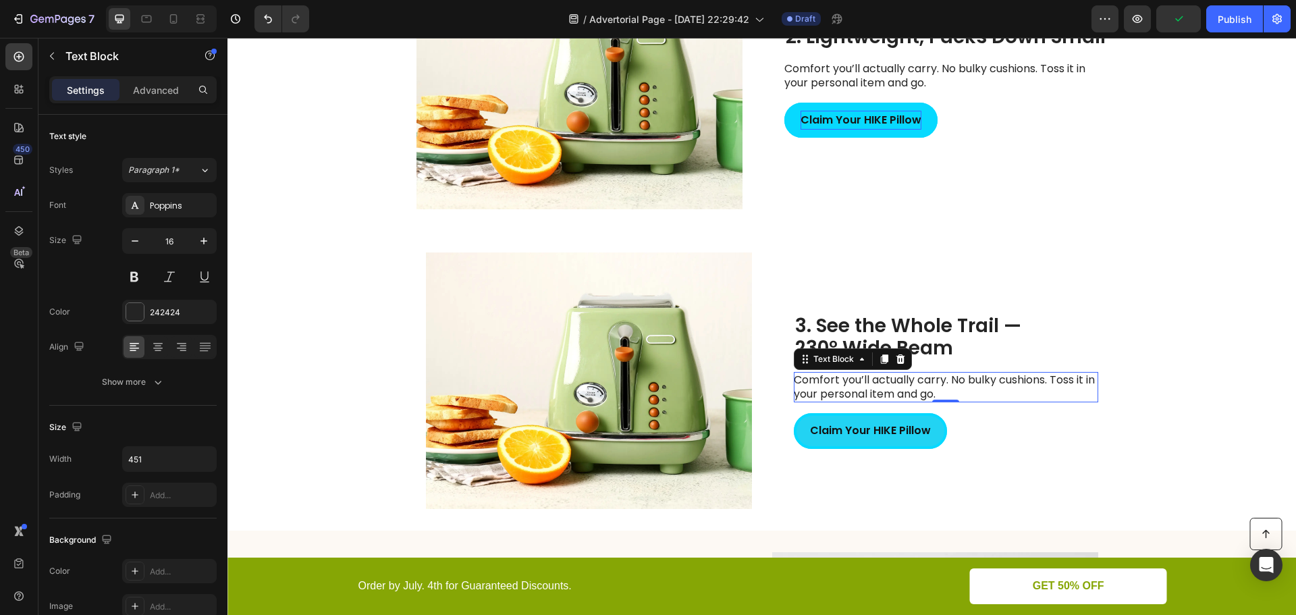
click at [912, 385] on p "Comfort you’ll actually carry. No bulky cushions. Toss it in your personal item…" at bounding box center [945, 387] width 303 height 28
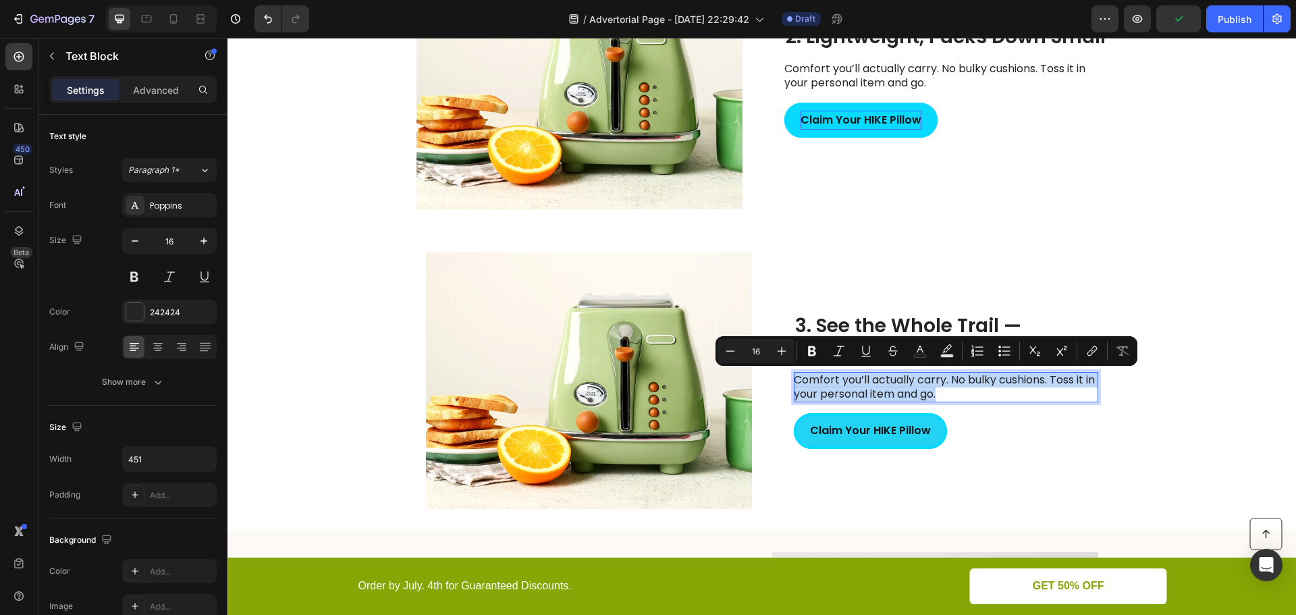
click at [912, 385] on p "Comfort you’ll actually carry. No bulky cushions. Toss it in your personal item…" at bounding box center [945, 387] width 303 height 28
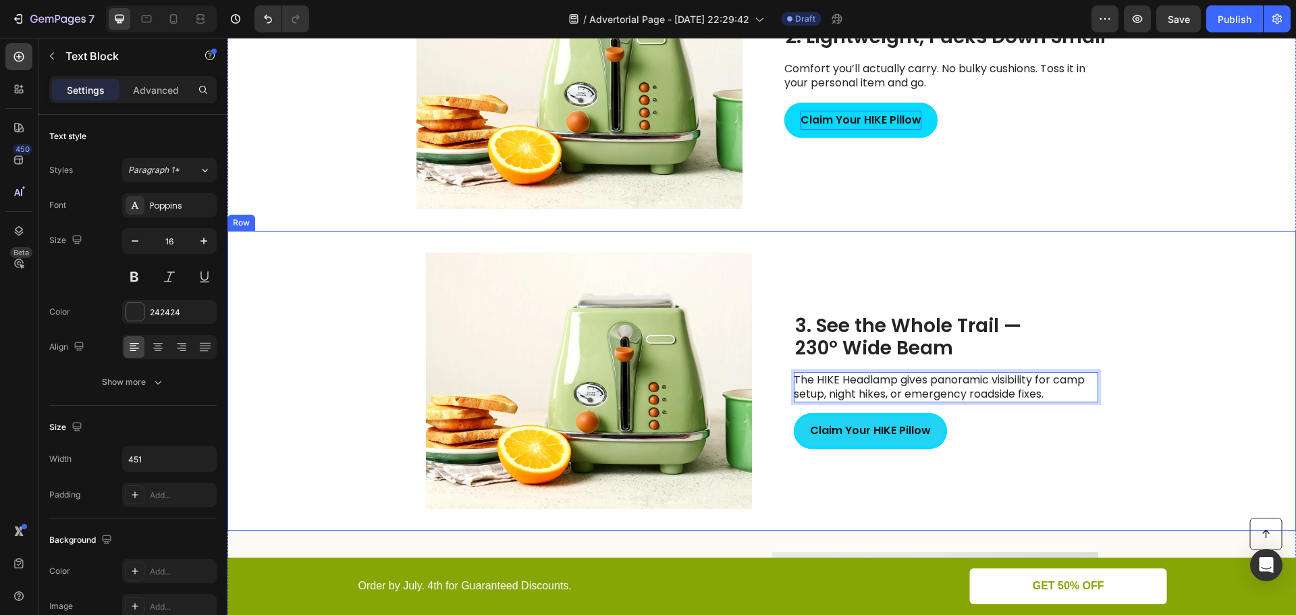
click at [1036, 450] on div "3. See the Whole Trail — 230° Wide Beam Heading The HIKE Headlamp gives panoram…" at bounding box center [946, 380] width 304 height 256
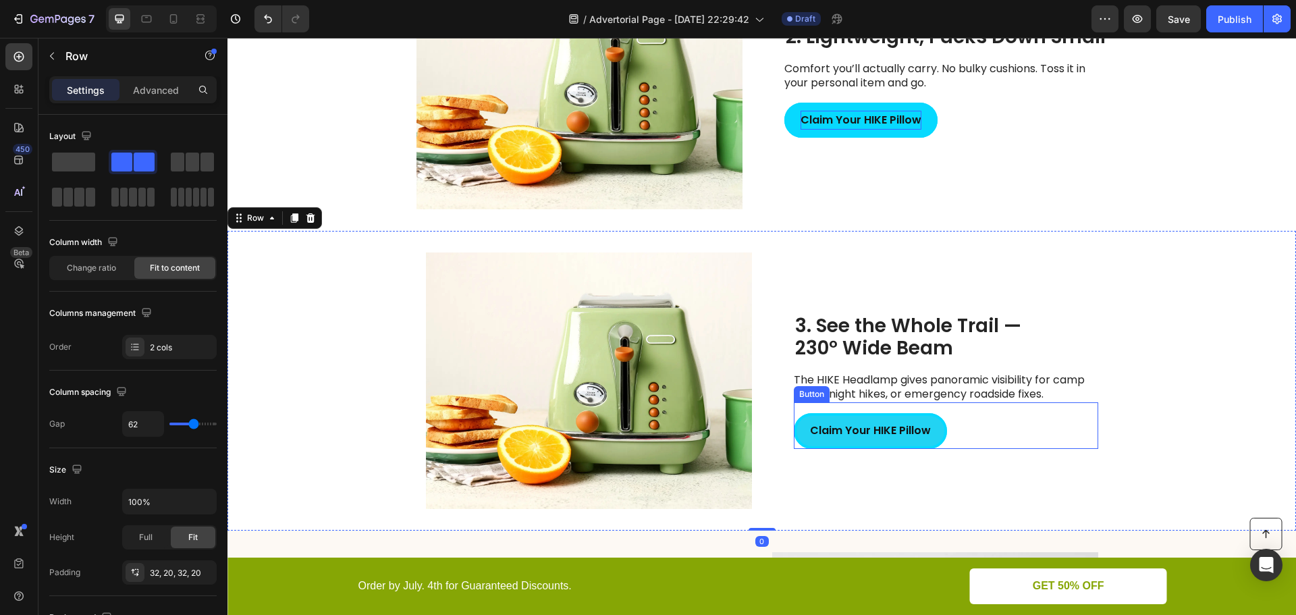
click at [954, 429] on div "Claim Your HIKE Pillow Button" at bounding box center [946, 425] width 304 height 47
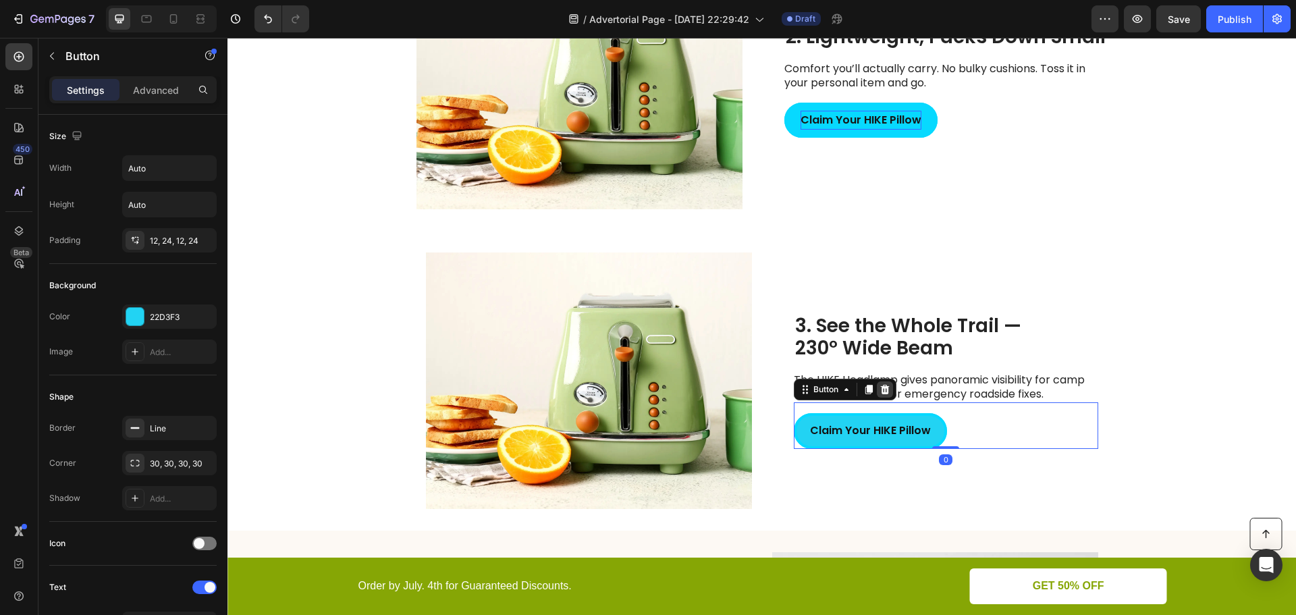
click at [879, 389] on icon at bounding box center [884, 389] width 11 height 11
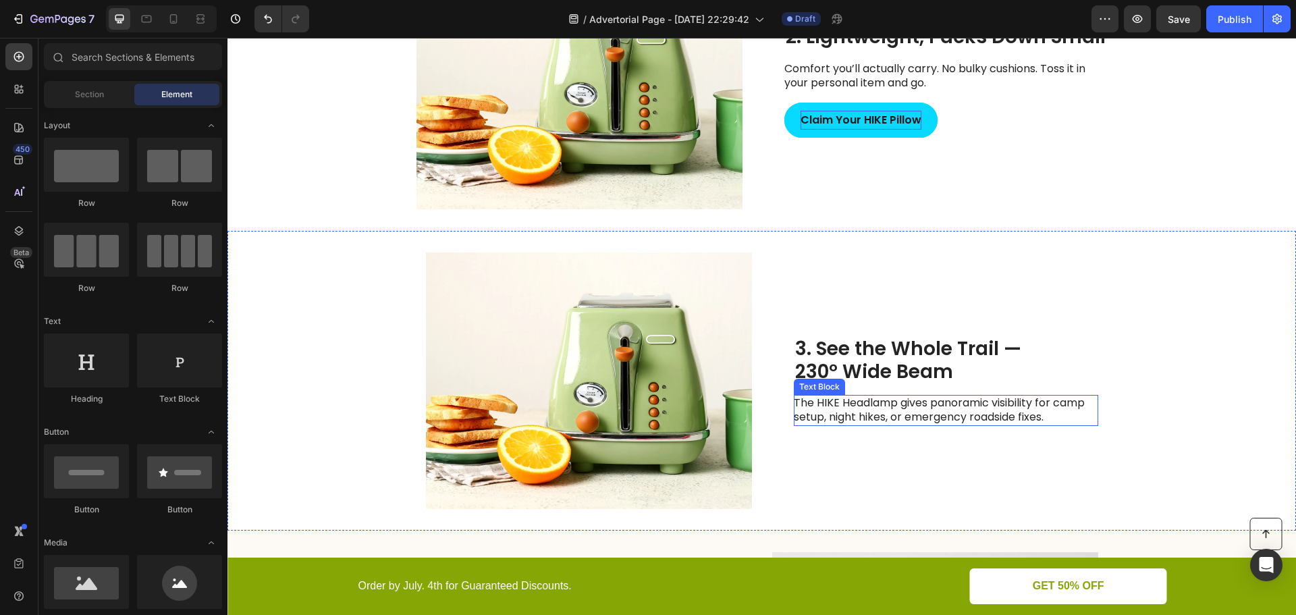
click at [1014, 414] on p "The HIKE Headlamp gives panoramic visibility for camp setup, night hikes, or em…" at bounding box center [945, 410] width 303 height 28
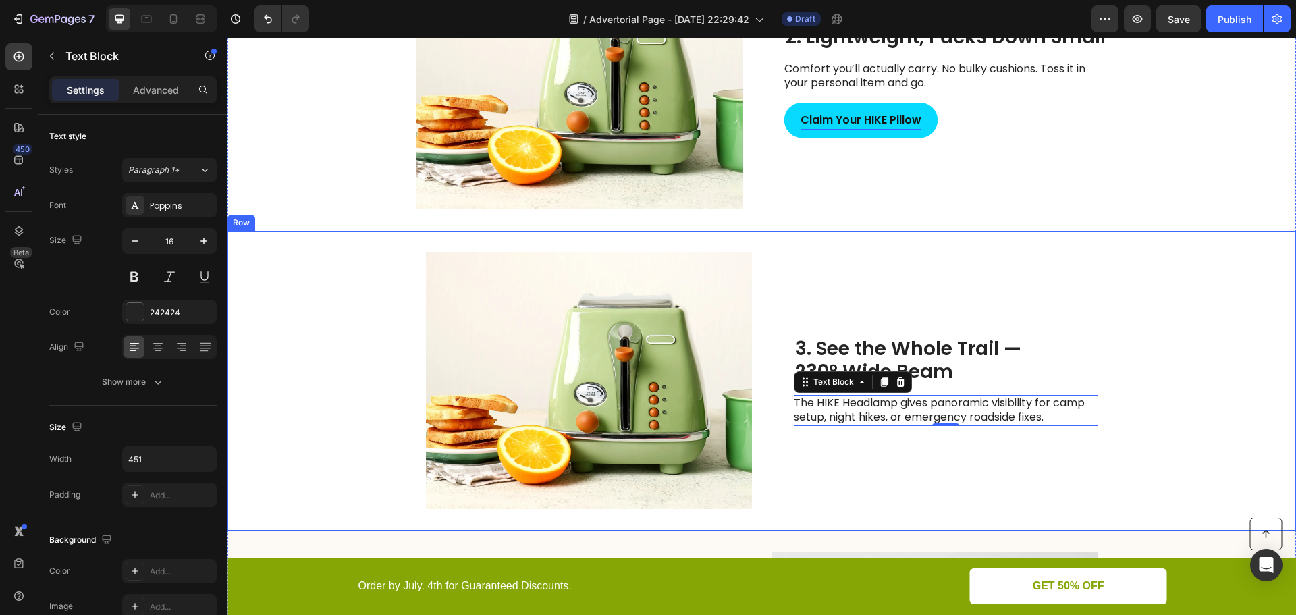
click at [973, 292] on div "3. See the Whole Trail — 230° Wide Beam Heading The HIKE Headlamp gives panoram…" at bounding box center [946, 380] width 304 height 256
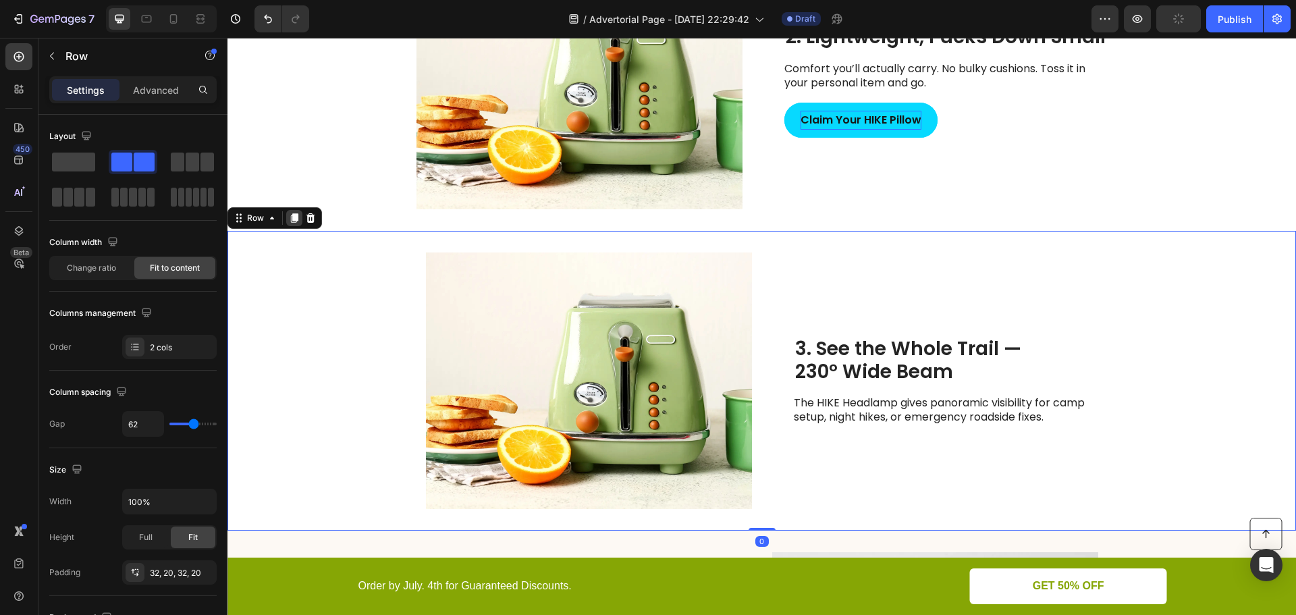
click at [292, 213] on icon at bounding box center [294, 218] width 11 height 11
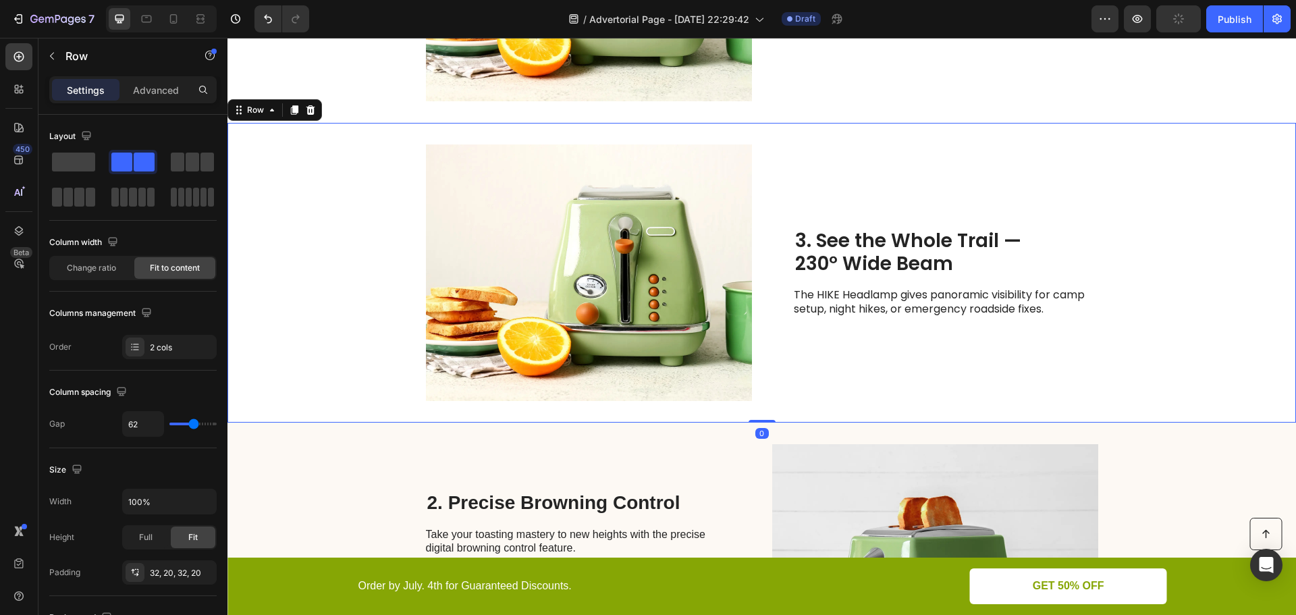
scroll to position [1597, 0]
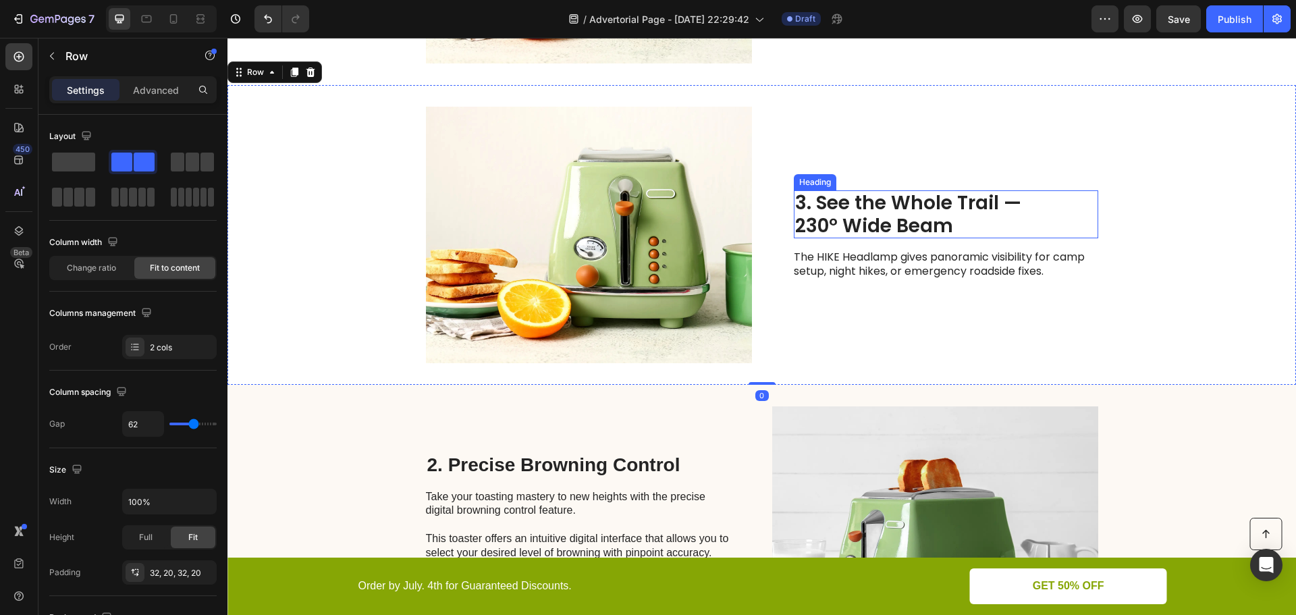
click at [846, 206] on h2 "3. See the Whole Trail — 230° Wide Beam" at bounding box center [946, 214] width 304 height 48
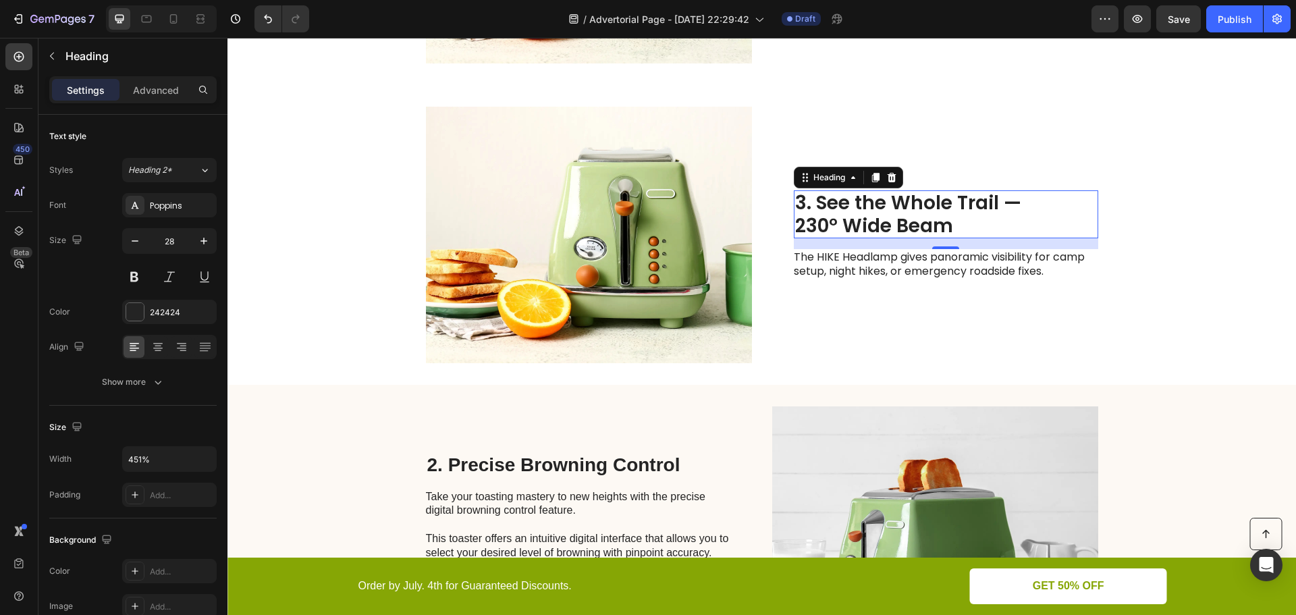
click at [914, 217] on h2 "3. See the Whole Trail — 230° Wide Beam" at bounding box center [946, 214] width 304 height 48
click at [914, 217] on p "3. See the Whole Trail — 230° Wide Beam" at bounding box center [946, 214] width 302 height 45
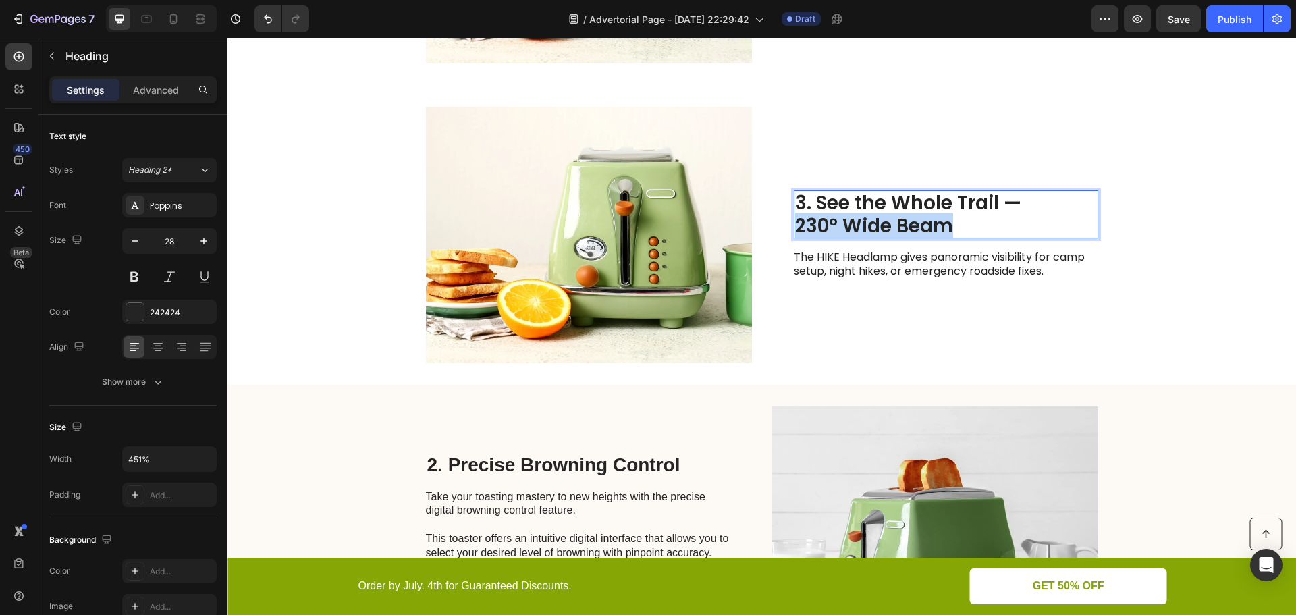
click at [914, 217] on p "3. See the Whole Trail — 230° Wide Beam" at bounding box center [946, 214] width 302 height 45
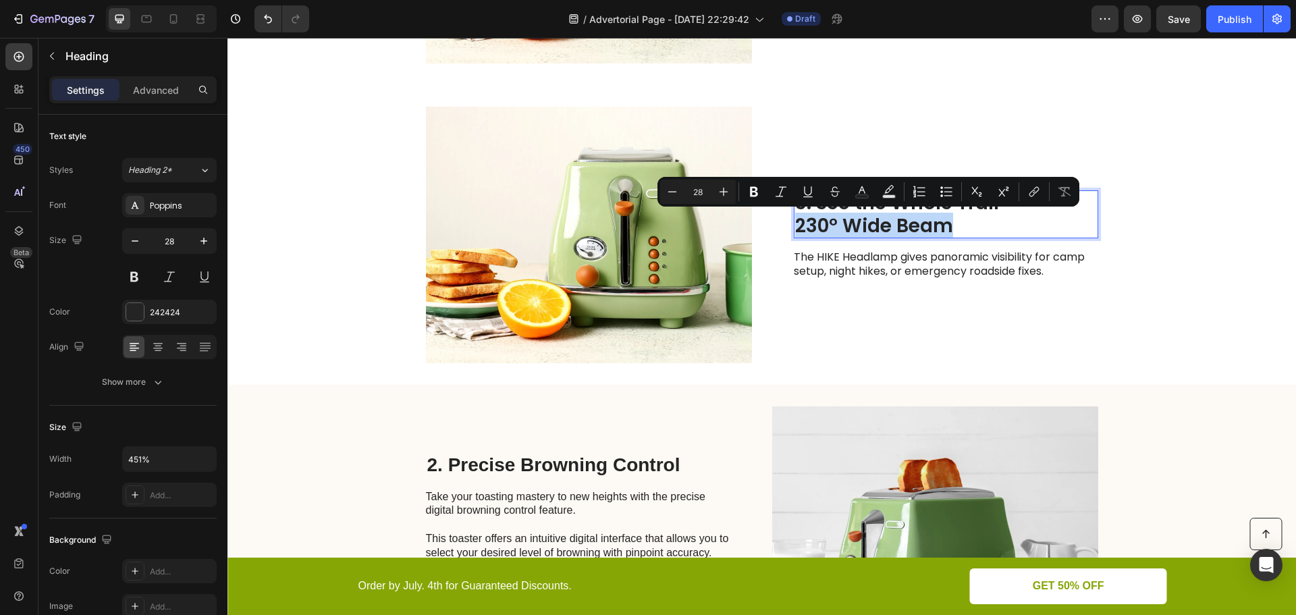
click at [820, 217] on p "3. See the Whole Trail — 230° Wide Beam" at bounding box center [946, 214] width 302 height 45
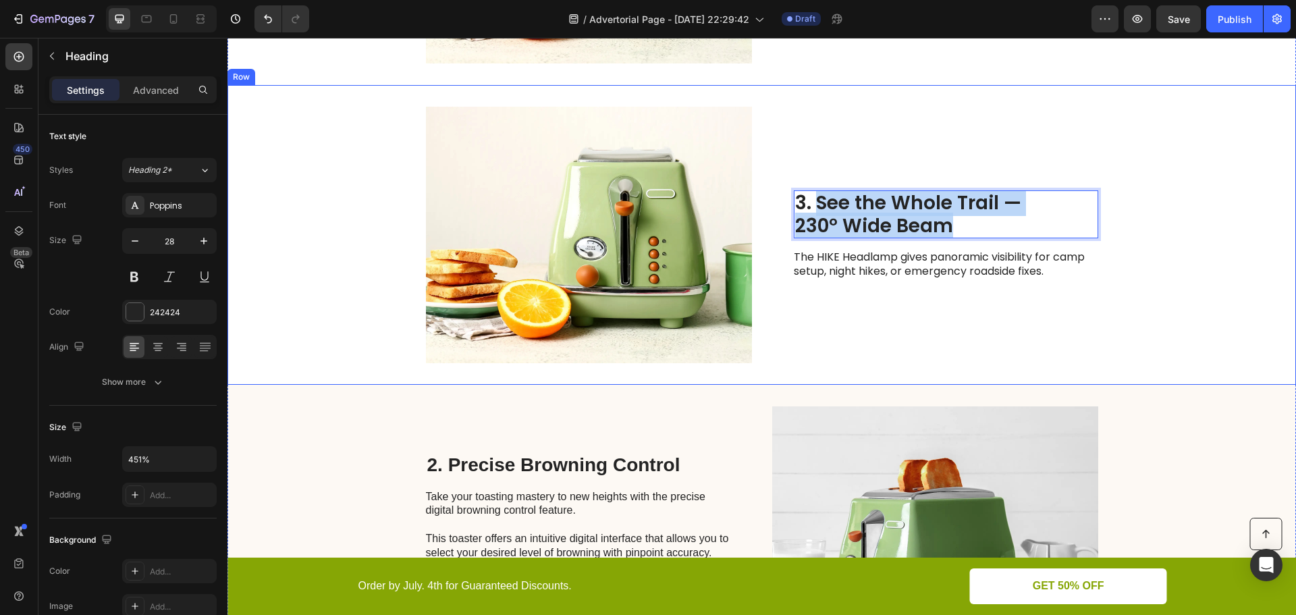
drag, startPoint x: 815, startPoint y: 199, endPoint x: 965, endPoint y: 240, distance: 156.0
click at [965, 240] on div "3. See the Whole Trail — 230° Wide Beam Heading 16 The HIKE Headlamp gives pano…" at bounding box center [946, 235] width 304 height 256
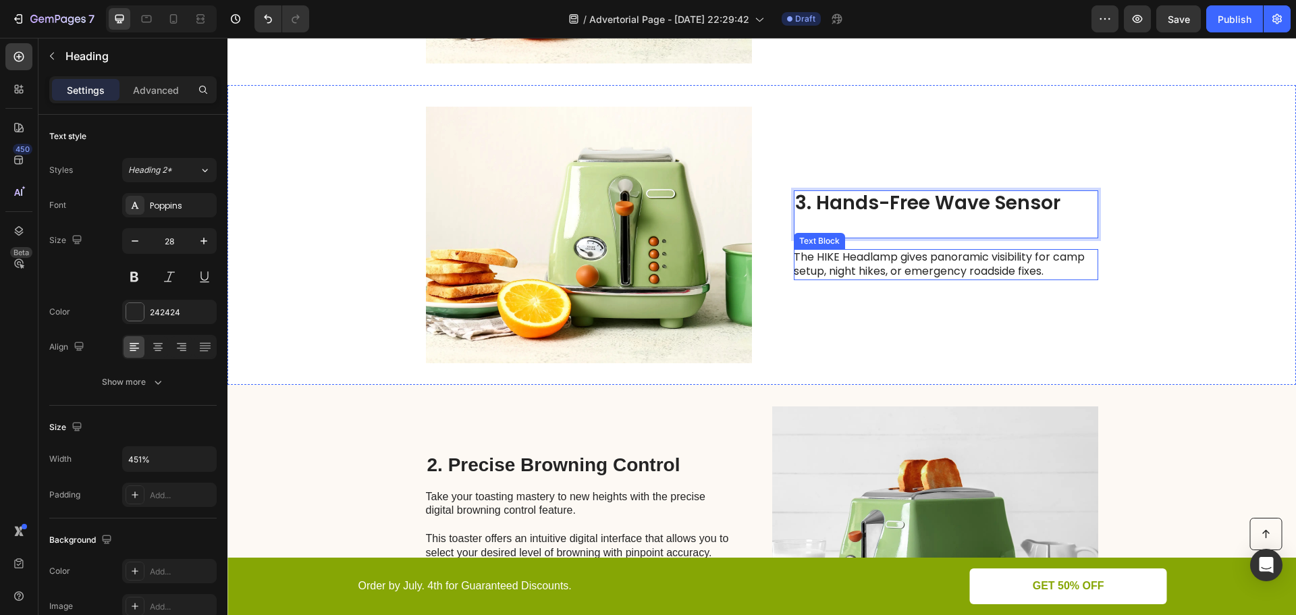
scroll to position [1608, 0]
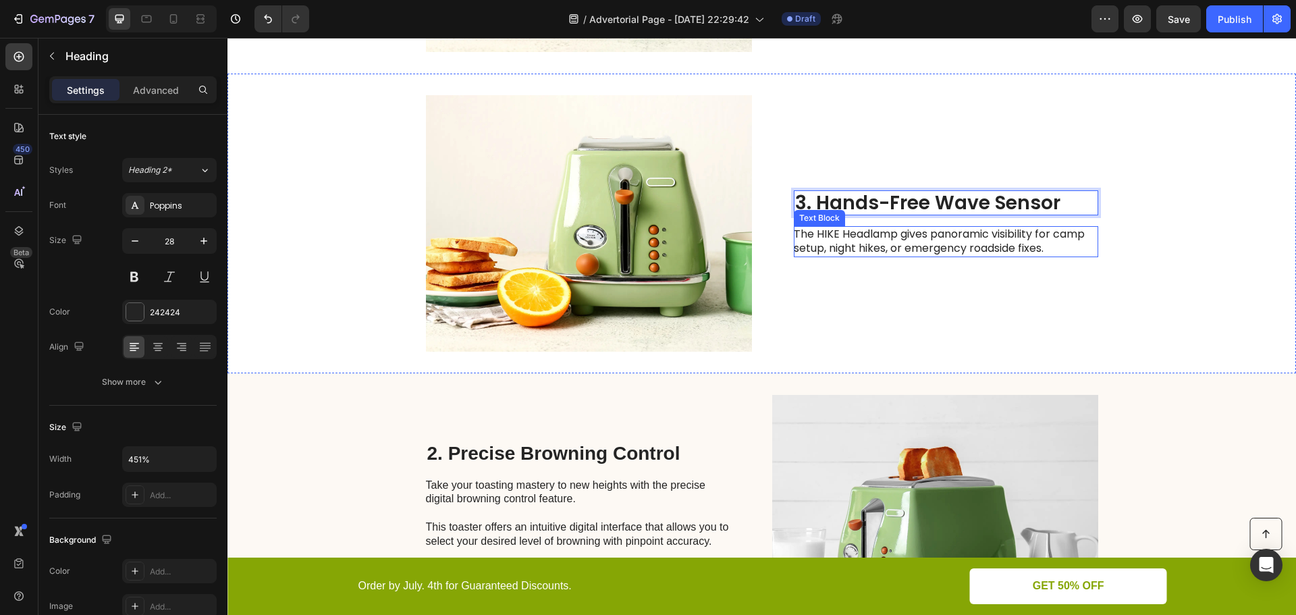
click at [879, 250] on p "The HIKE Headlamp gives panoramic visibility for camp setup, night hikes, or em…" at bounding box center [945, 241] width 303 height 28
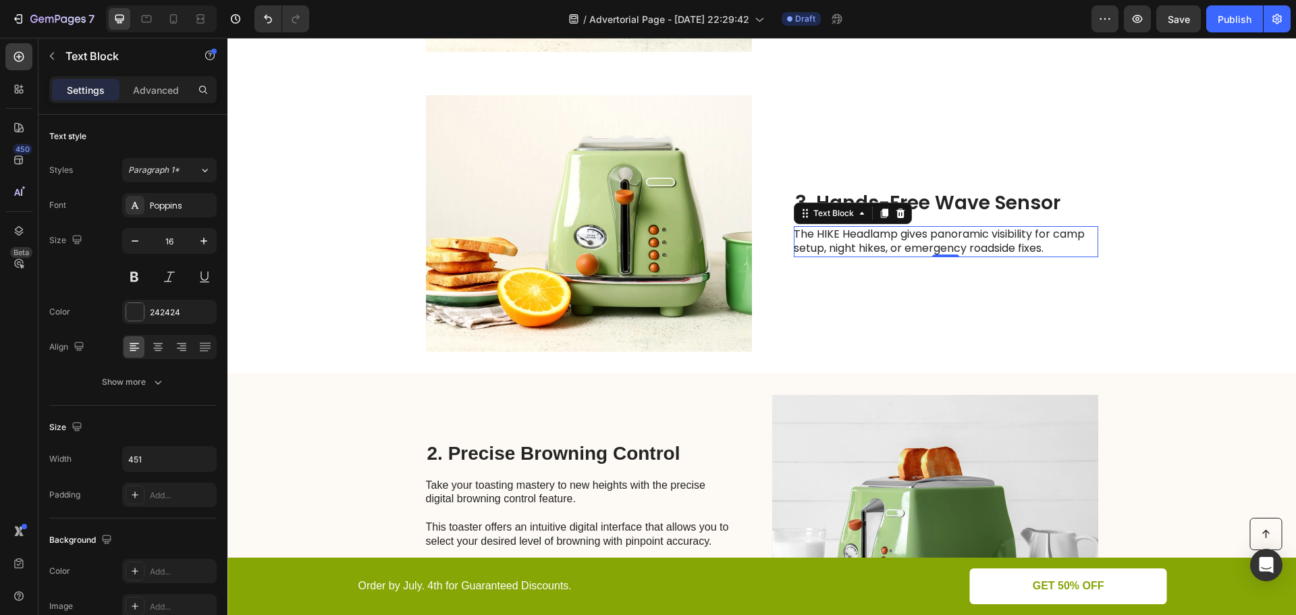
click at [841, 248] on p "The HIKE Headlamp gives panoramic visibility for camp setup, night hikes, or em…" at bounding box center [945, 241] width 303 height 28
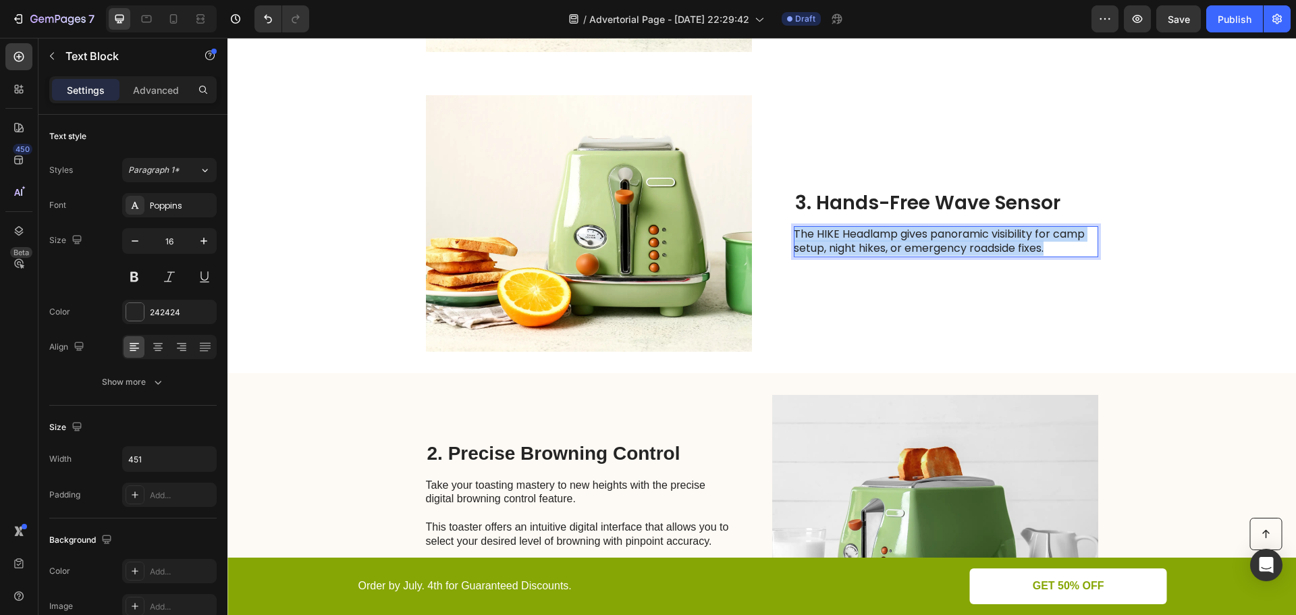
click at [841, 248] on p "The HIKE Headlamp gives panoramic visibility for camp setup, night hikes, or em…" at bounding box center [945, 241] width 303 height 28
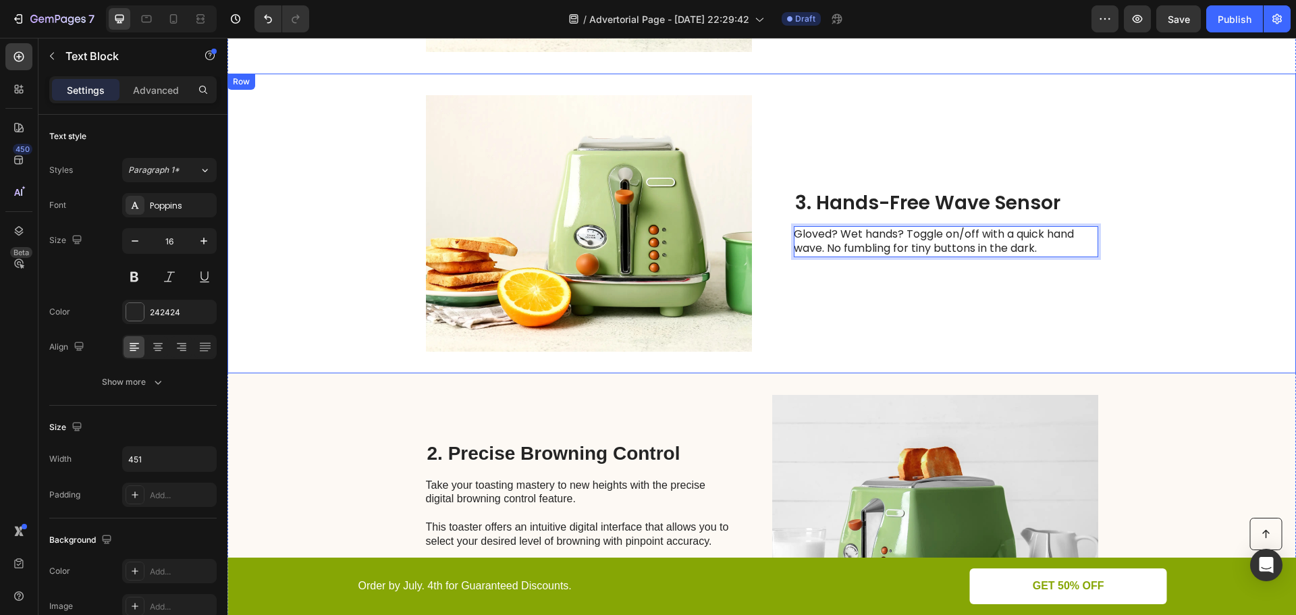
click at [1000, 278] on div "3. Hands-Free Wave Sensor Heading Gloved? Wet hands? Toggle on/off with a quick…" at bounding box center [946, 223] width 304 height 256
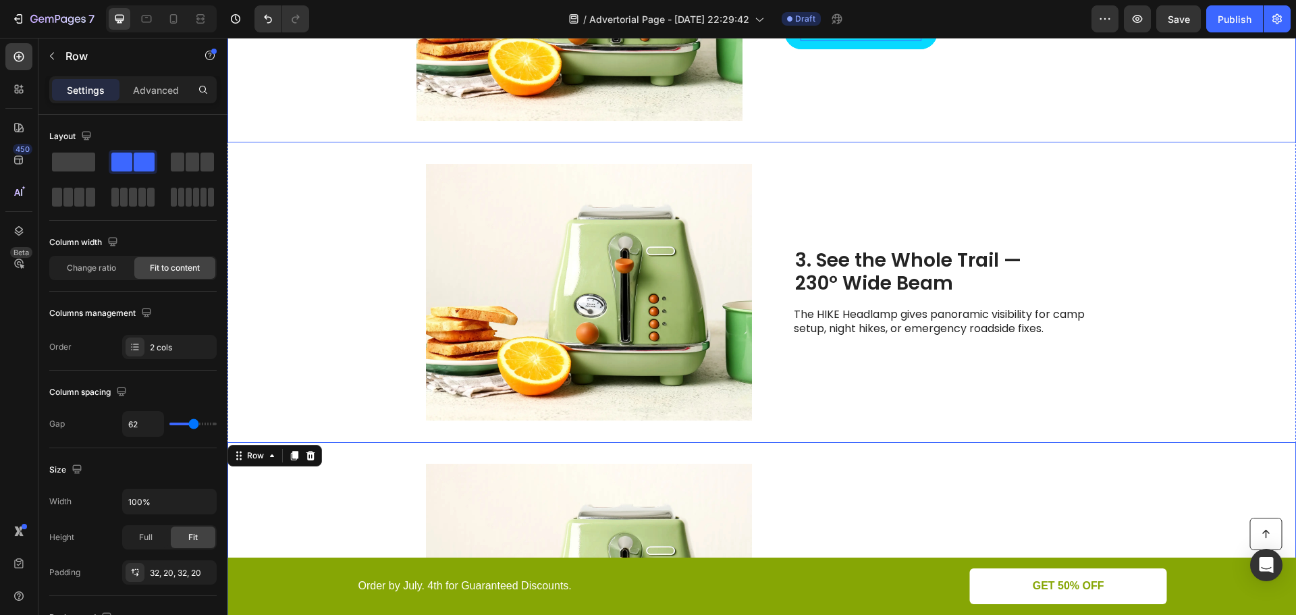
scroll to position [1068, 0]
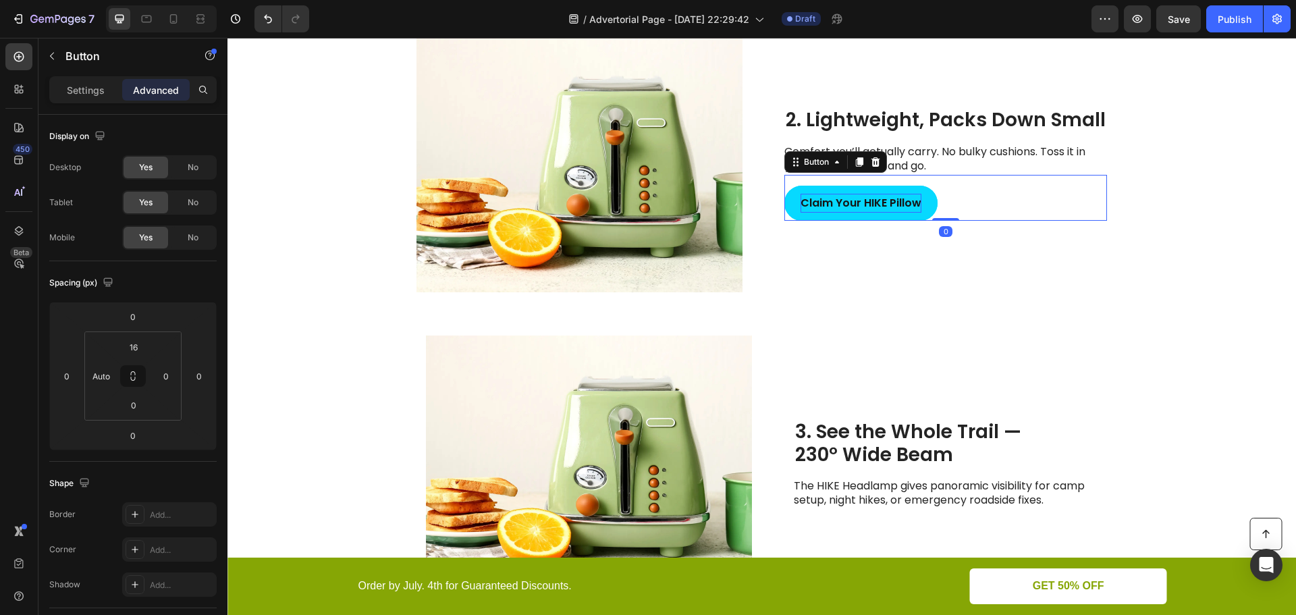
click at [936, 208] on div "Claim Your HIKE Pillow Button 0" at bounding box center [945, 198] width 323 height 47
click at [858, 162] on icon at bounding box center [859, 161] width 7 height 9
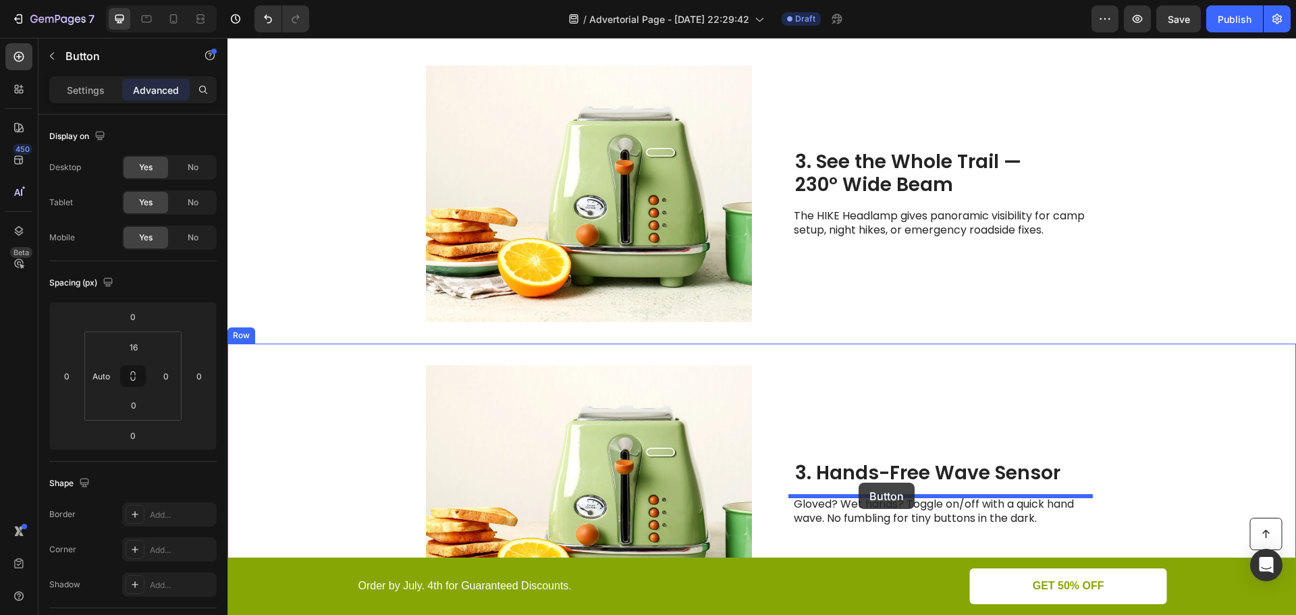
scroll to position [1541, 0]
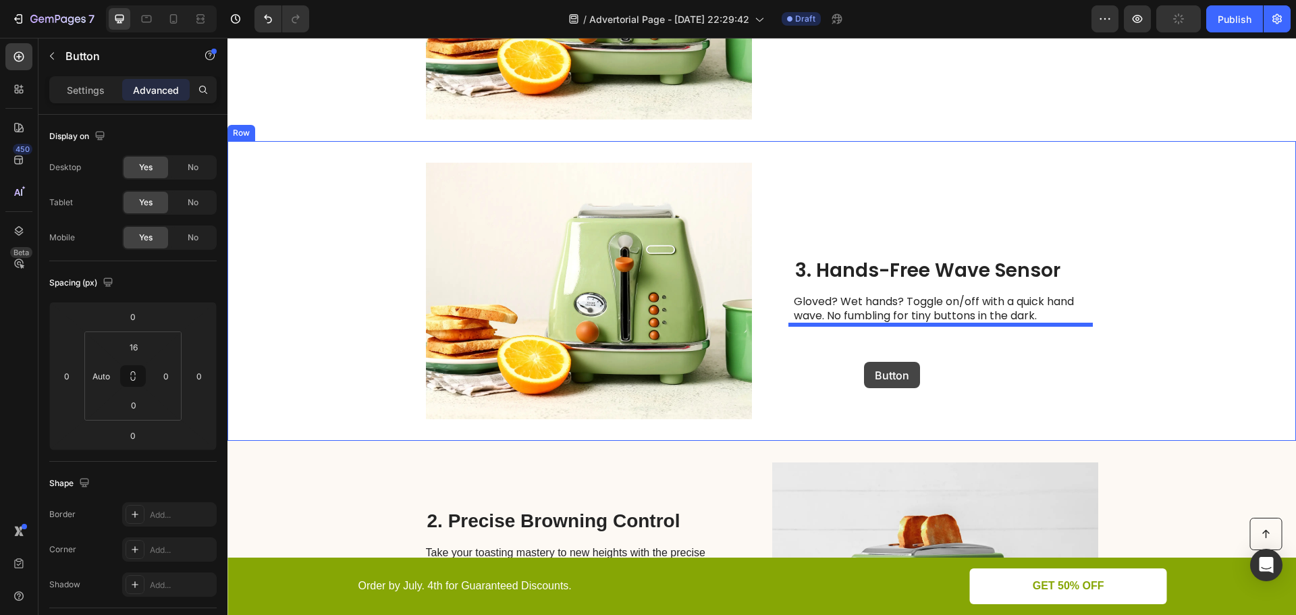
drag, startPoint x: 790, startPoint y: 189, endPoint x: 864, endPoint y: 360, distance: 186.8
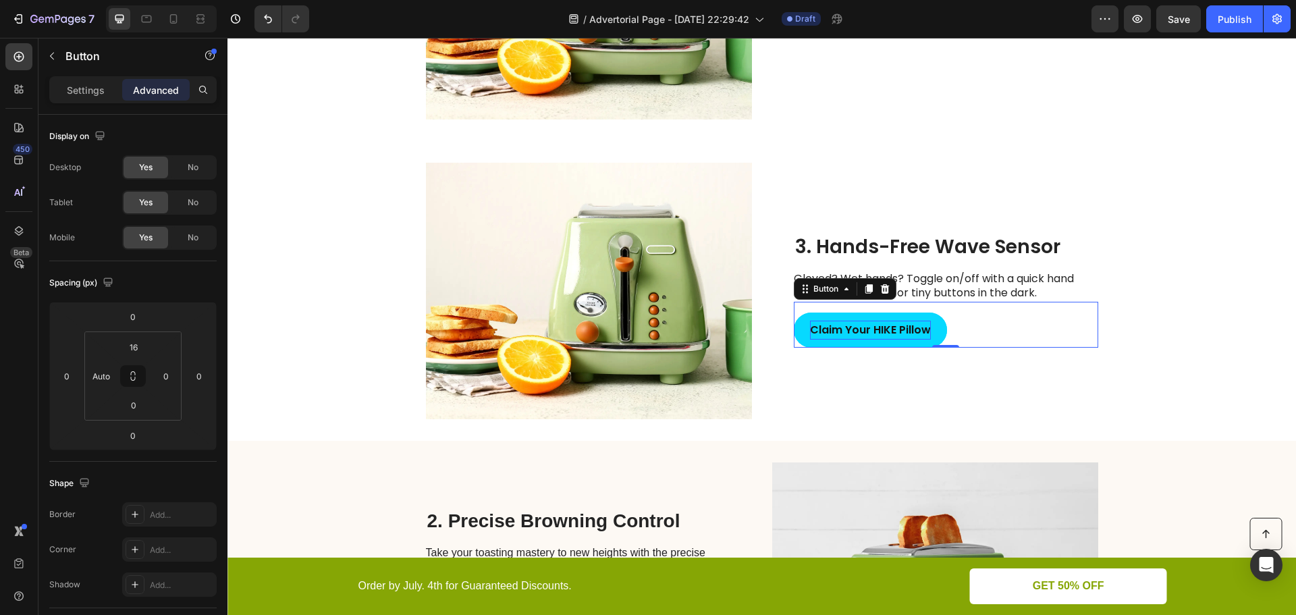
click at [838, 327] on strong "Claim Your HIKE Pillow" at bounding box center [870, 330] width 121 height 16
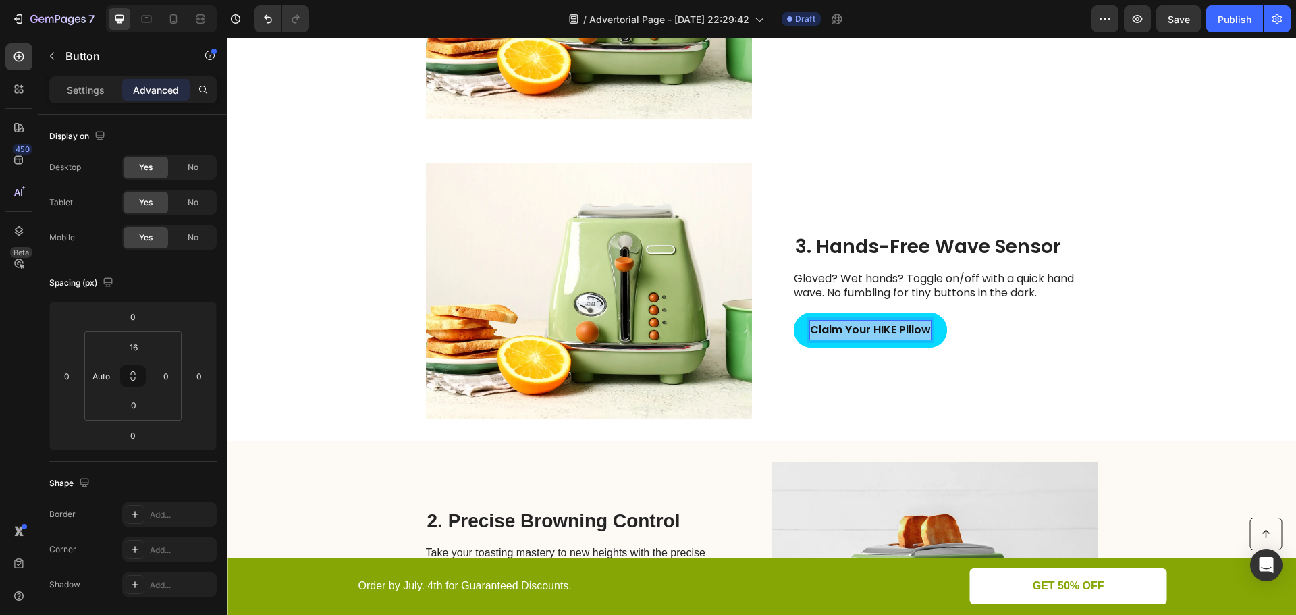
click at [838, 327] on strong "Claim Your HIKE Pillow" at bounding box center [870, 330] width 121 height 16
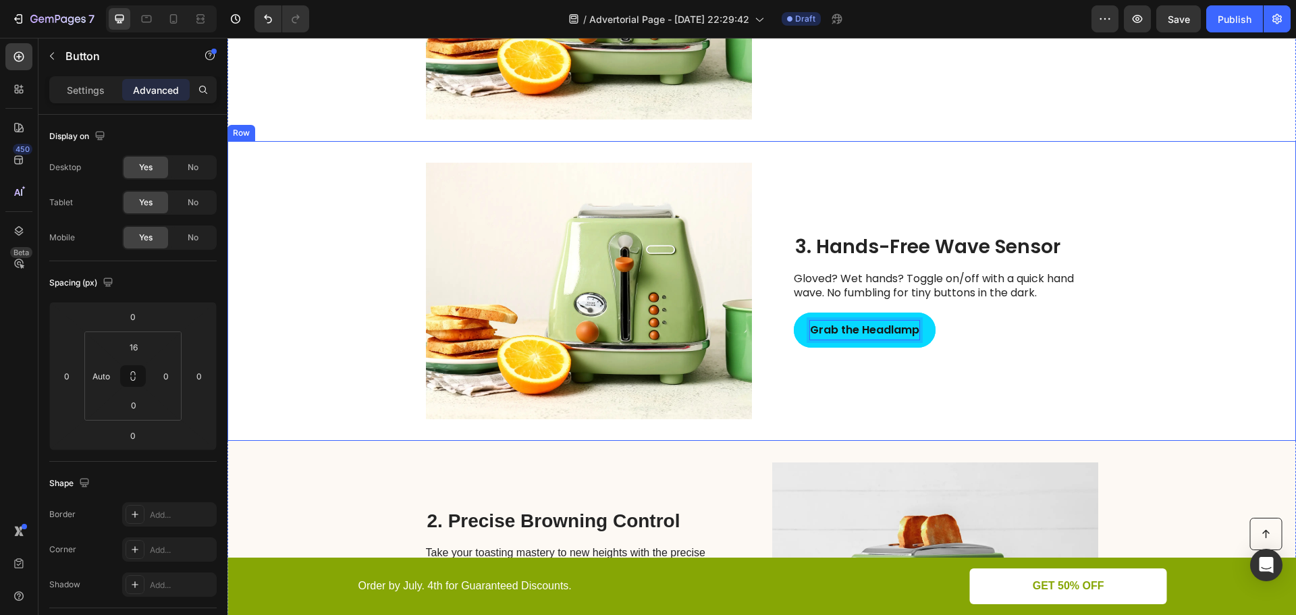
click at [866, 385] on div "3. Hands-Free Wave Sensor Heading Gloved? Wet hands? Toggle on/off with a quick…" at bounding box center [946, 291] width 304 height 256
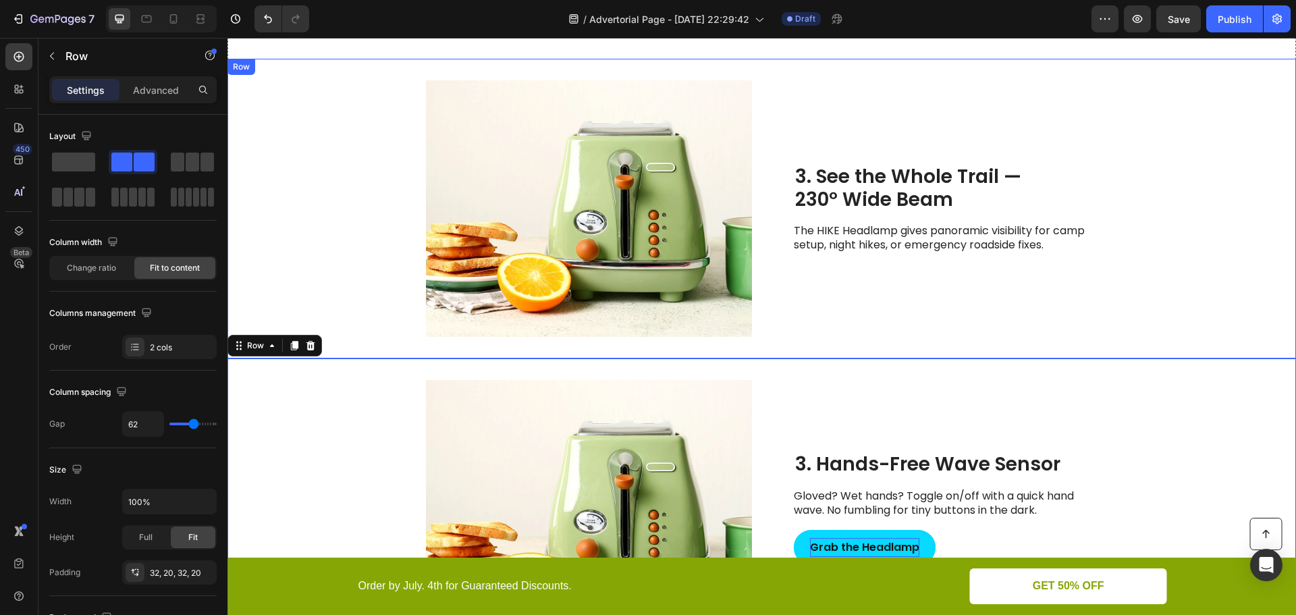
scroll to position [1338, 0]
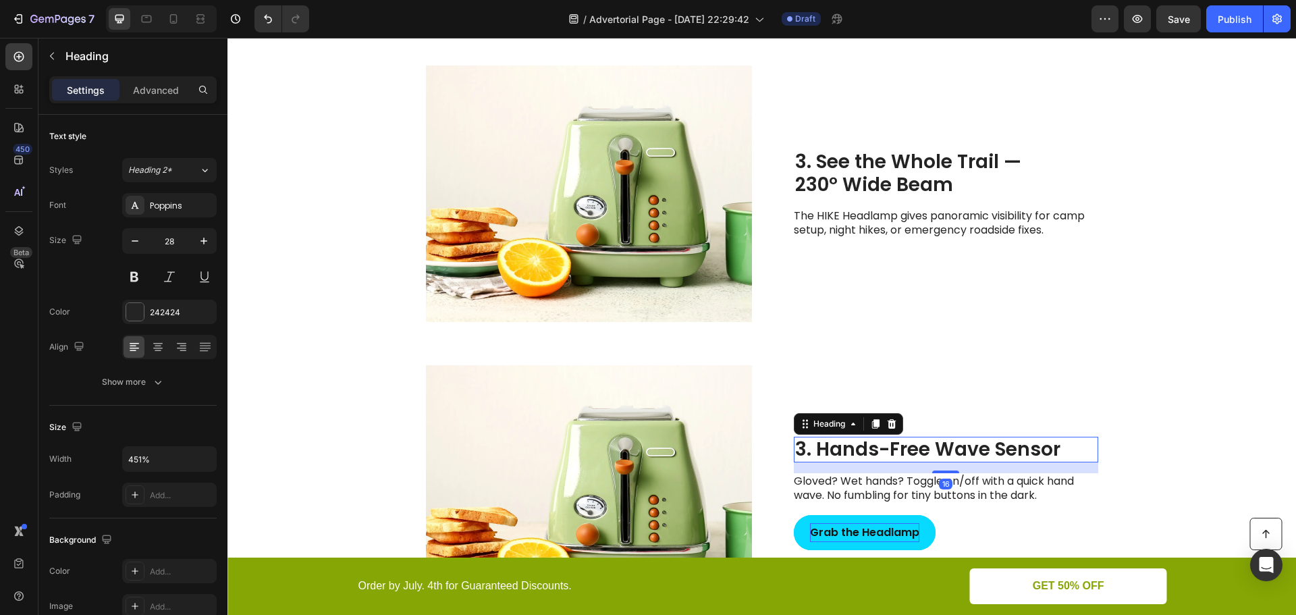
click at [808, 453] on p "3. Hands-Free Wave Sensor" at bounding box center [946, 449] width 302 height 23
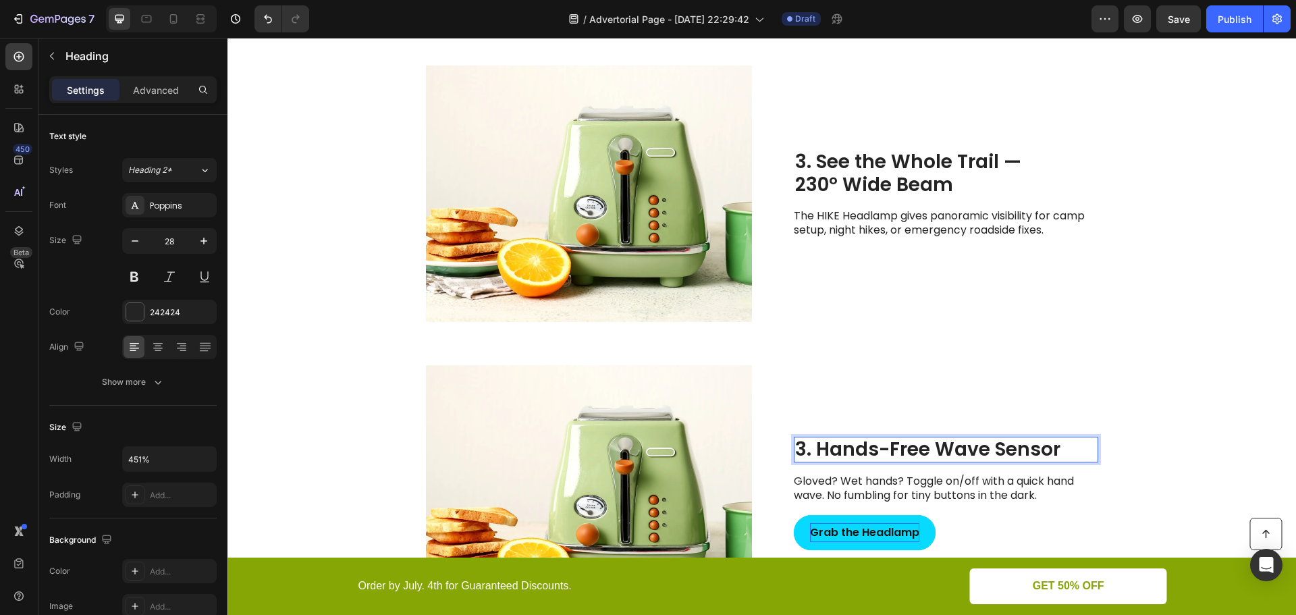
click at [804, 453] on p "3. Hands-Free Wave Sensor" at bounding box center [946, 449] width 302 height 23
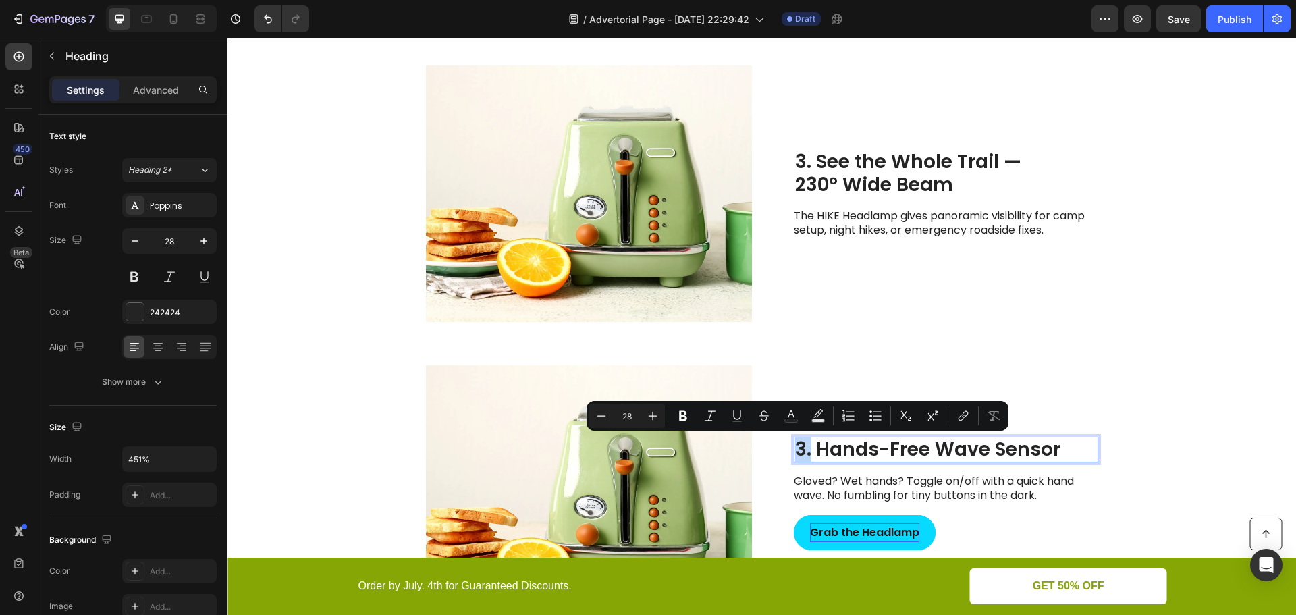
drag, startPoint x: 806, startPoint y: 452, endPoint x: 788, endPoint y: 452, distance: 17.5
click at [794, 452] on h2 "3. Hands-Free Wave Sensor" at bounding box center [946, 450] width 304 height 26
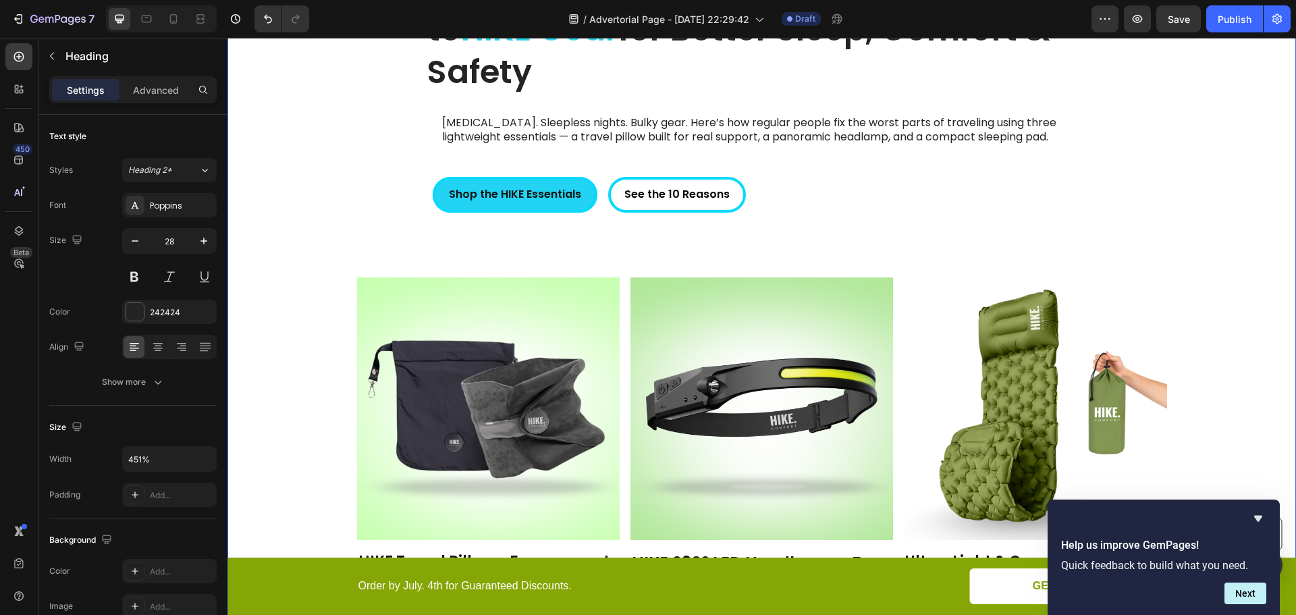
scroll to position [124, 0]
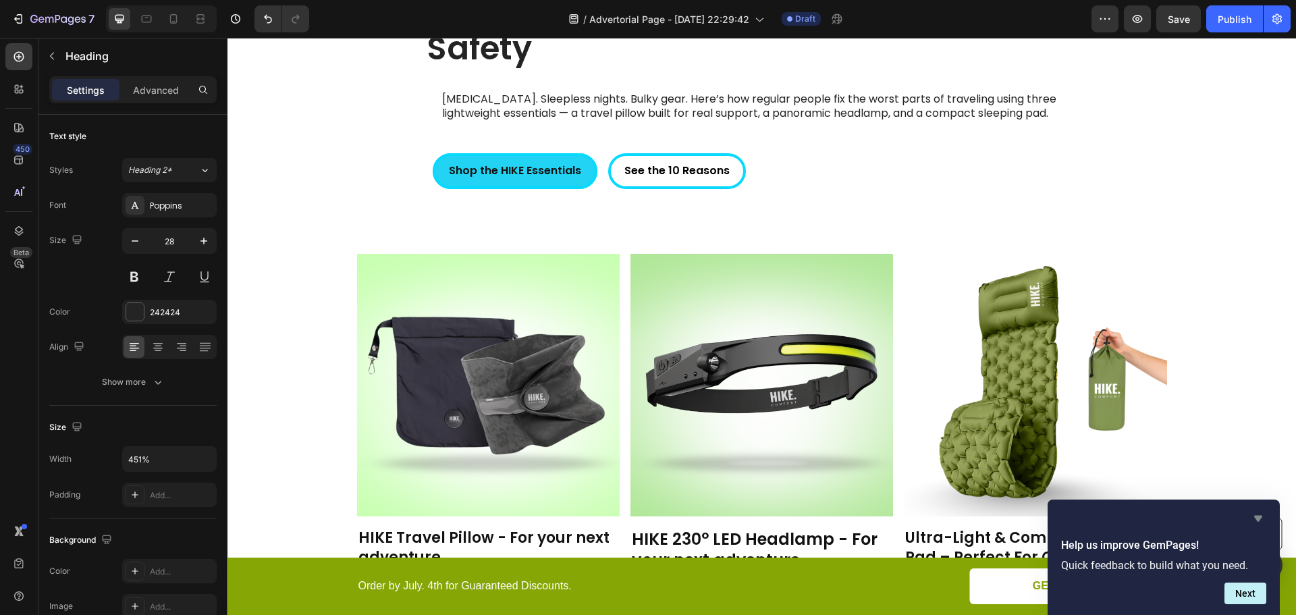
click at [1257, 517] on icon "Hide survey" at bounding box center [1258, 519] width 8 height 6
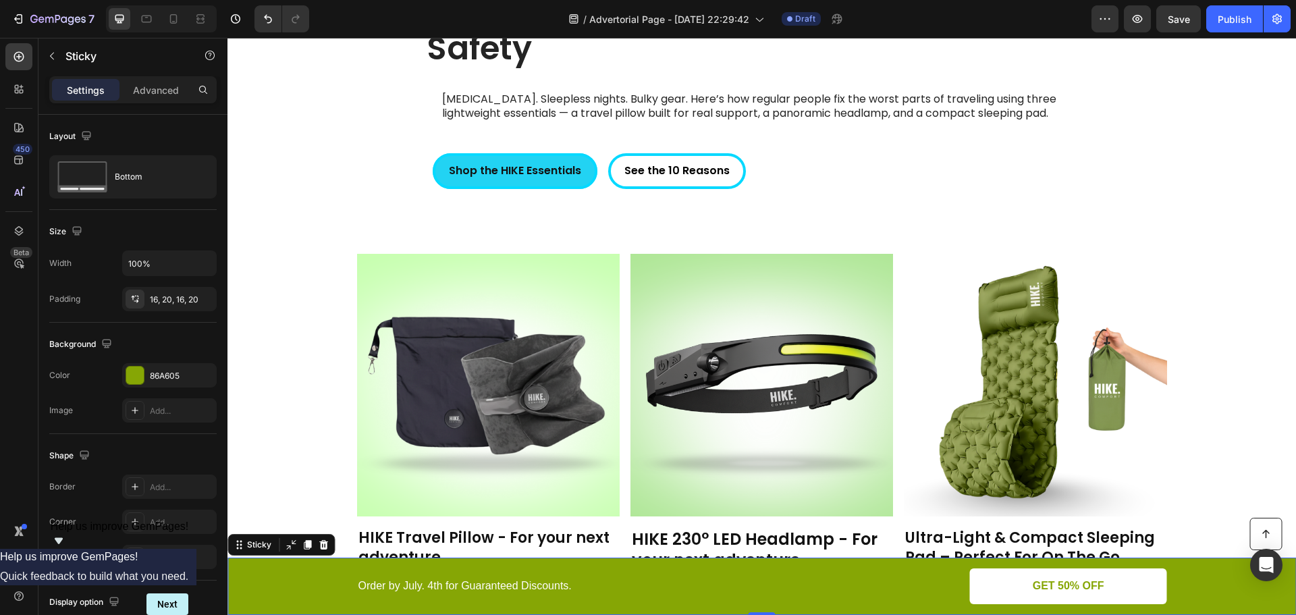
click at [264, 564] on div "Button Order by July. 4th for Guaranteed Discounts. Text Block GET 50% OFF Butt…" at bounding box center [761, 585] width 1068 height 57
click at [320, 545] on icon at bounding box center [323, 544] width 11 height 11
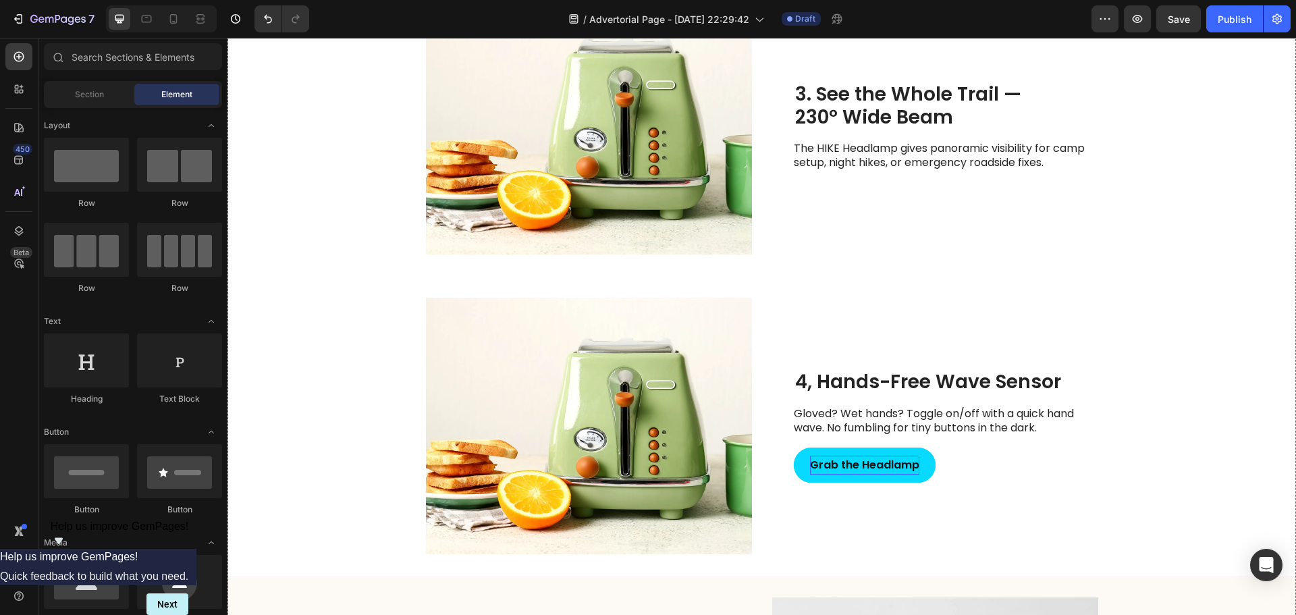
scroll to position [1541, 0]
